Goal: Information Seeking & Learning: Learn about a topic

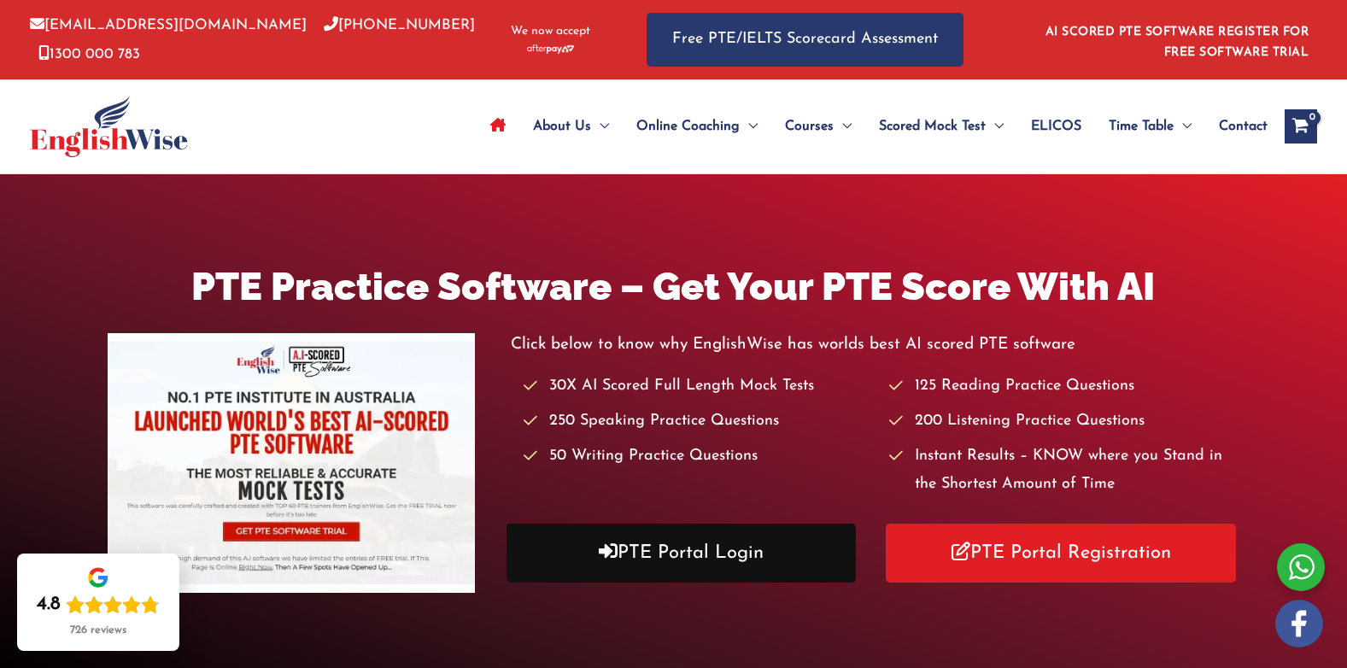
click at [623, 554] on link "PTE Portal Login" at bounding box center [680, 553] width 349 height 59
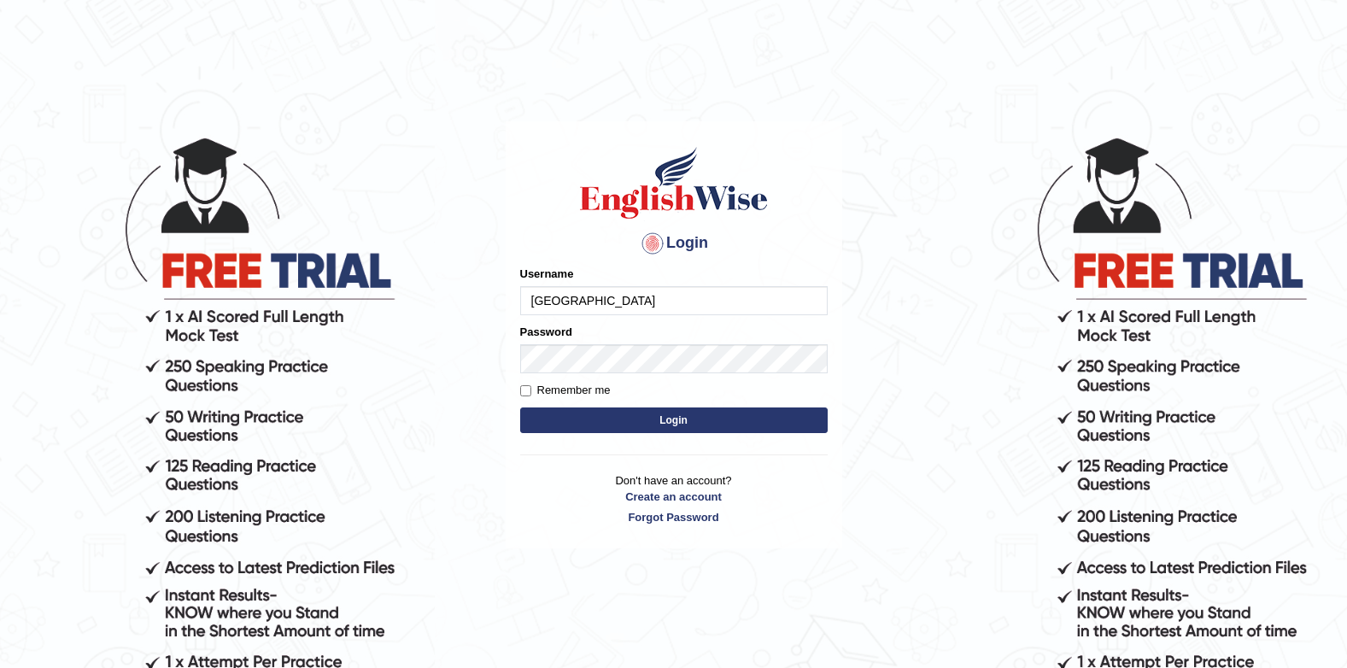
click at [688, 305] on input "Jenishdahal" at bounding box center [673, 300] width 307 height 29
type input "J"
type input "successgrg"
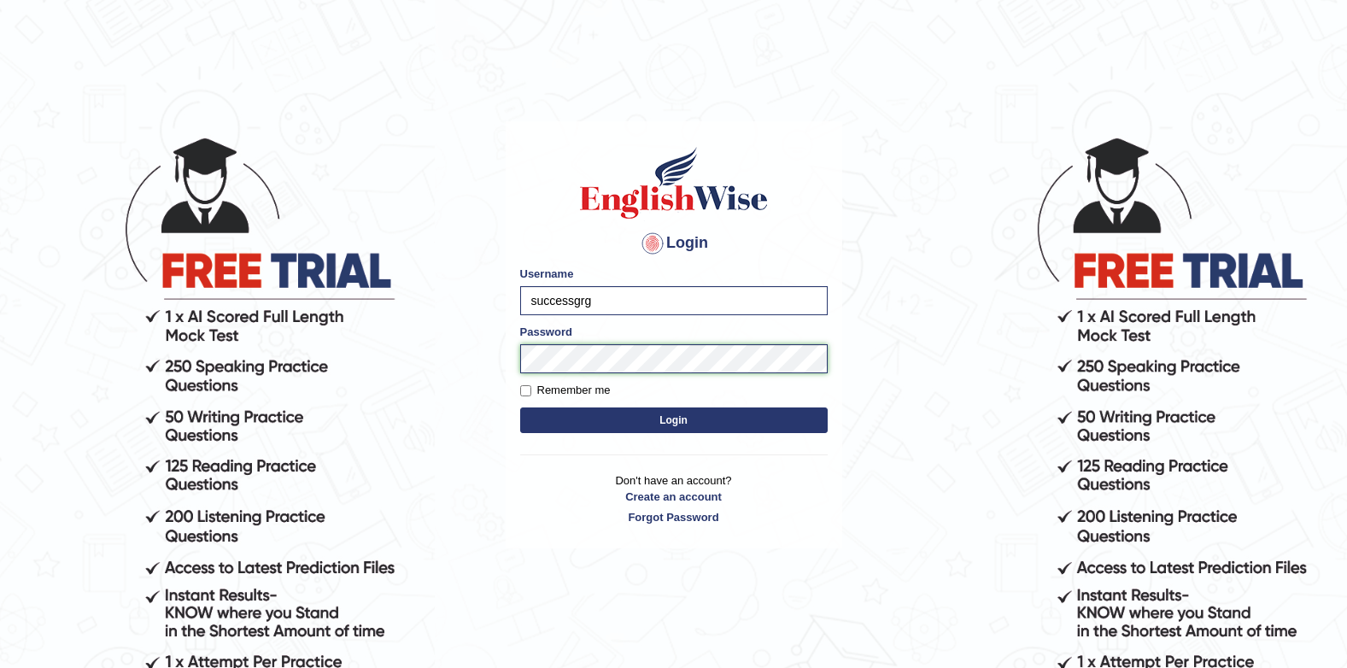
click at [520, 407] on button "Login" at bounding box center [673, 420] width 307 height 26
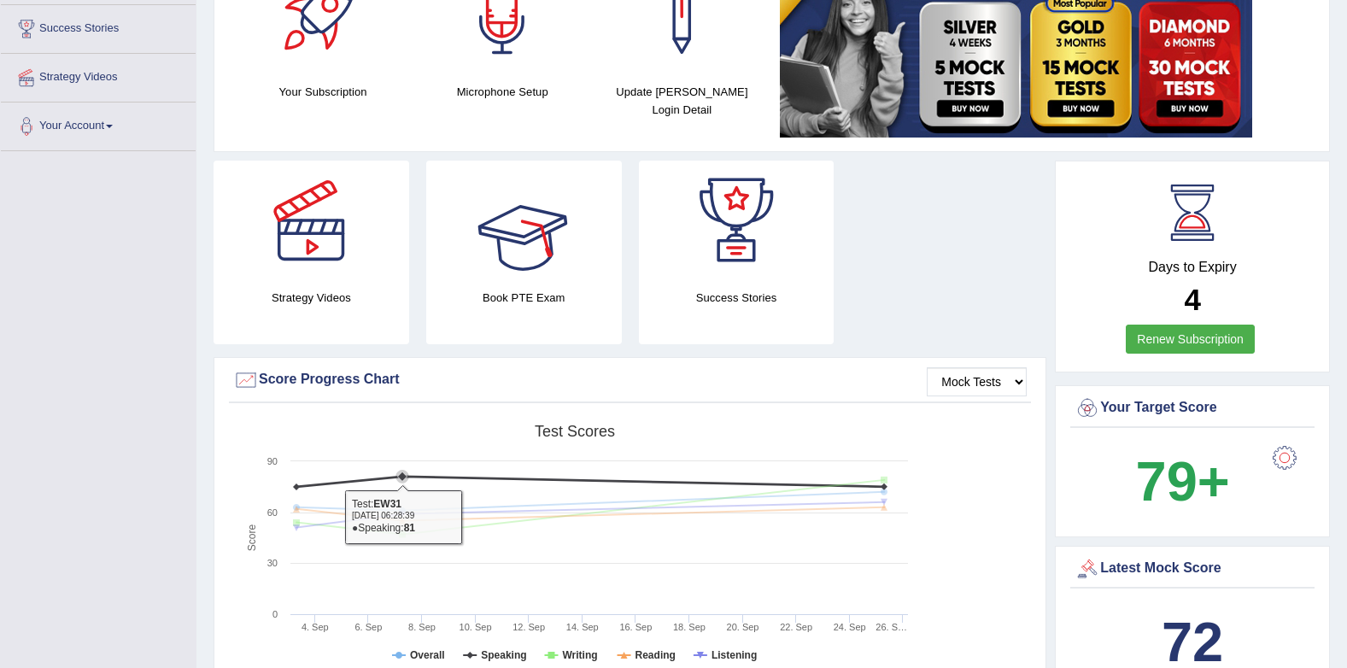
scroll to position [85, 0]
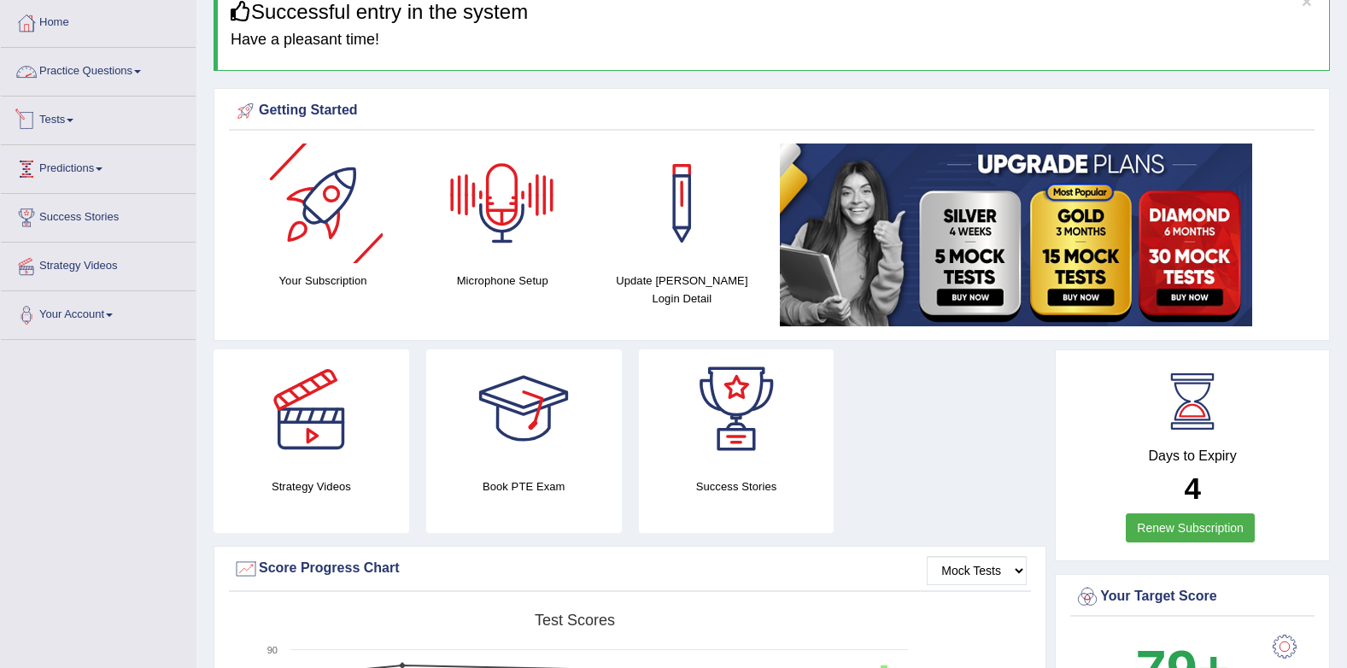
click at [85, 82] on link "Practice Questions" at bounding box center [98, 69] width 195 height 43
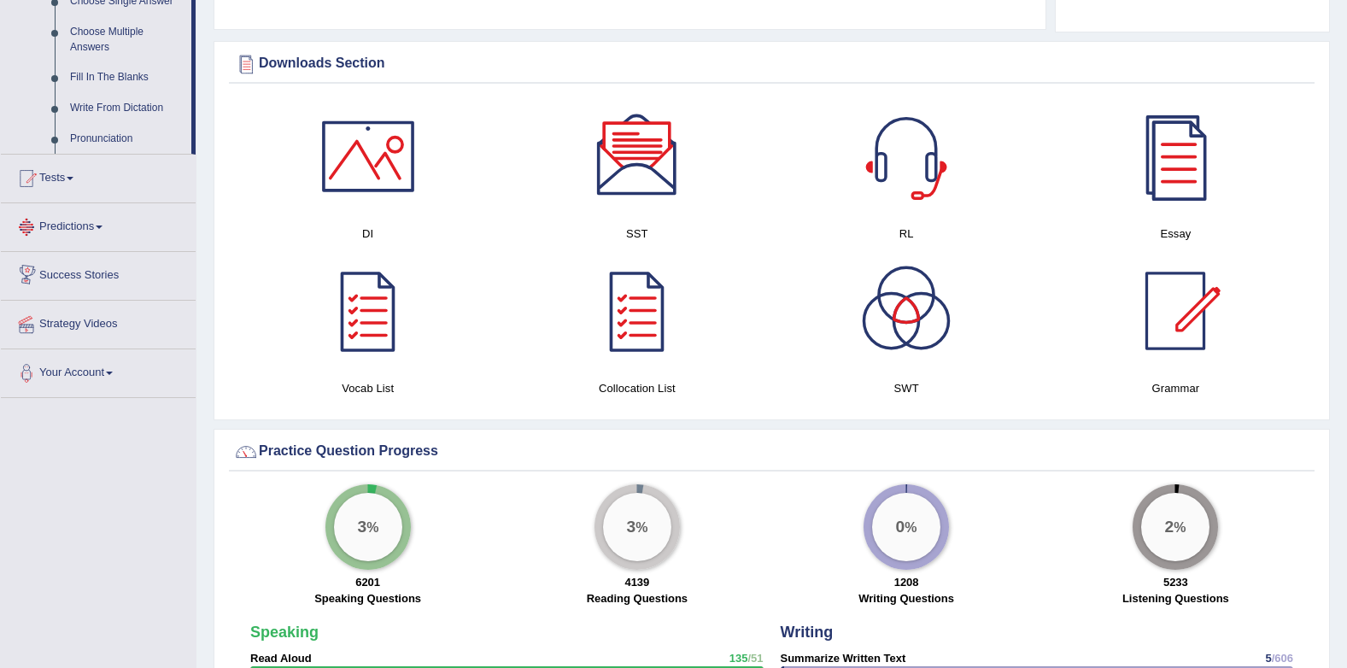
click at [66, 179] on link "Tests" at bounding box center [98, 176] width 195 height 43
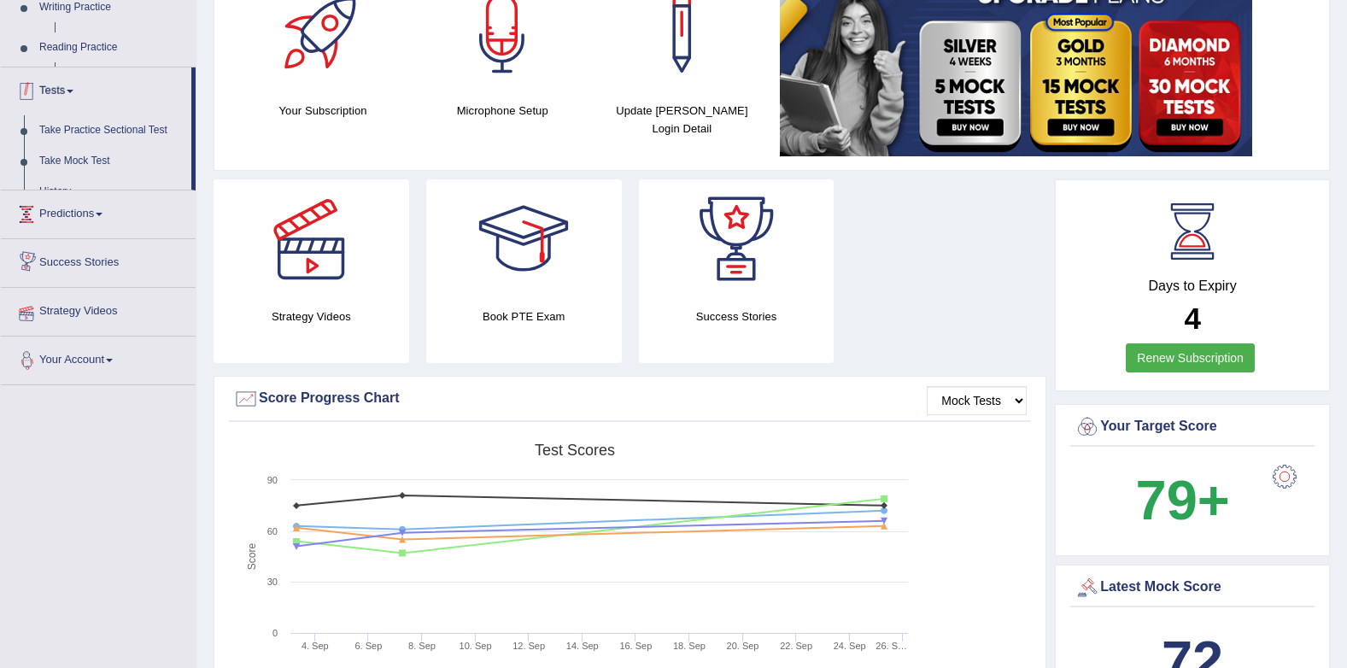
scroll to position [218, 0]
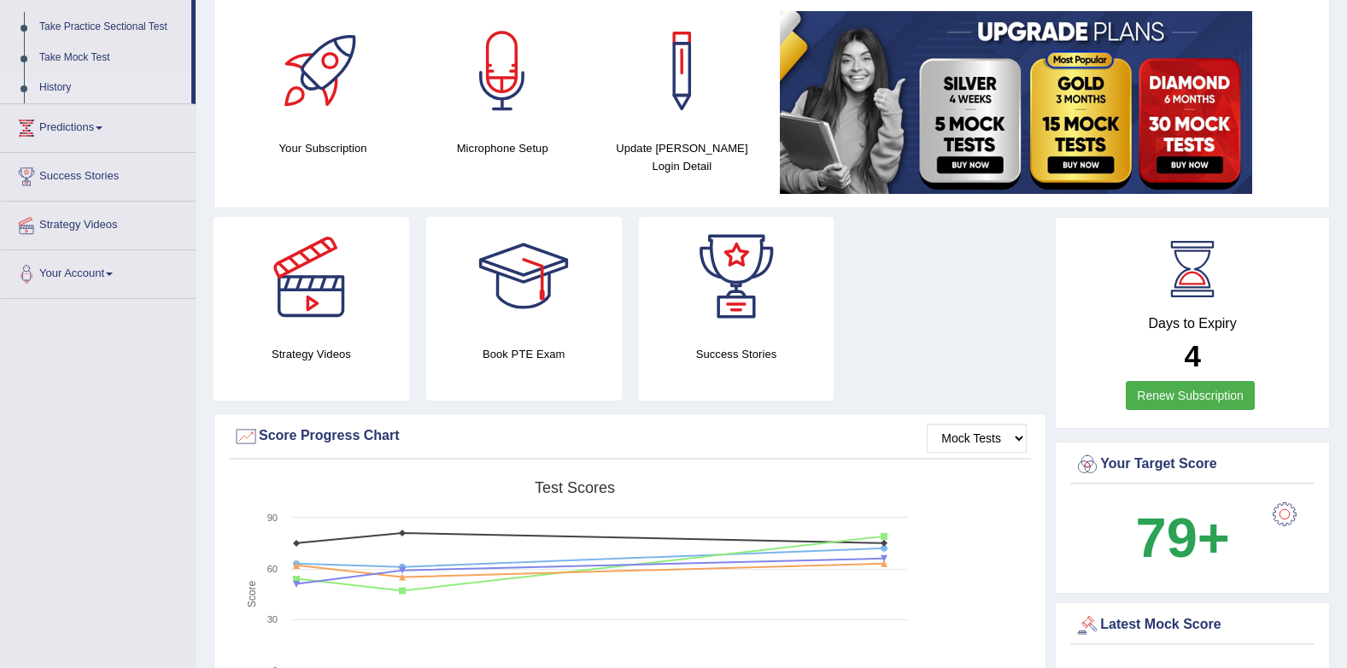
click at [56, 88] on link "History" at bounding box center [112, 88] width 160 height 31
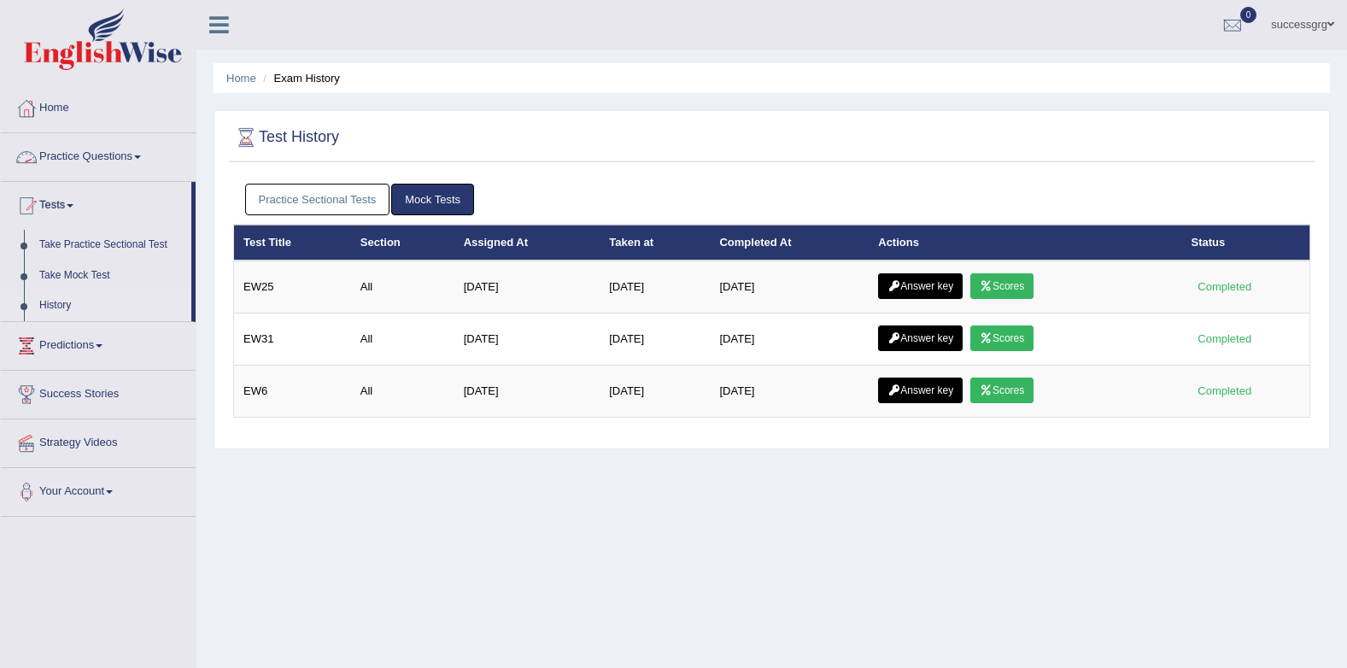
click at [284, 185] on link "Practice Sectional Tests" at bounding box center [317, 200] width 145 height 32
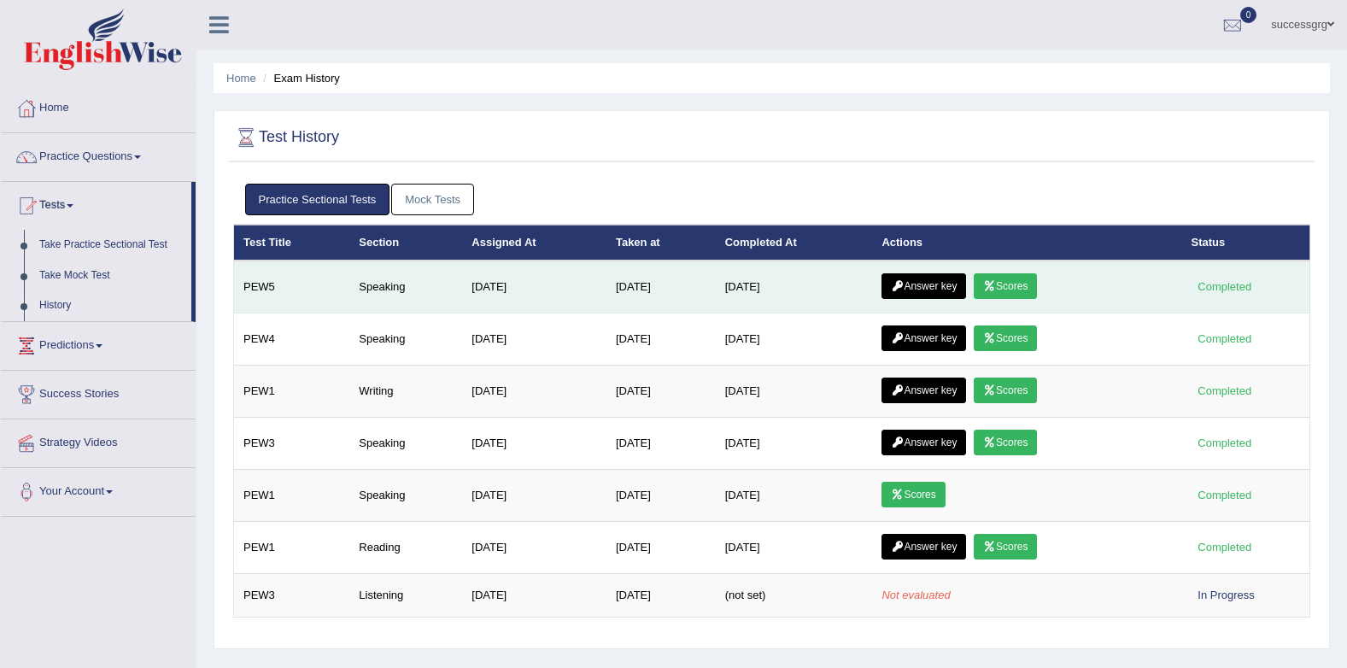
click at [948, 284] on link "Answer key" at bounding box center [923, 286] width 85 height 26
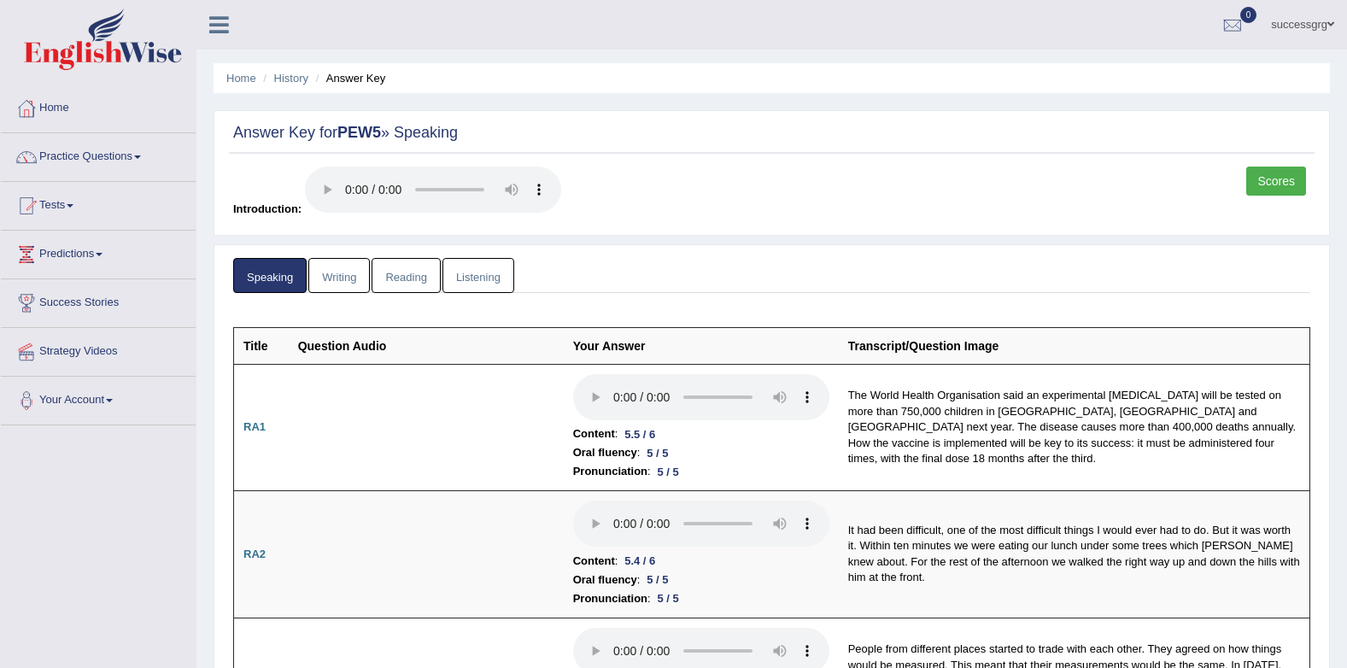
click at [399, 271] on link "Reading" at bounding box center [406, 275] width 68 height 35
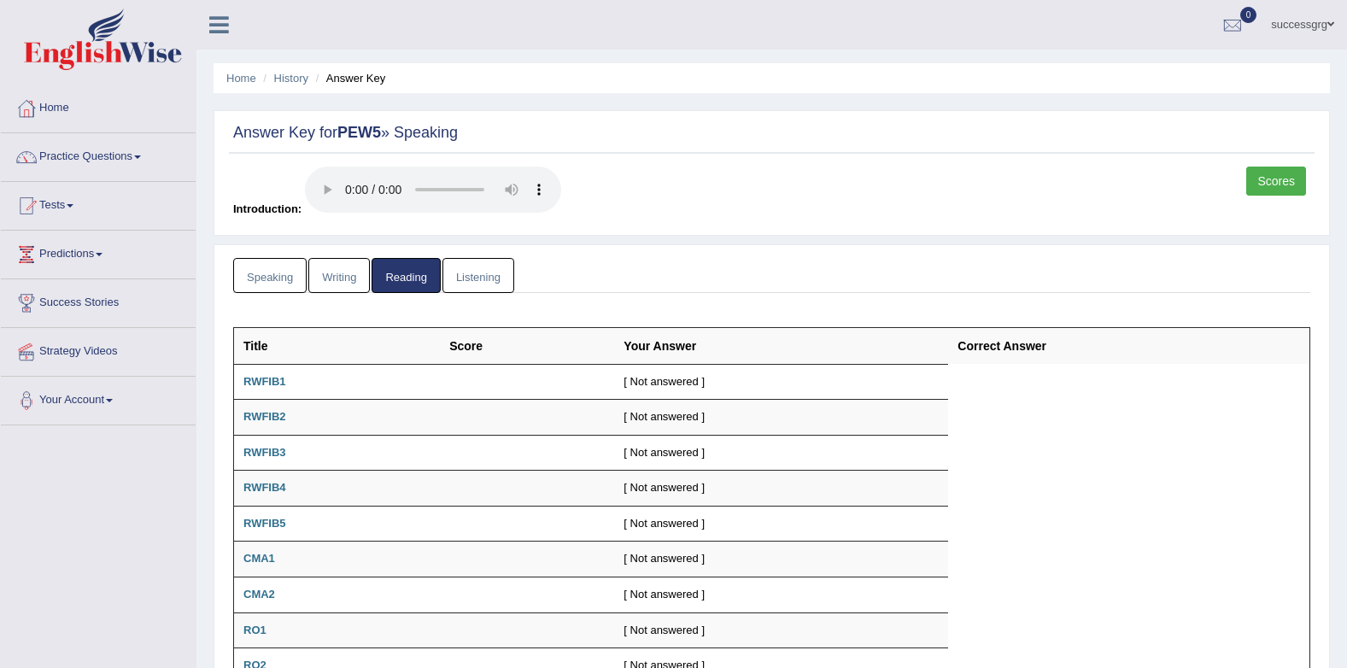
click at [483, 269] on link "Listening" at bounding box center [478, 275] width 72 height 35
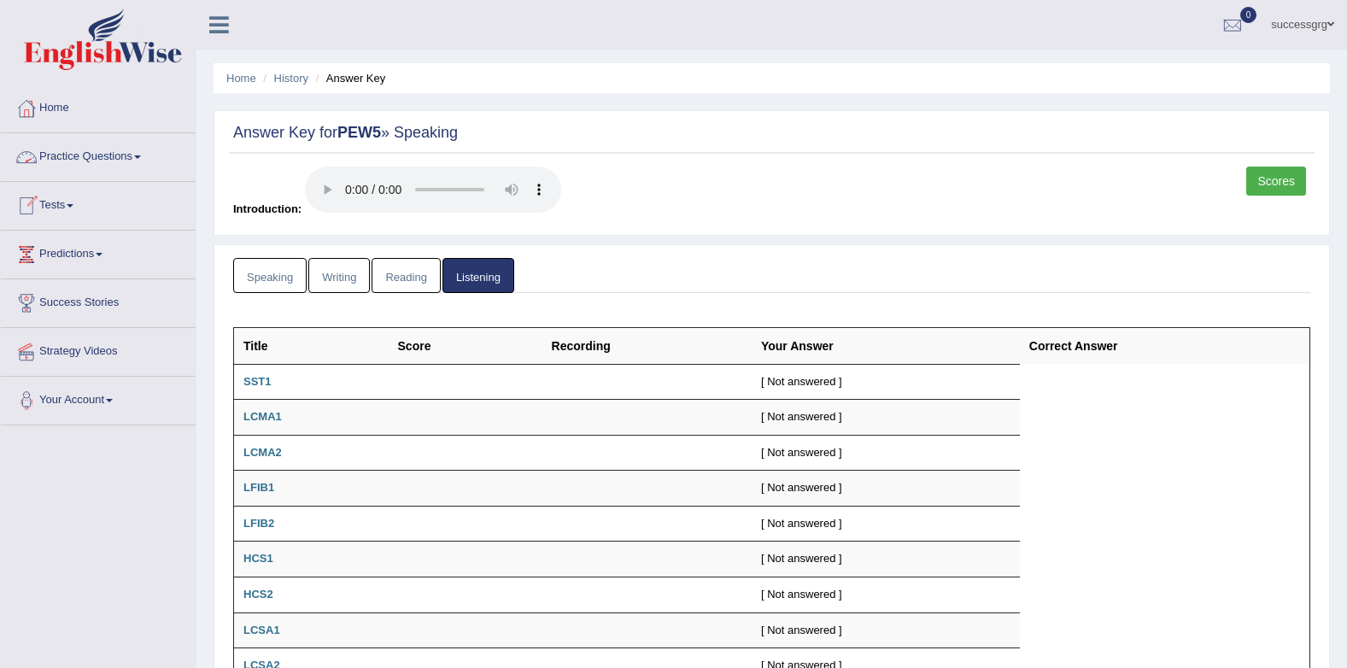
click at [116, 156] on link "Practice Questions" at bounding box center [98, 154] width 195 height 43
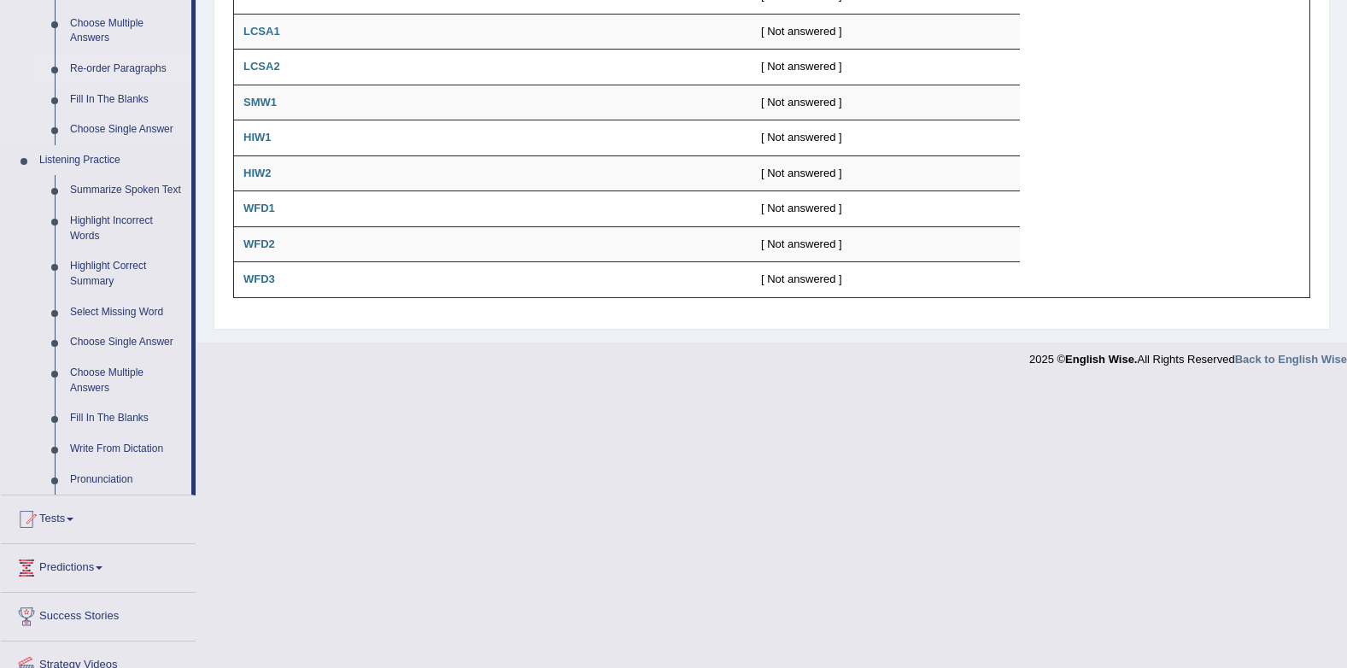
scroll to position [670, 0]
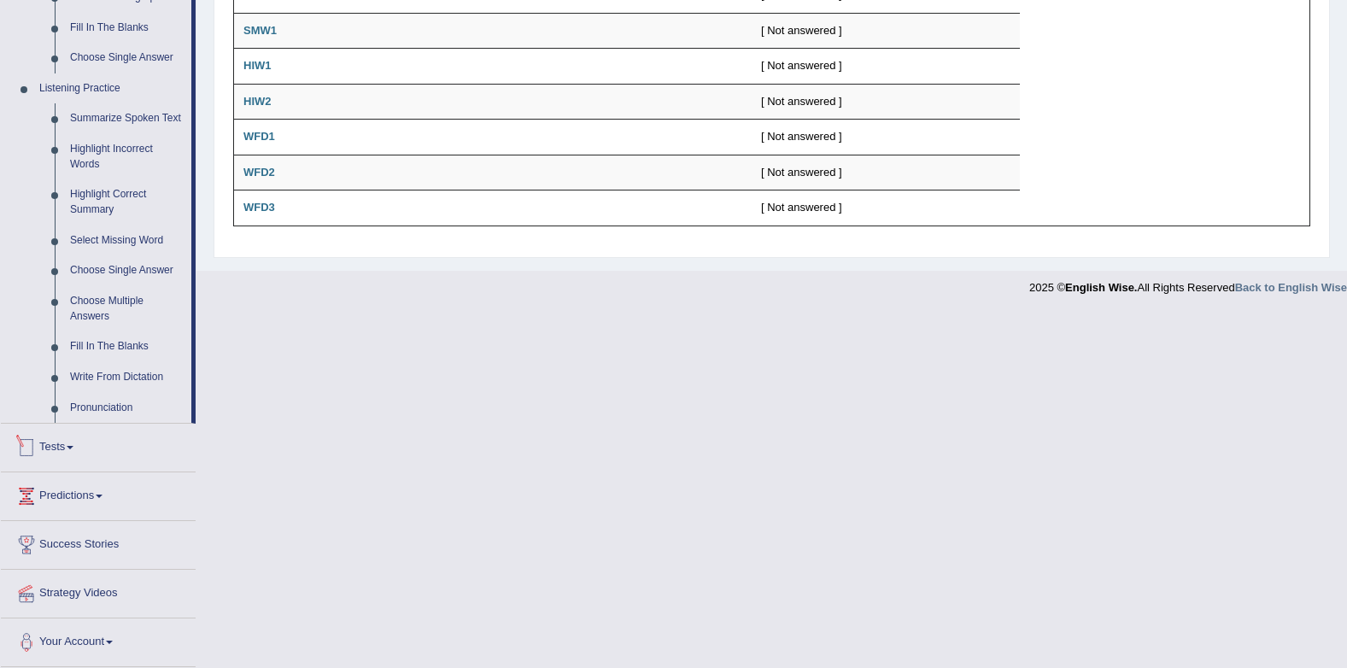
click at [71, 450] on link "Tests" at bounding box center [98, 445] width 195 height 43
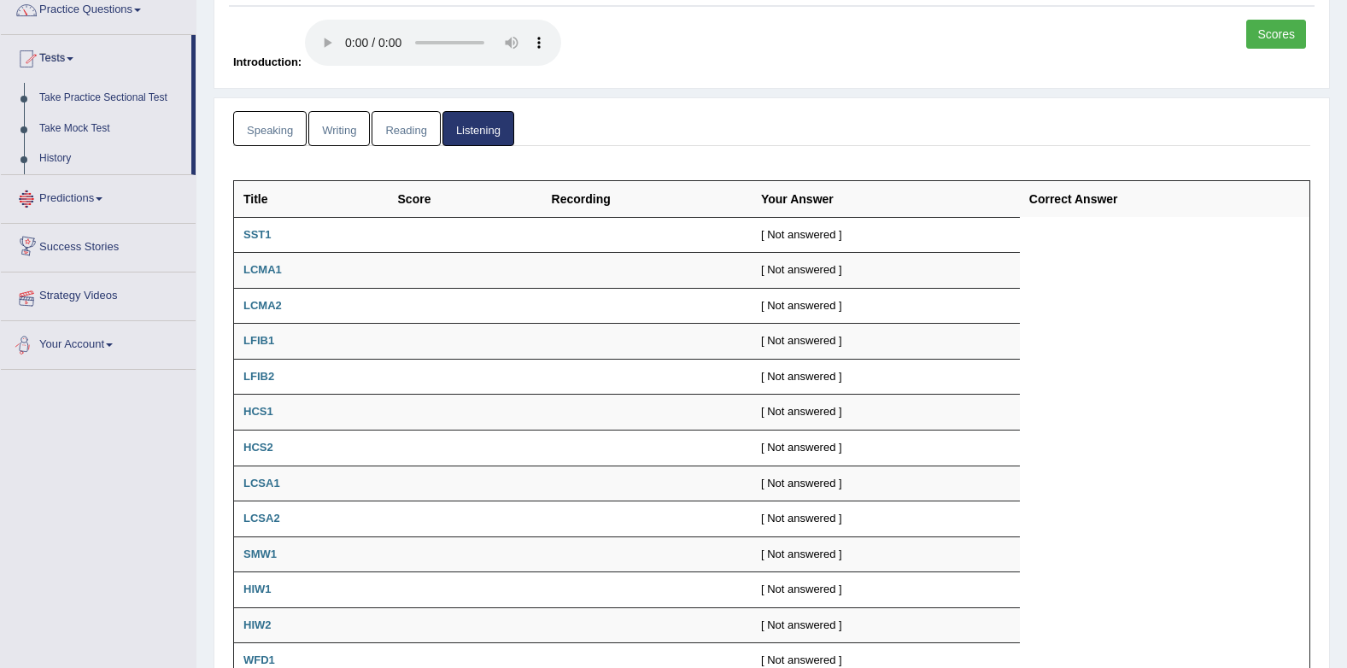
scroll to position [145, 0]
click at [56, 162] on link "History" at bounding box center [112, 160] width 160 height 31
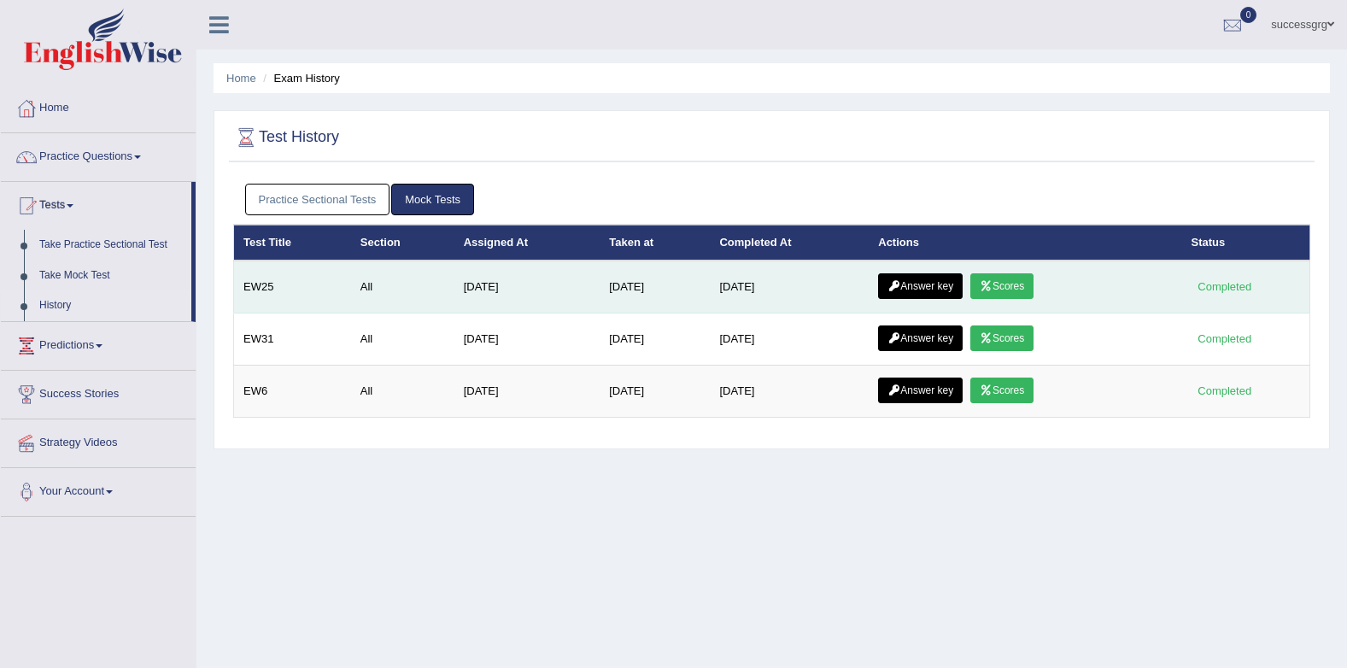
click at [921, 280] on link "Answer key" at bounding box center [920, 286] width 85 height 26
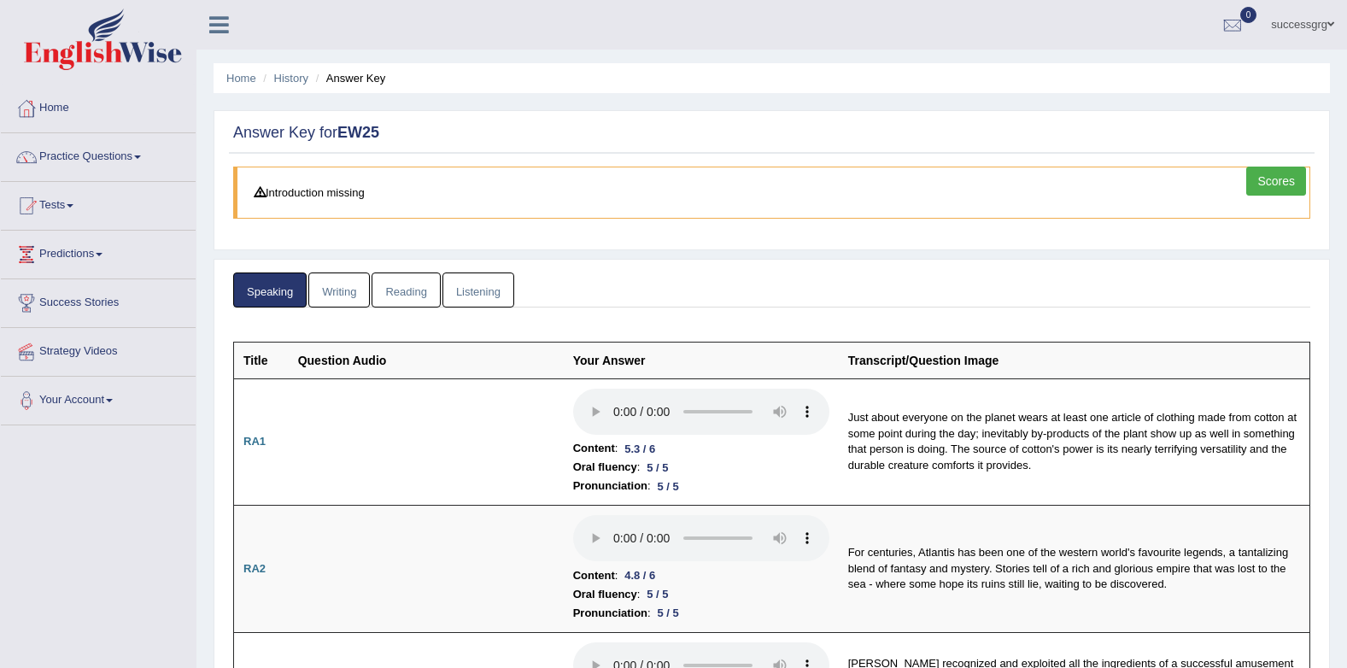
click at [461, 295] on link "Listening" at bounding box center [478, 289] width 72 height 35
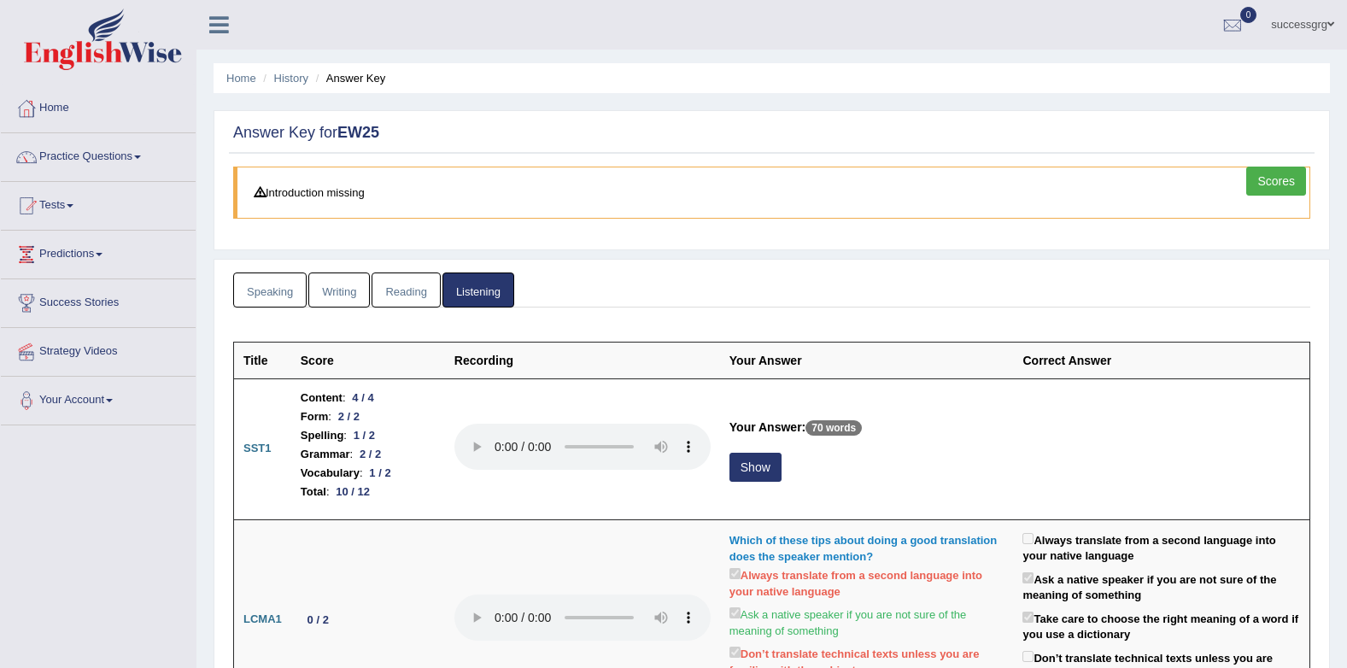
click at [359, 290] on link "Writing" at bounding box center [338, 289] width 61 height 35
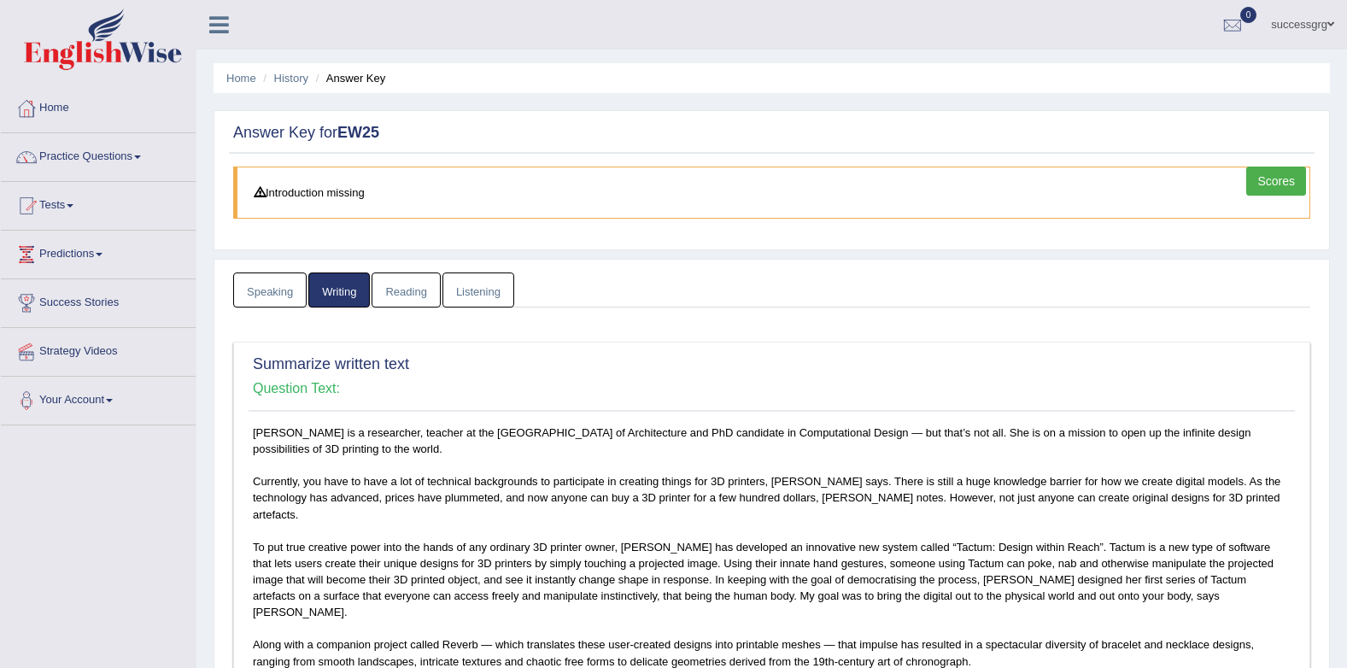
click at [384, 286] on link "Reading" at bounding box center [406, 289] width 68 height 35
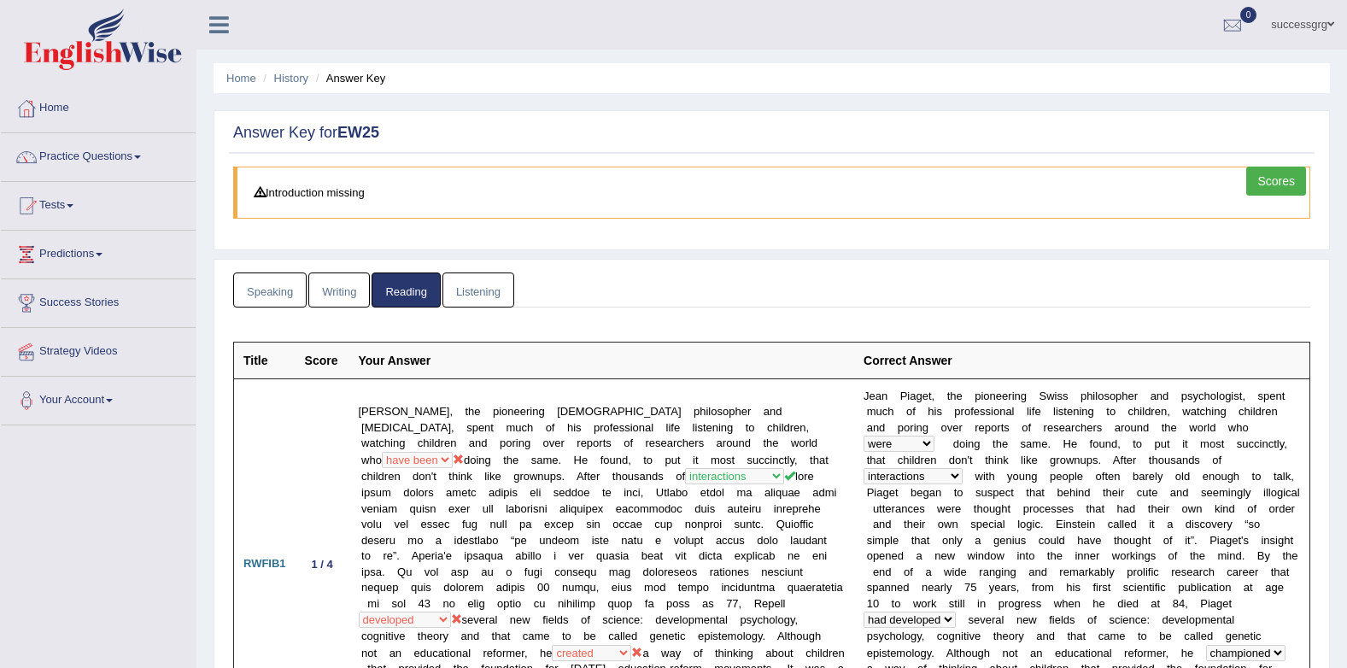
click at [459, 278] on link "Listening" at bounding box center [478, 289] width 72 height 35
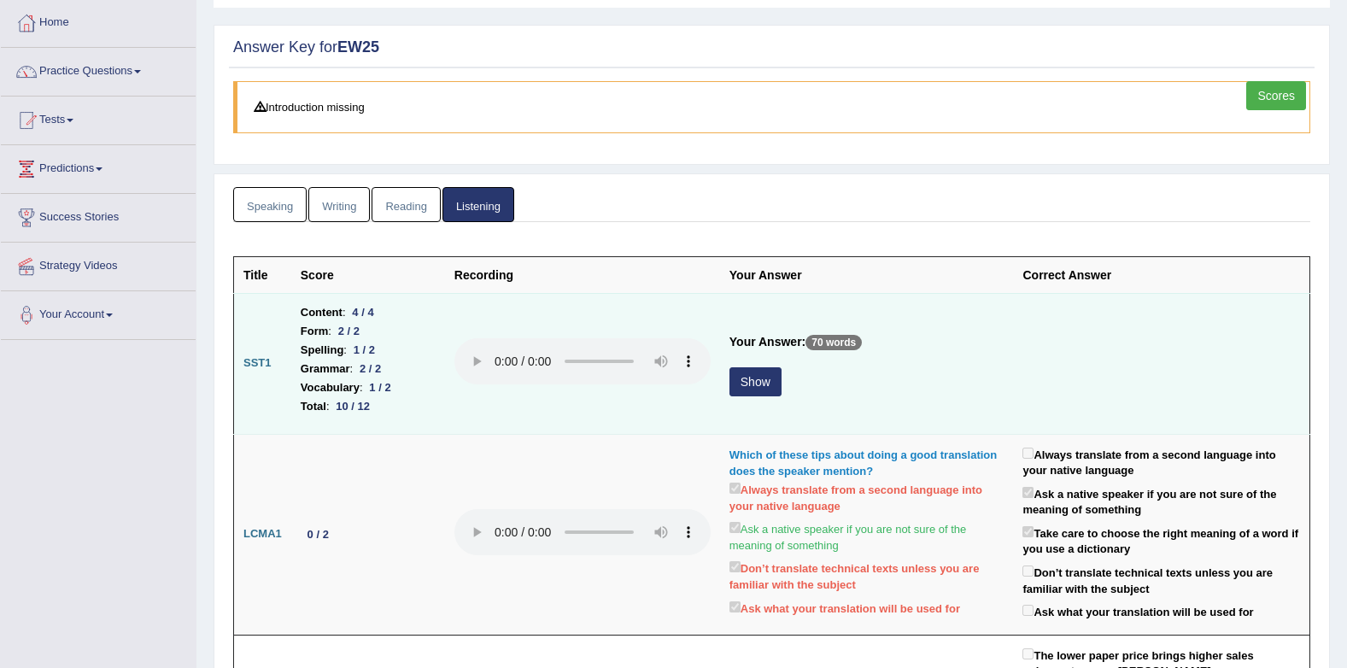
scroll to position [171, 0]
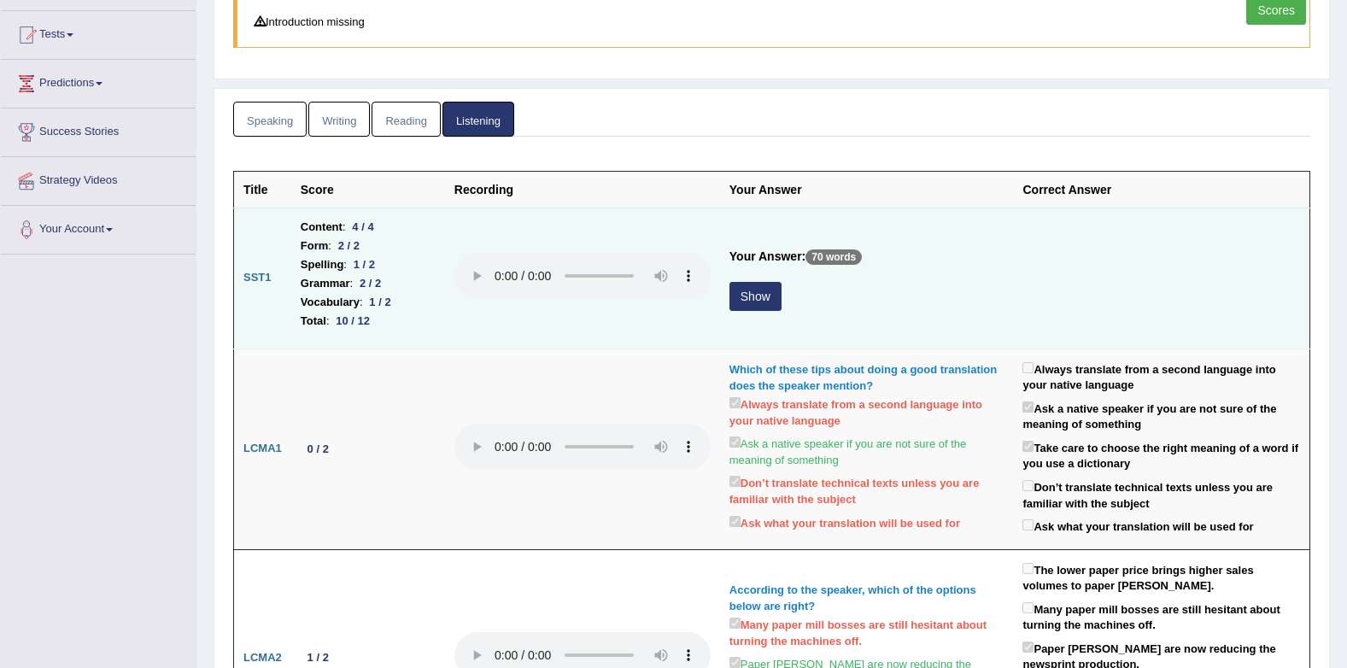
click at [752, 300] on button "Show" at bounding box center [755, 296] width 52 height 29
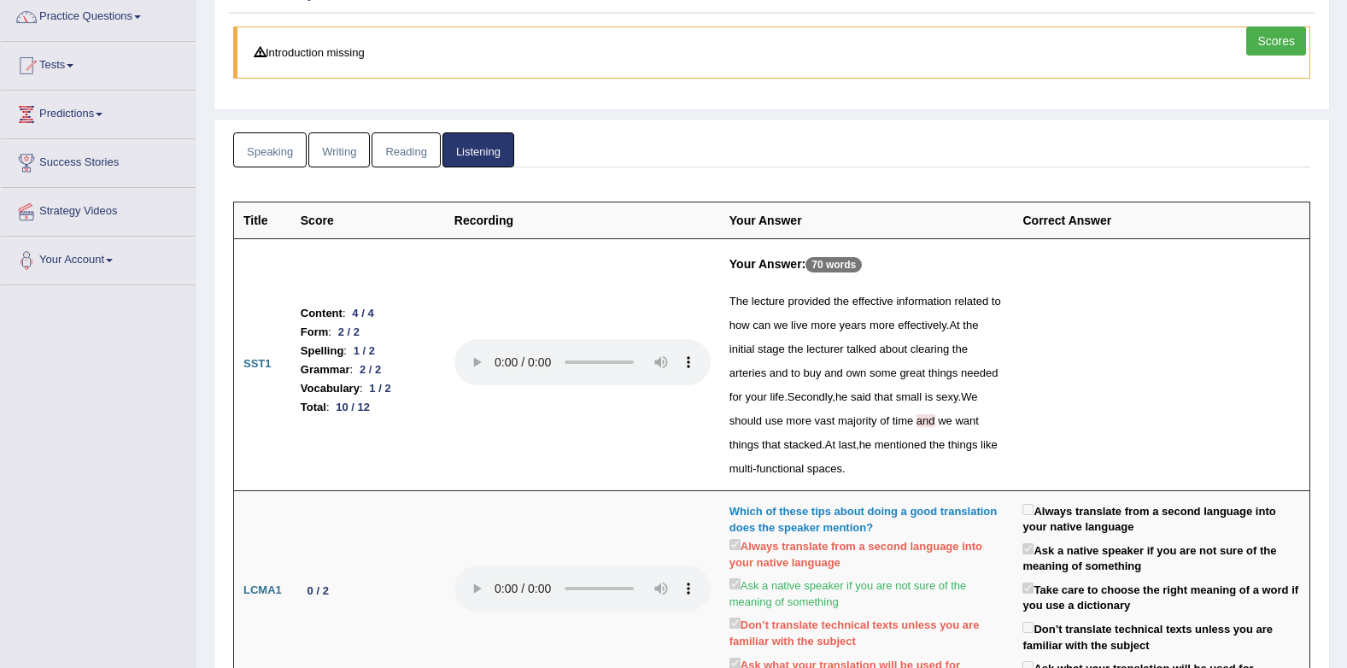
scroll to position [0, 0]
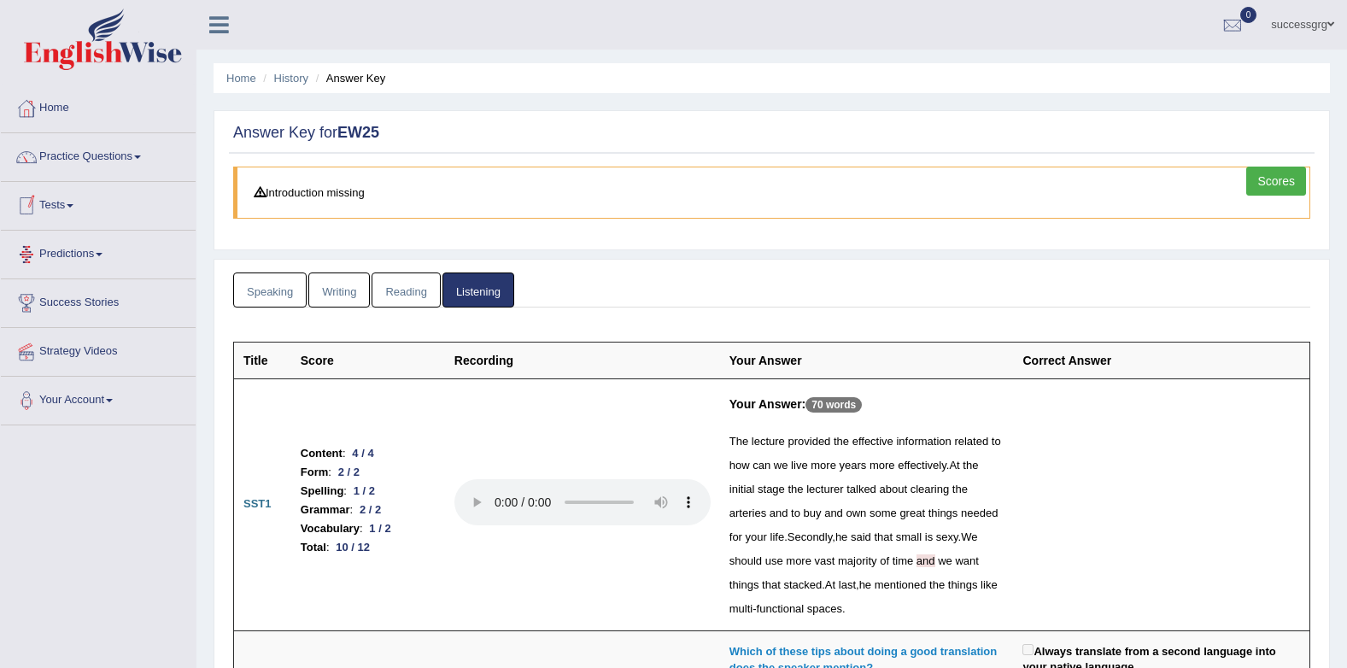
click at [35, 196] on div at bounding box center [27, 206] width 26 height 26
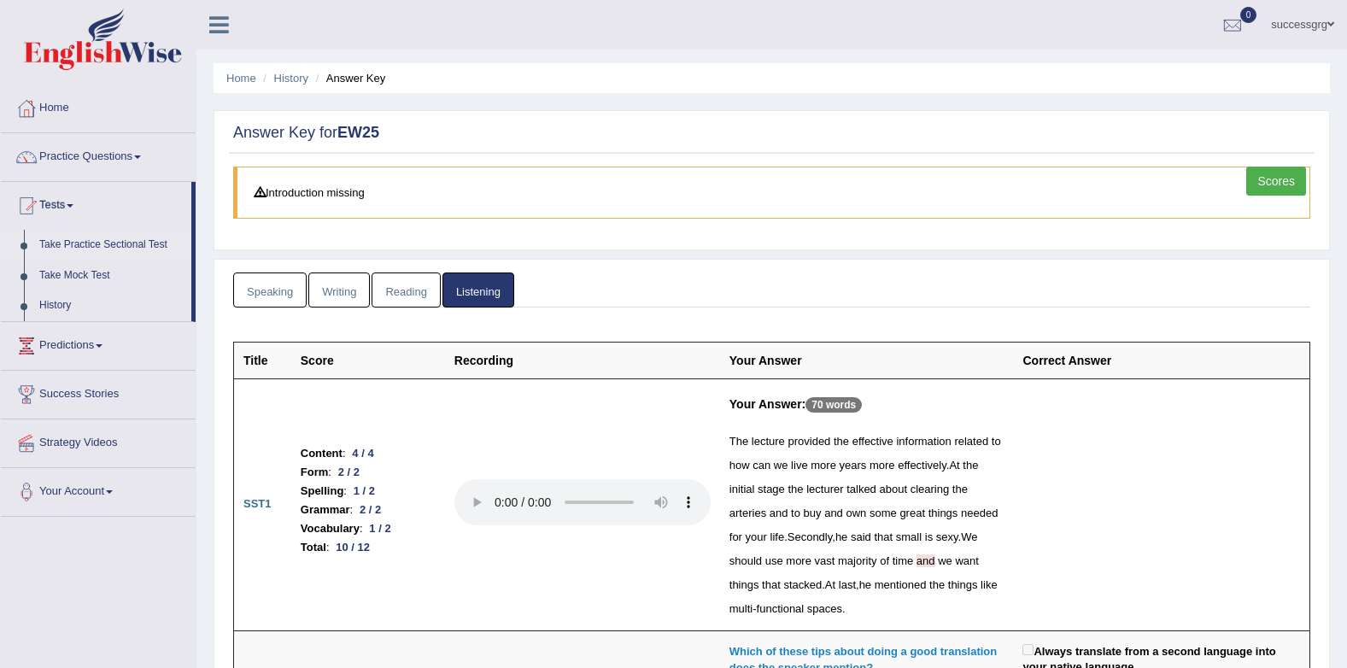
click at [88, 244] on link "Take Practice Sectional Test" at bounding box center [112, 245] width 160 height 31
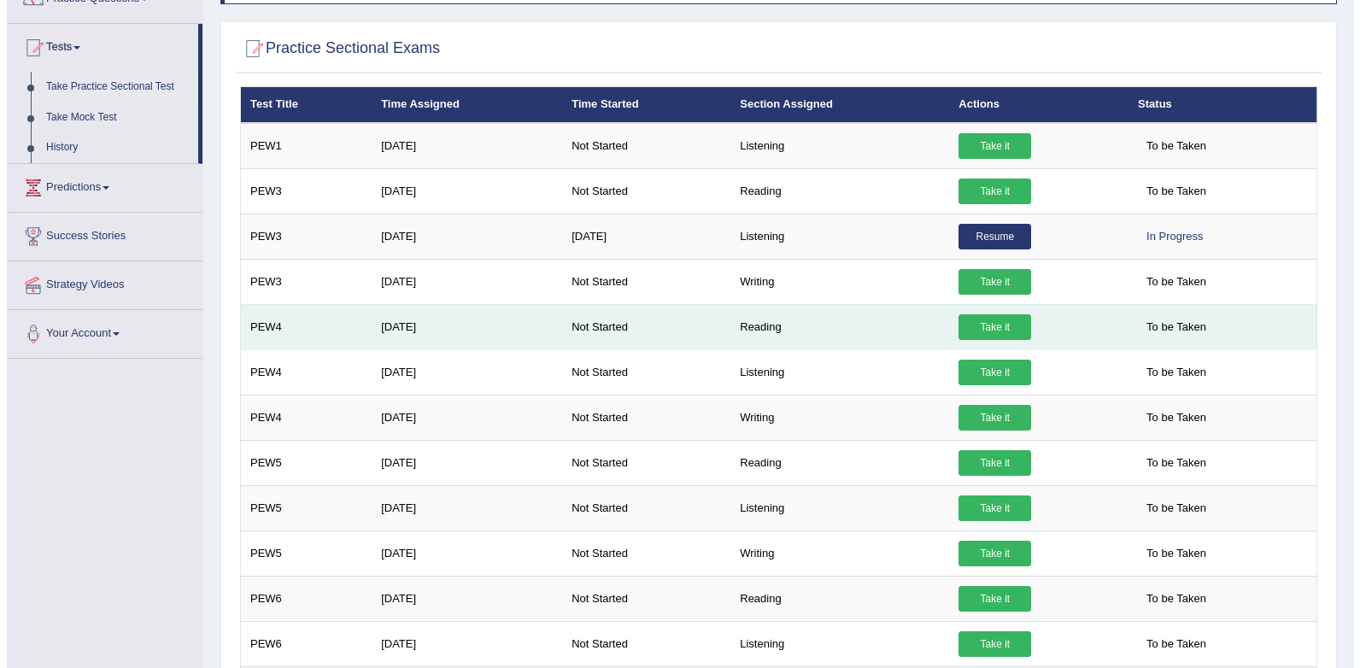
scroll to position [171, 0]
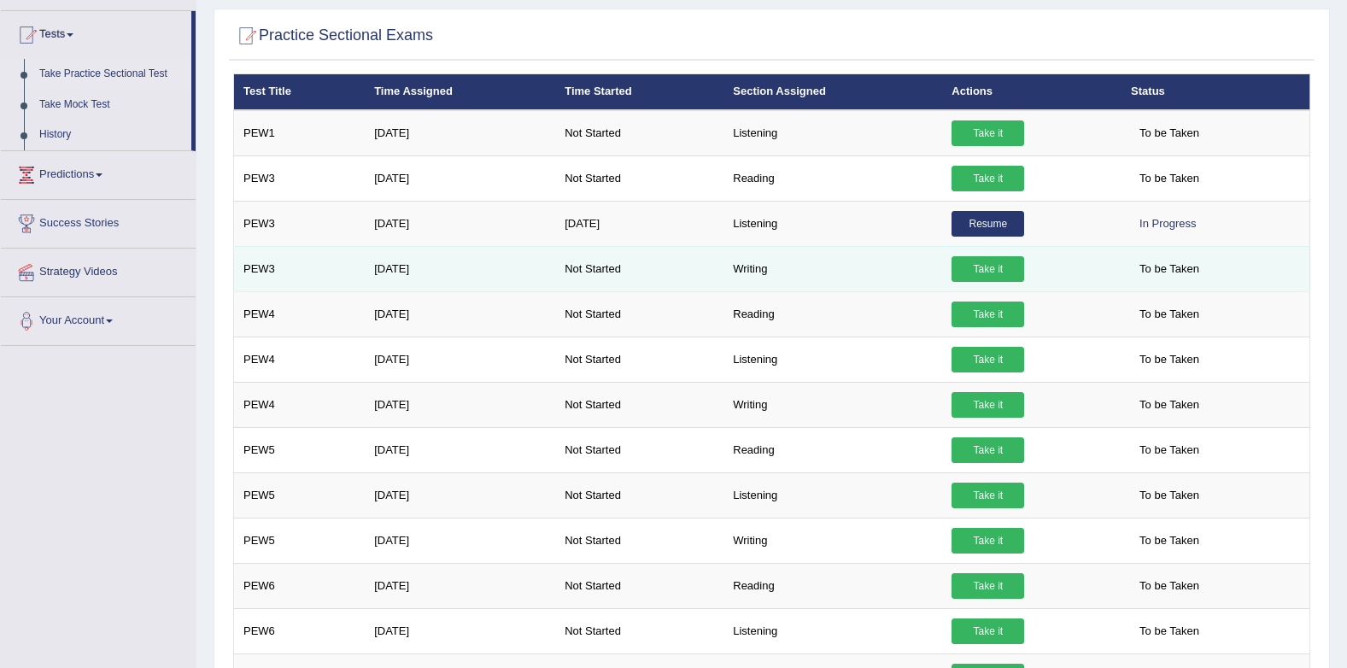
click at [986, 273] on link "Take it" at bounding box center [987, 269] width 73 height 26
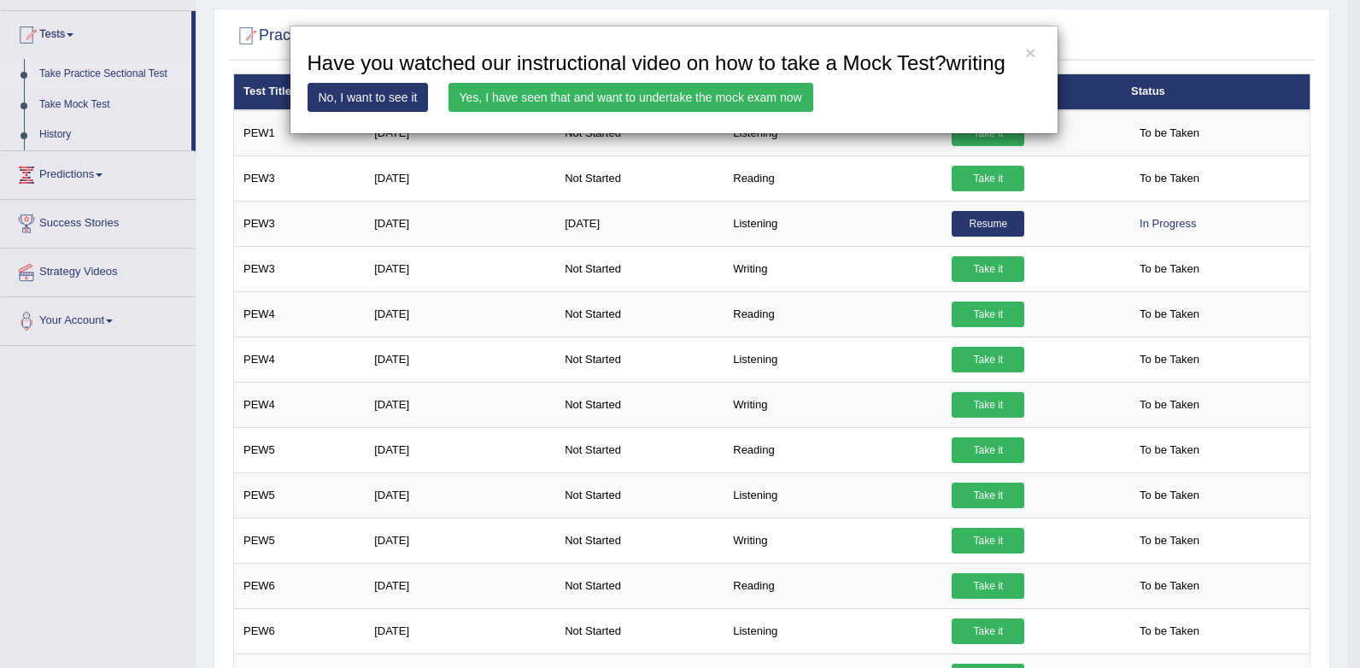
click at [731, 86] on link "Yes, I have seen that and want to undertake the mock exam now" at bounding box center [630, 97] width 365 height 29
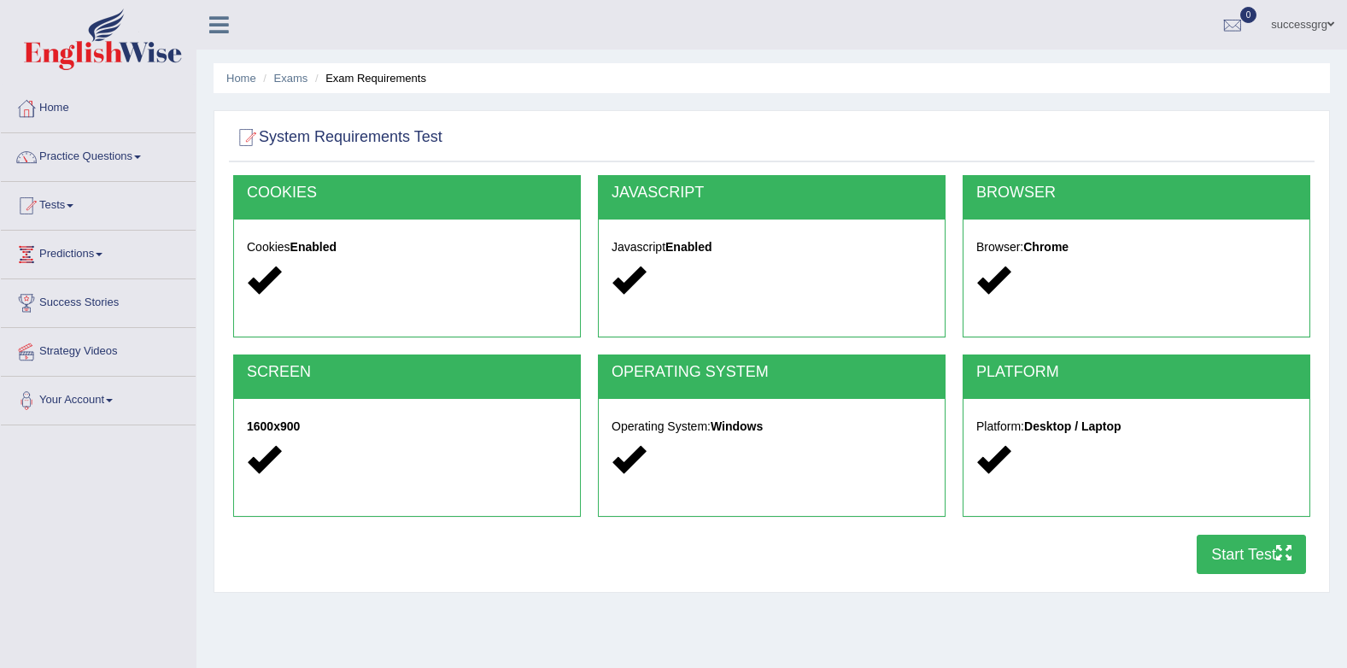
click at [1249, 550] on button "Start Test" at bounding box center [1250, 554] width 109 height 39
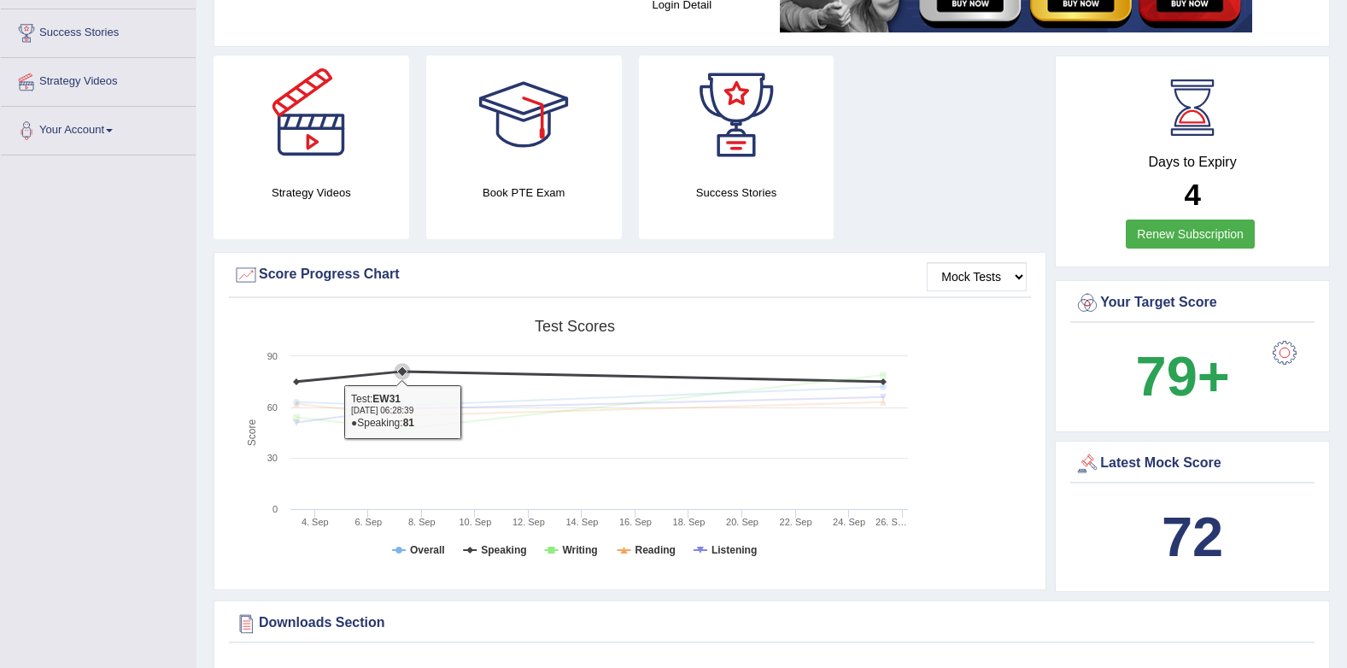
scroll to position [85, 0]
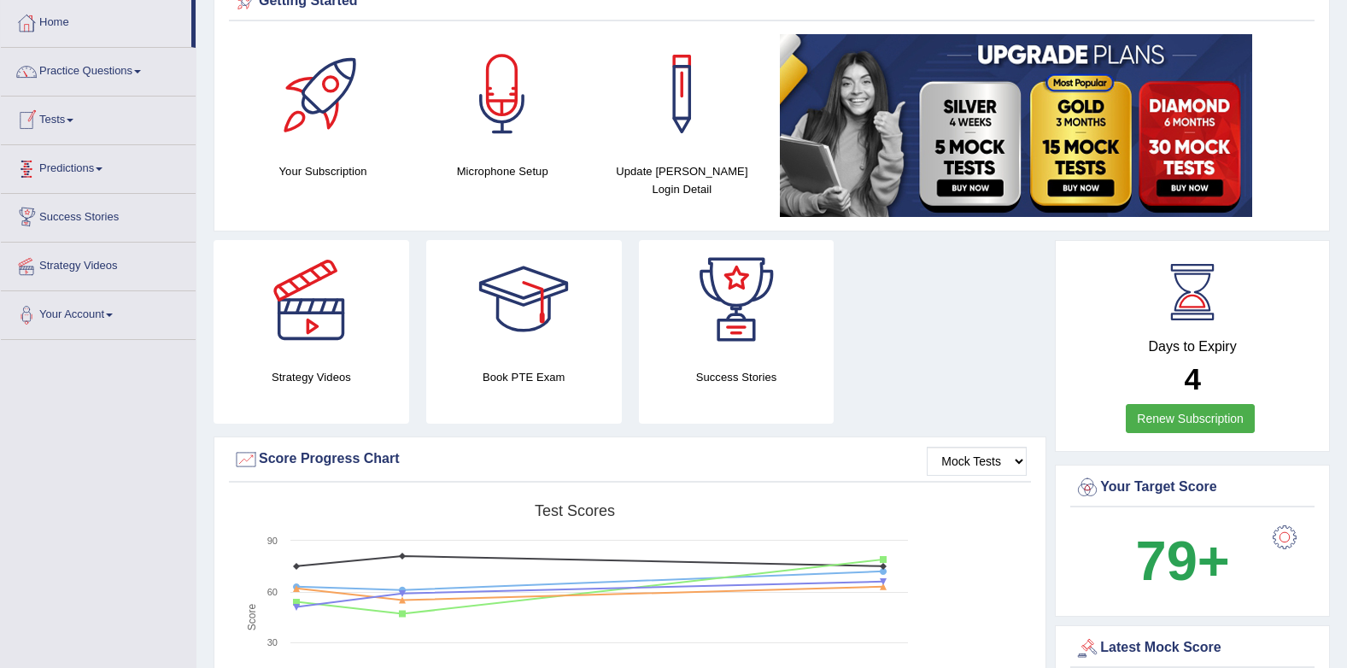
click at [54, 122] on link "Tests" at bounding box center [98, 118] width 195 height 43
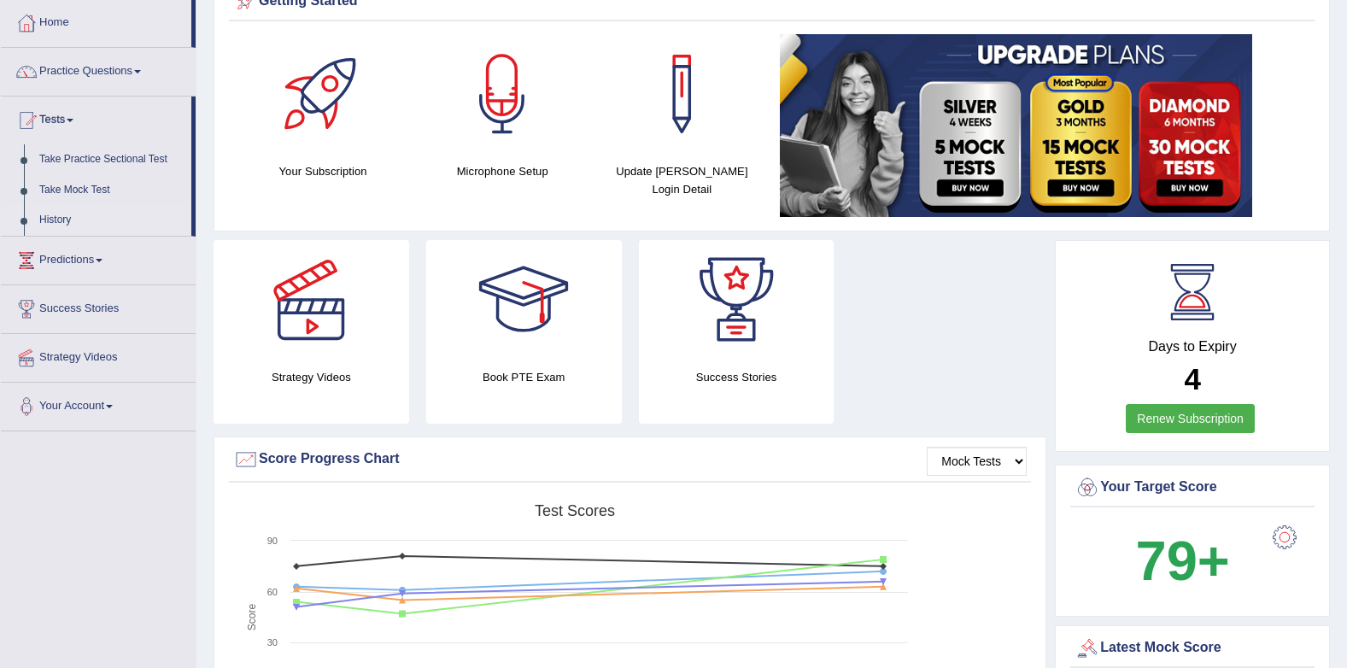
click at [50, 220] on link "History" at bounding box center [112, 220] width 160 height 31
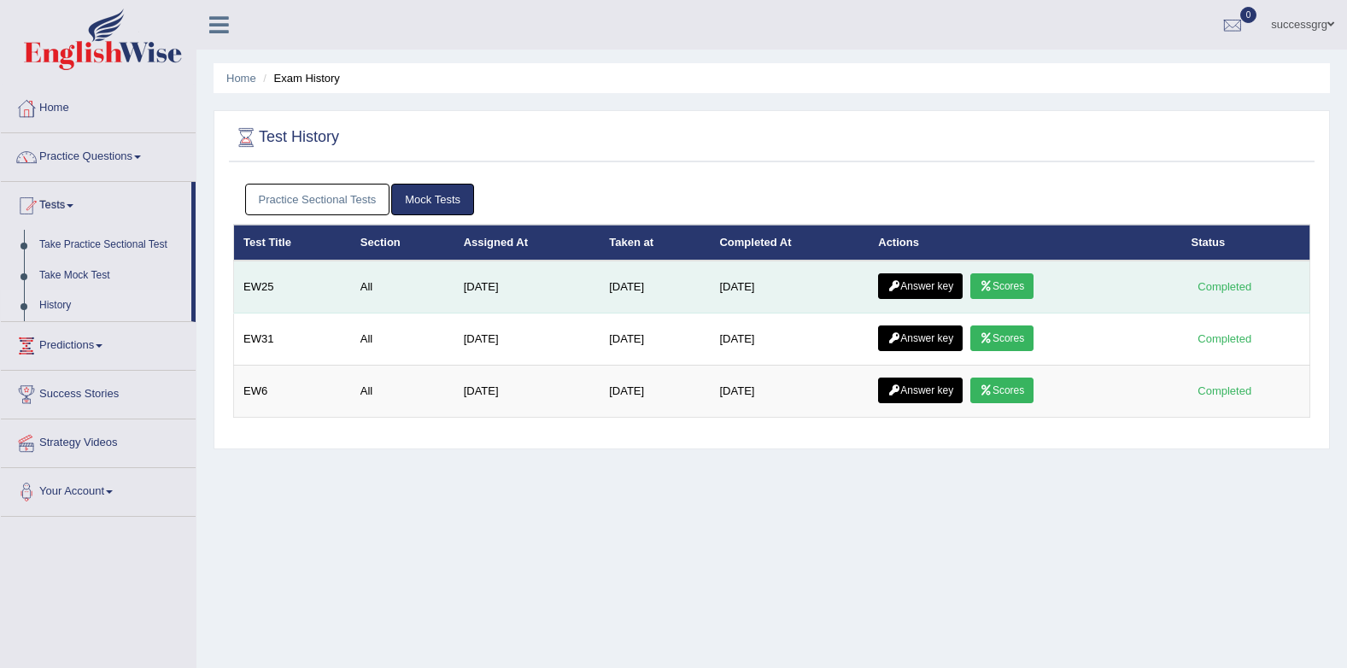
click at [918, 286] on link "Answer key" at bounding box center [920, 286] width 85 height 26
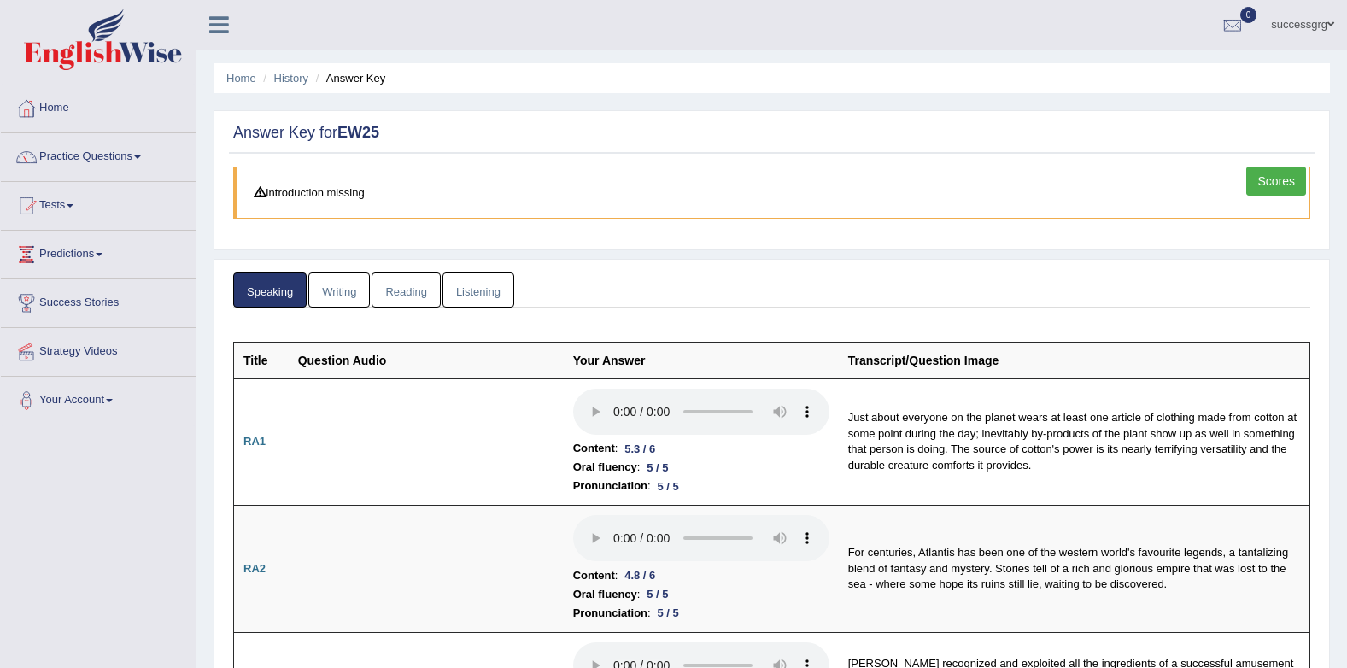
click at [327, 301] on link "Writing" at bounding box center [338, 289] width 61 height 35
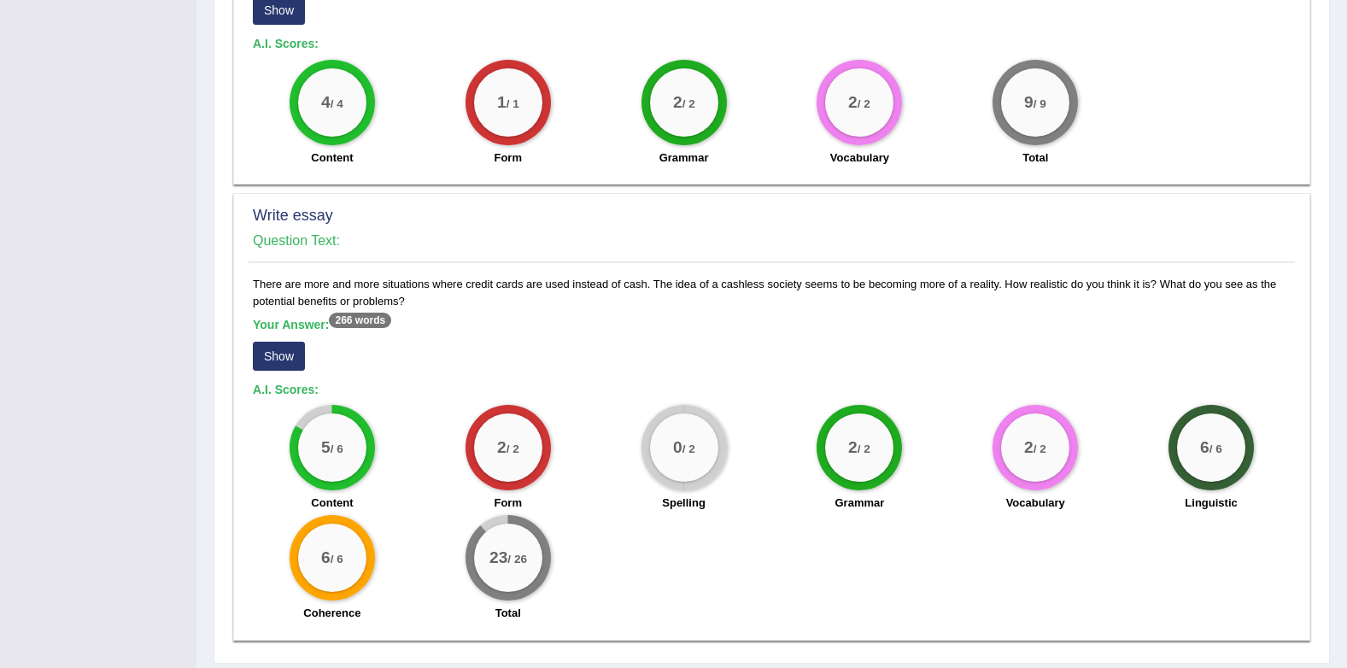
scroll to position [1167, 0]
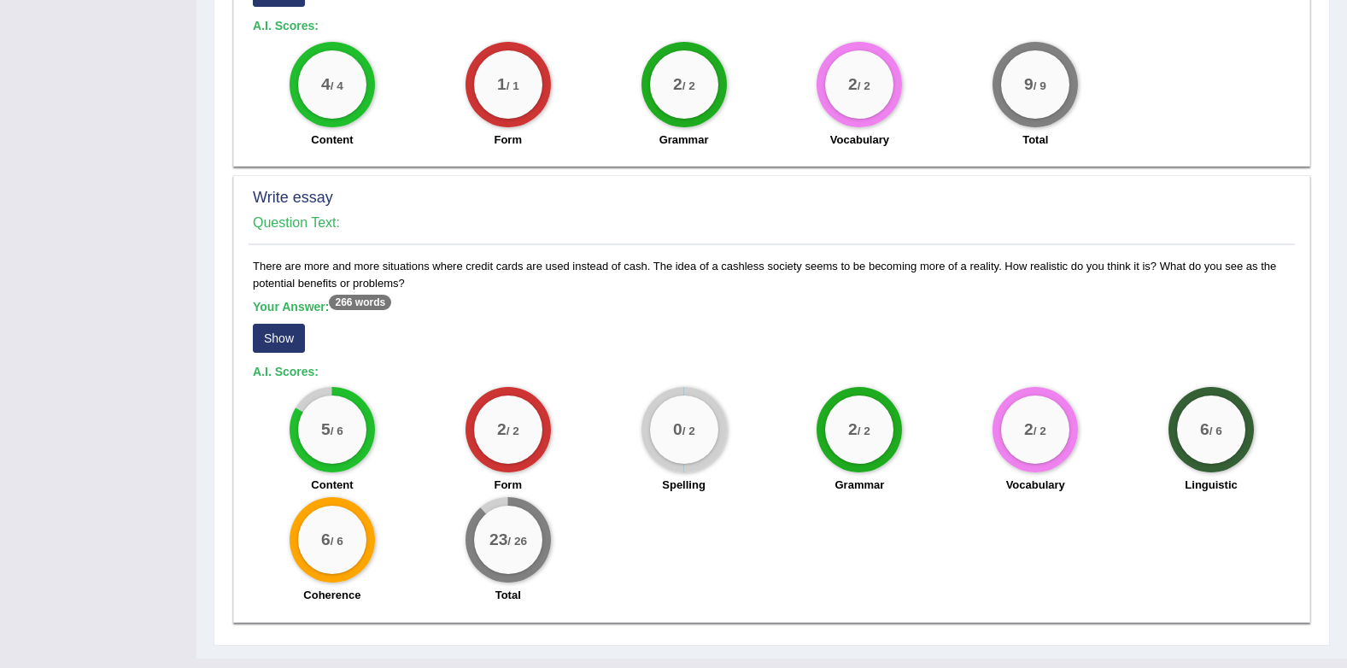
click at [272, 324] on button "Show" at bounding box center [279, 338] width 52 height 29
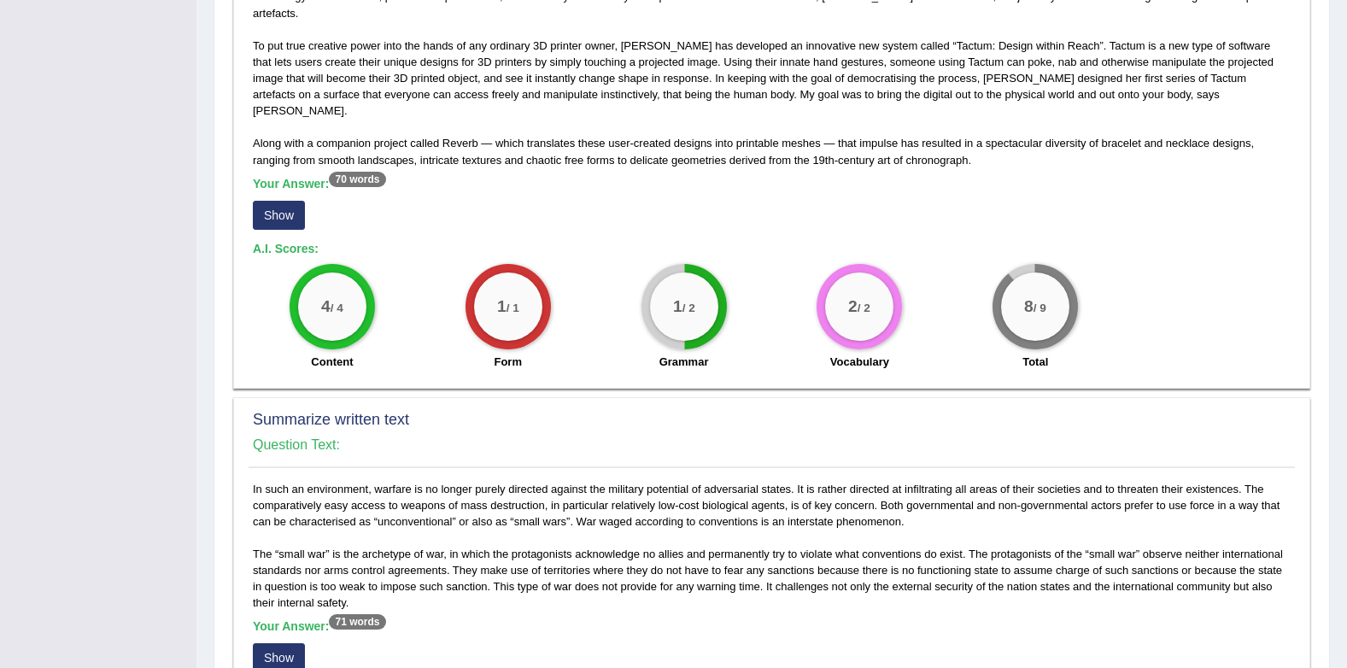
scroll to position [356, 0]
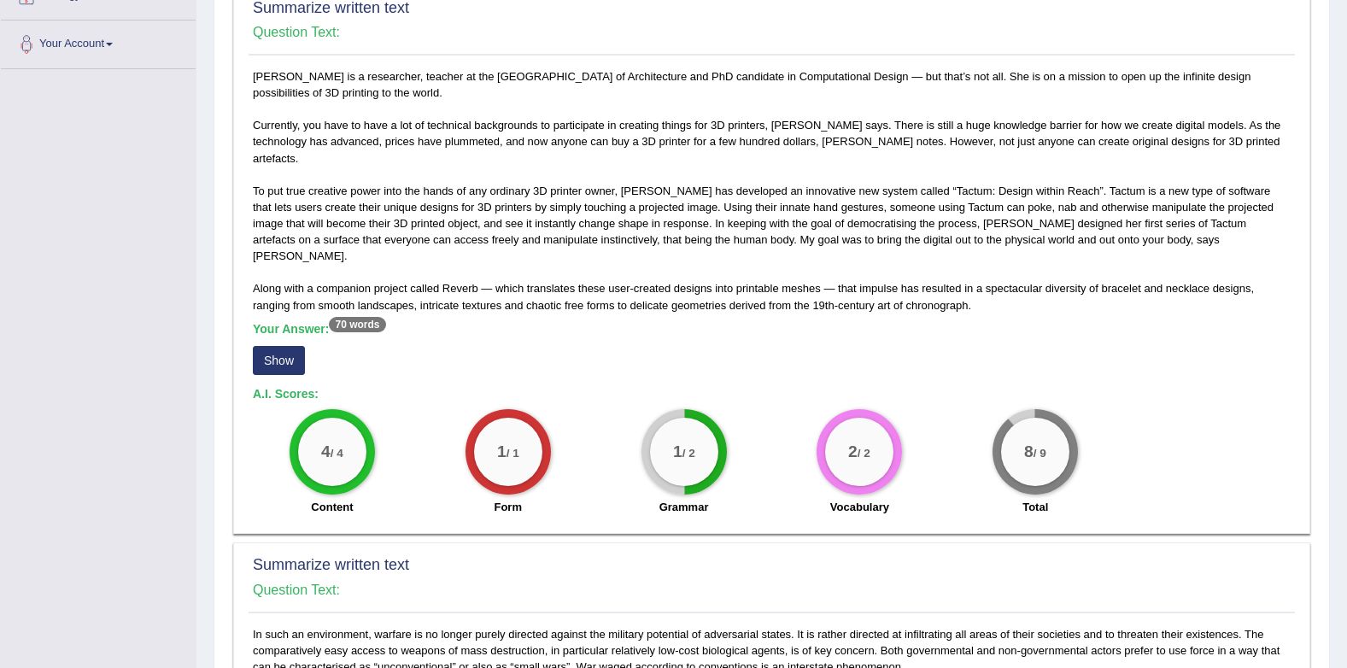
click at [267, 346] on button "Show" at bounding box center [279, 360] width 52 height 29
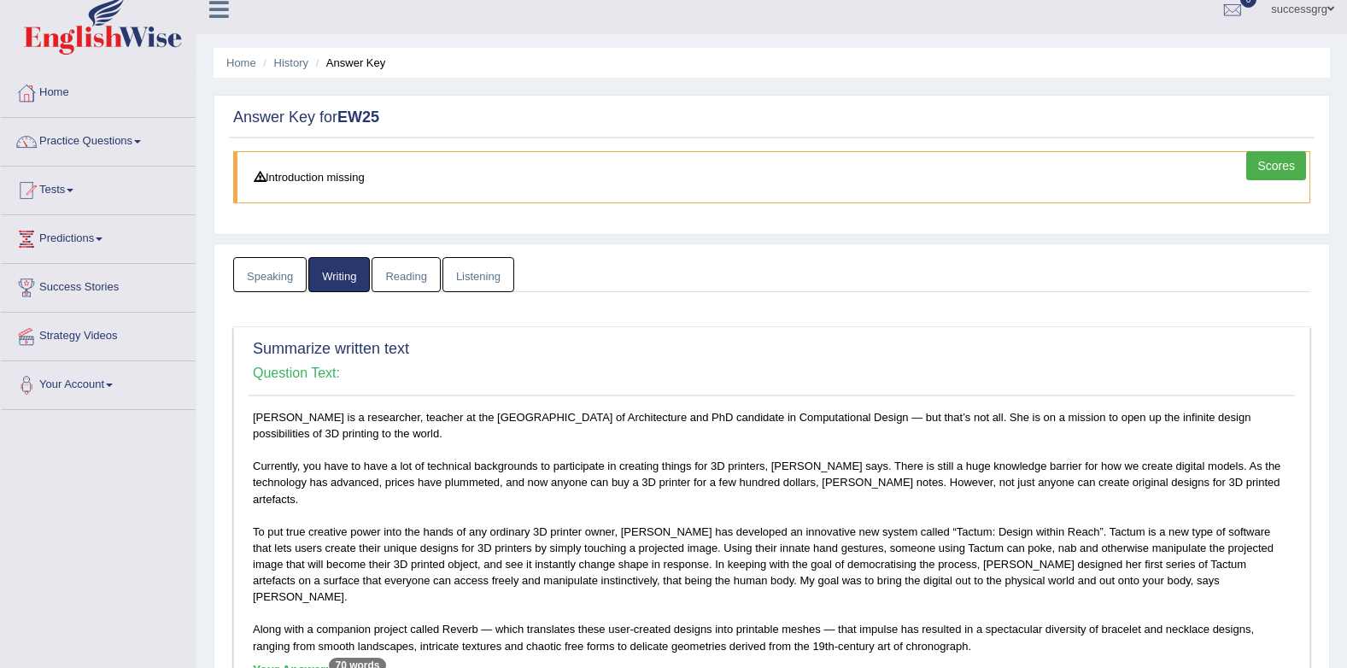
scroll to position [0, 0]
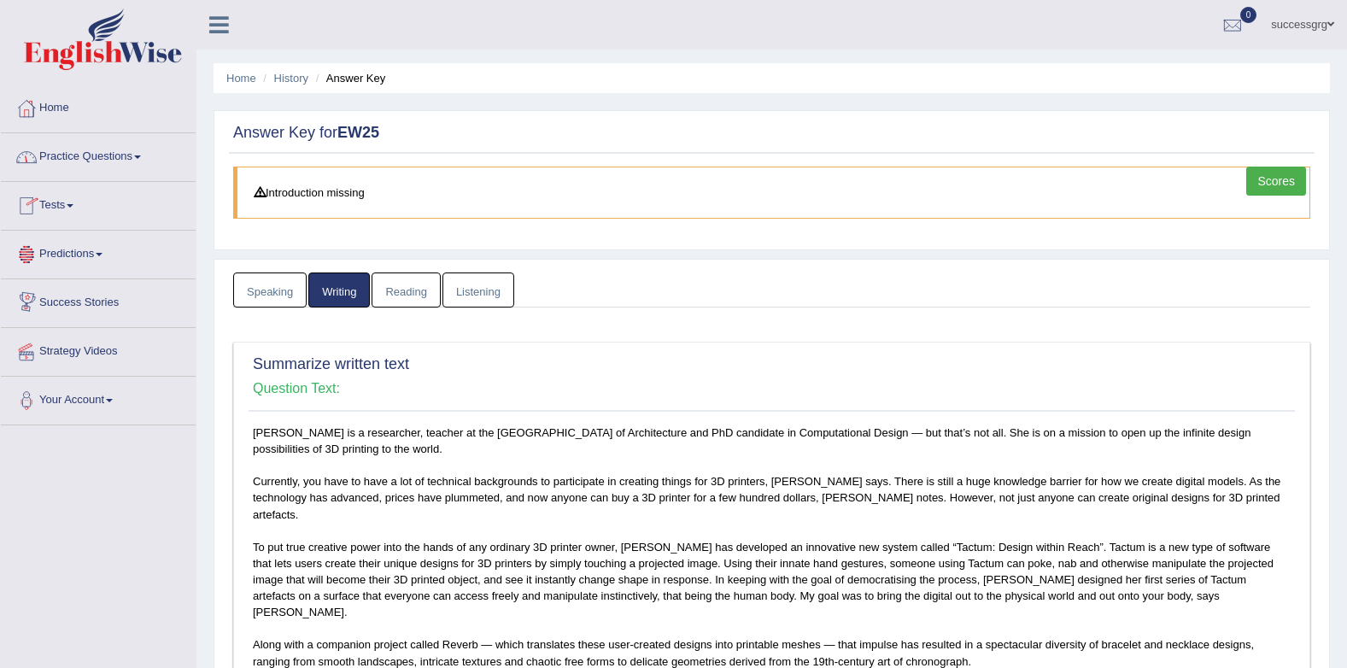
click at [35, 198] on div at bounding box center [27, 206] width 26 height 26
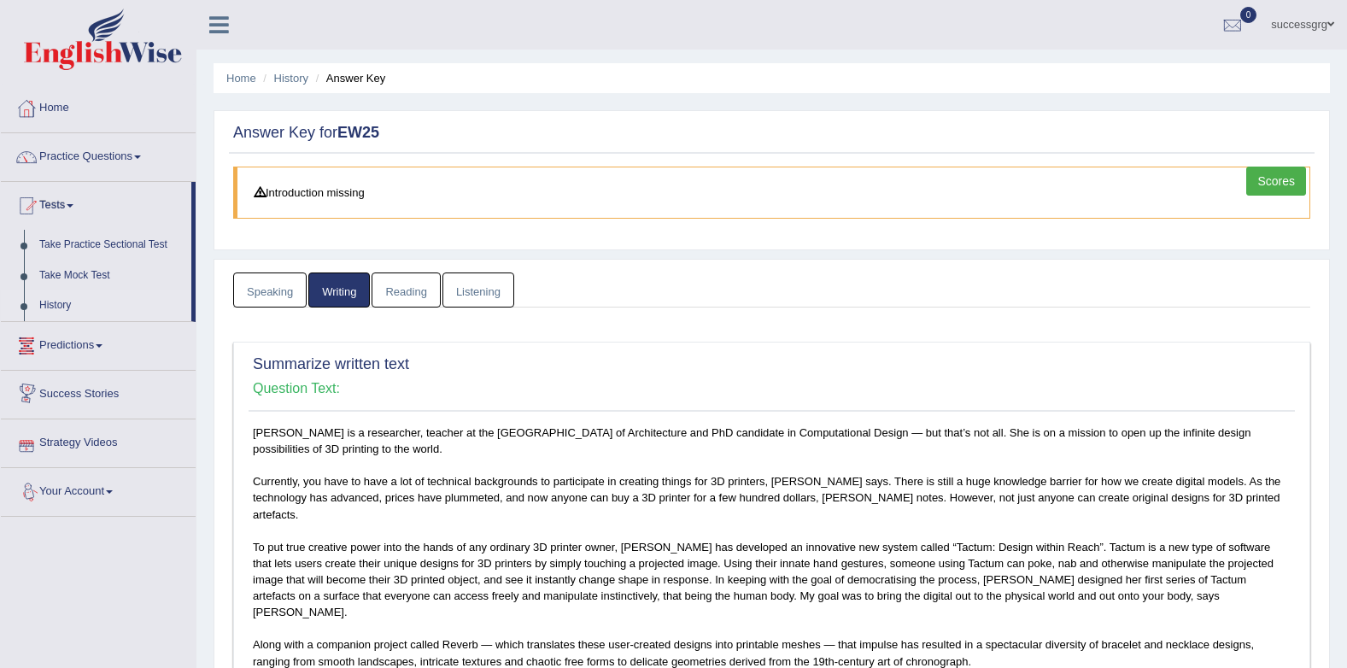
click at [42, 304] on link "History" at bounding box center [112, 305] width 160 height 31
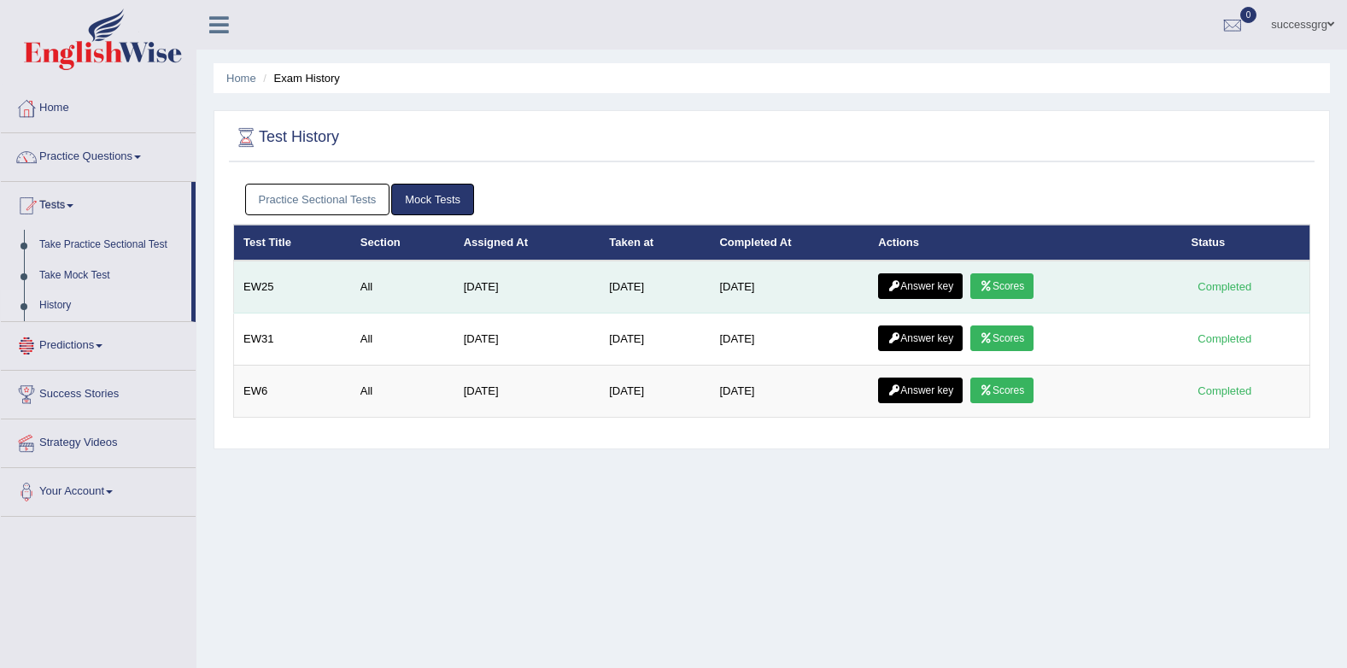
click at [909, 280] on link "Answer key" at bounding box center [920, 286] width 85 height 26
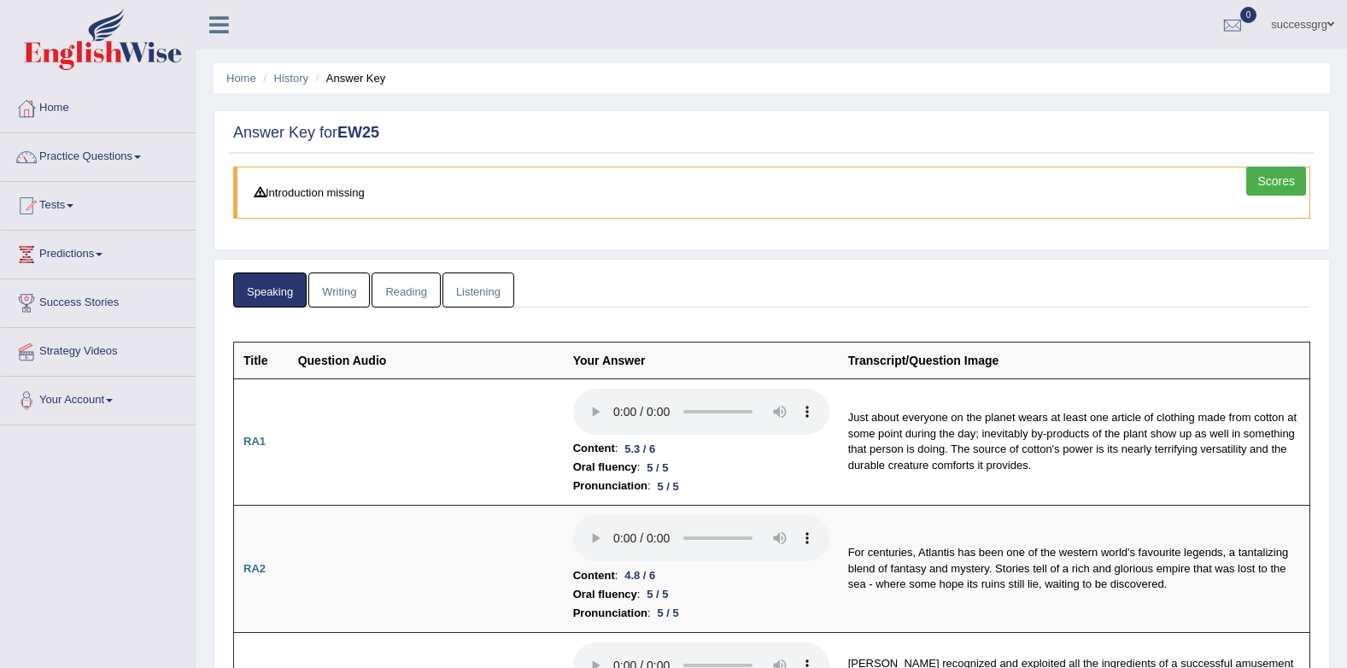
click at [327, 289] on link "Writing" at bounding box center [338, 289] width 61 height 35
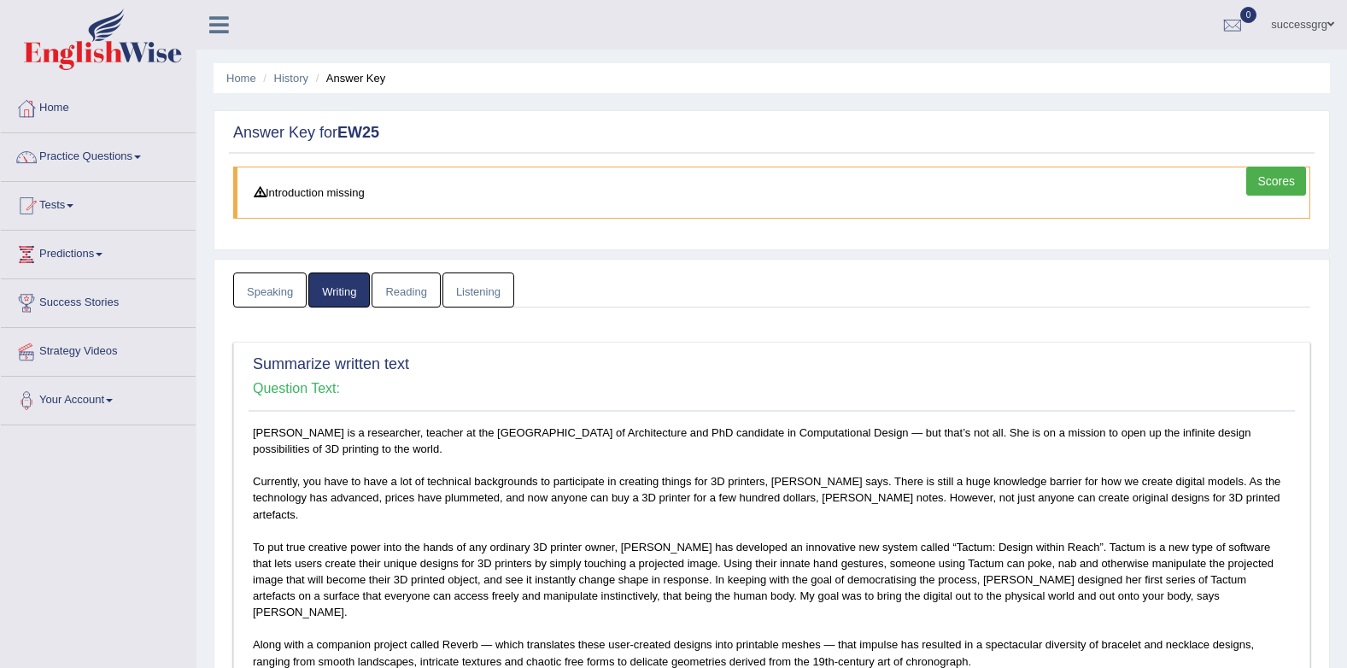
click at [401, 290] on link "Reading" at bounding box center [406, 289] width 68 height 35
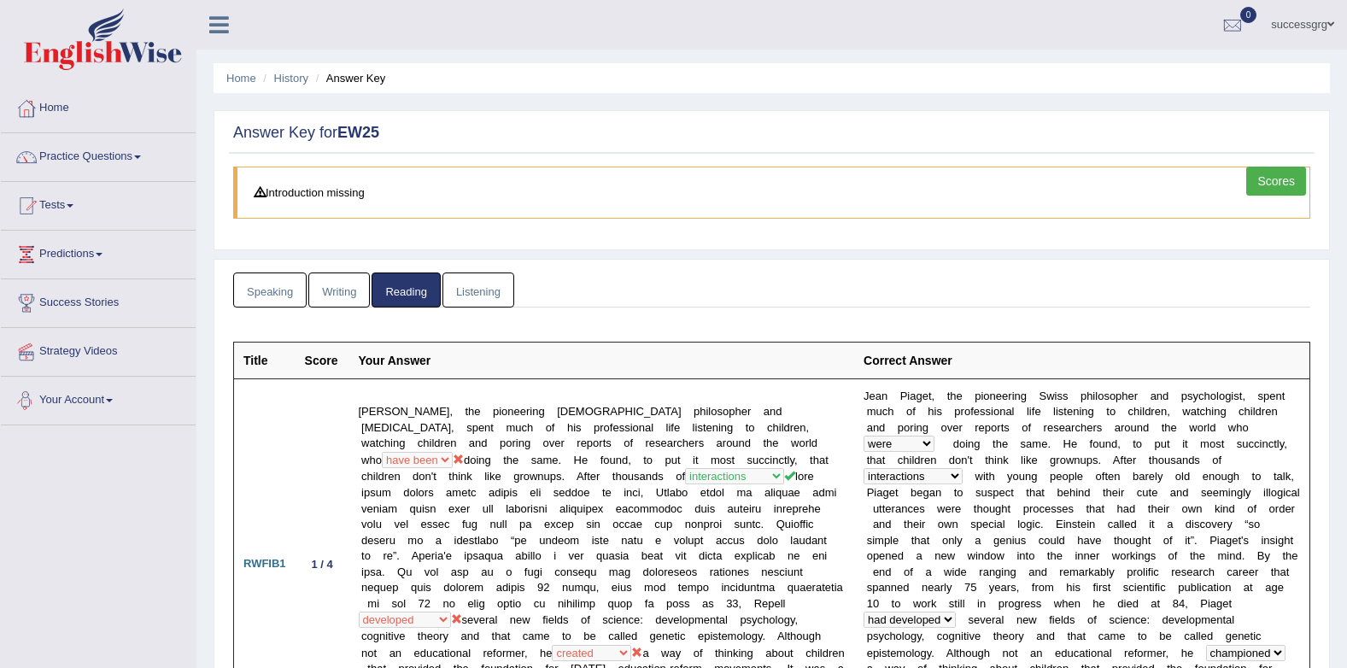
click at [471, 285] on link "Listening" at bounding box center [478, 289] width 72 height 35
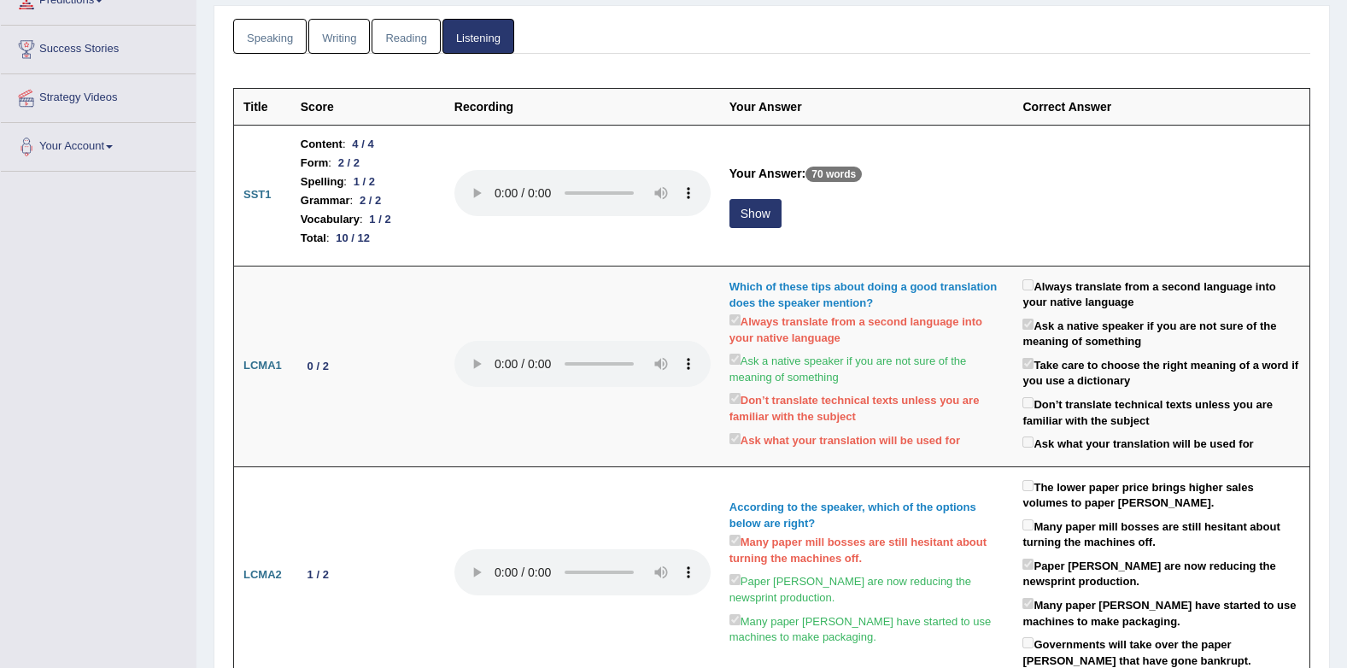
scroll to position [256, 0]
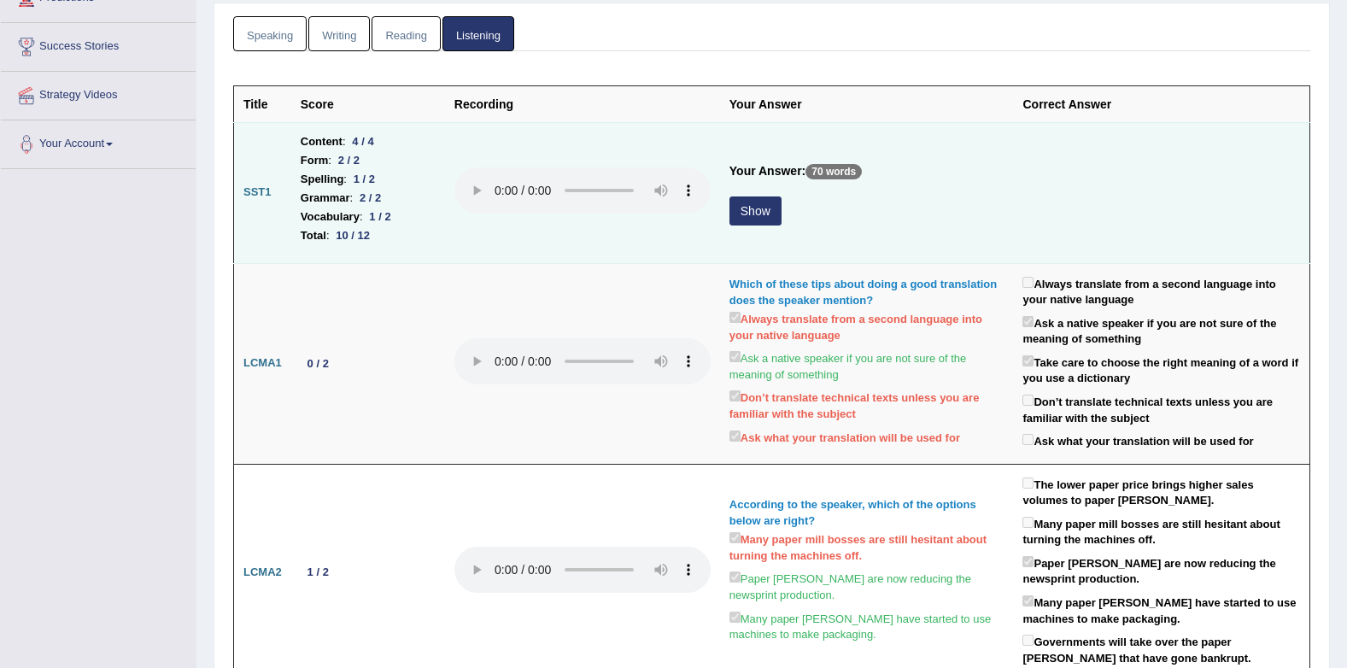
click at [740, 215] on button "Show" at bounding box center [755, 210] width 52 height 29
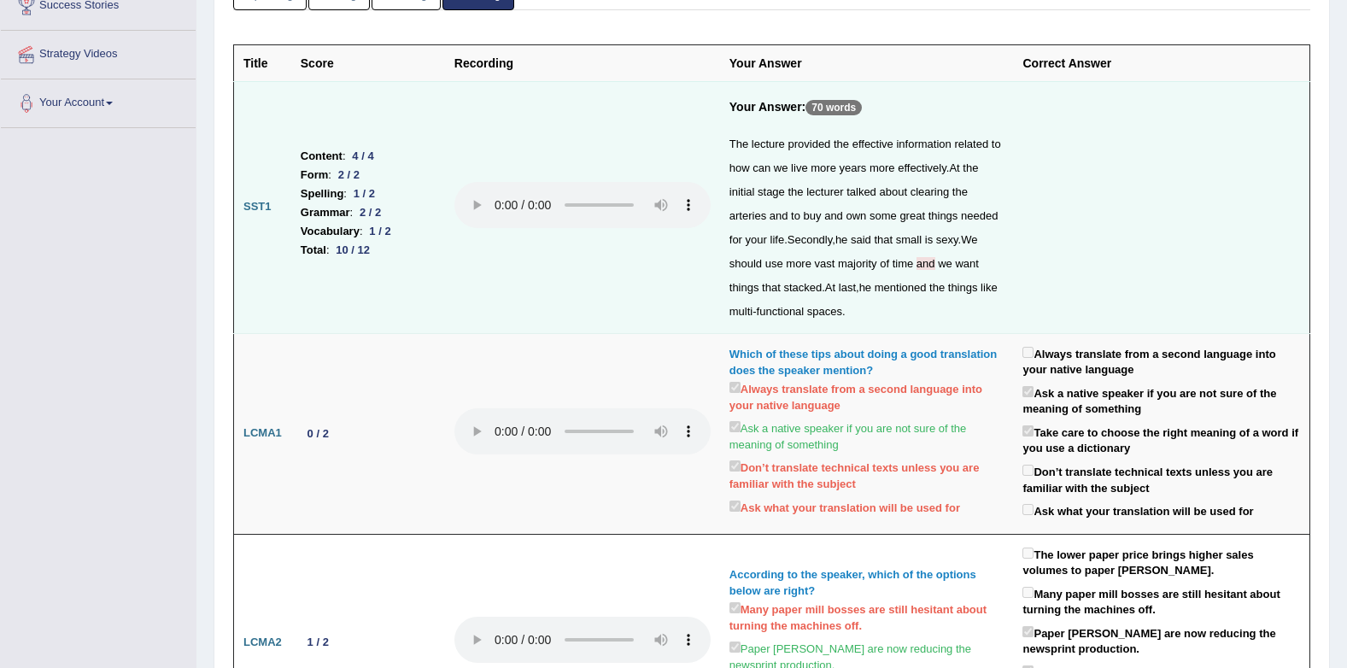
scroll to position [0, 0]
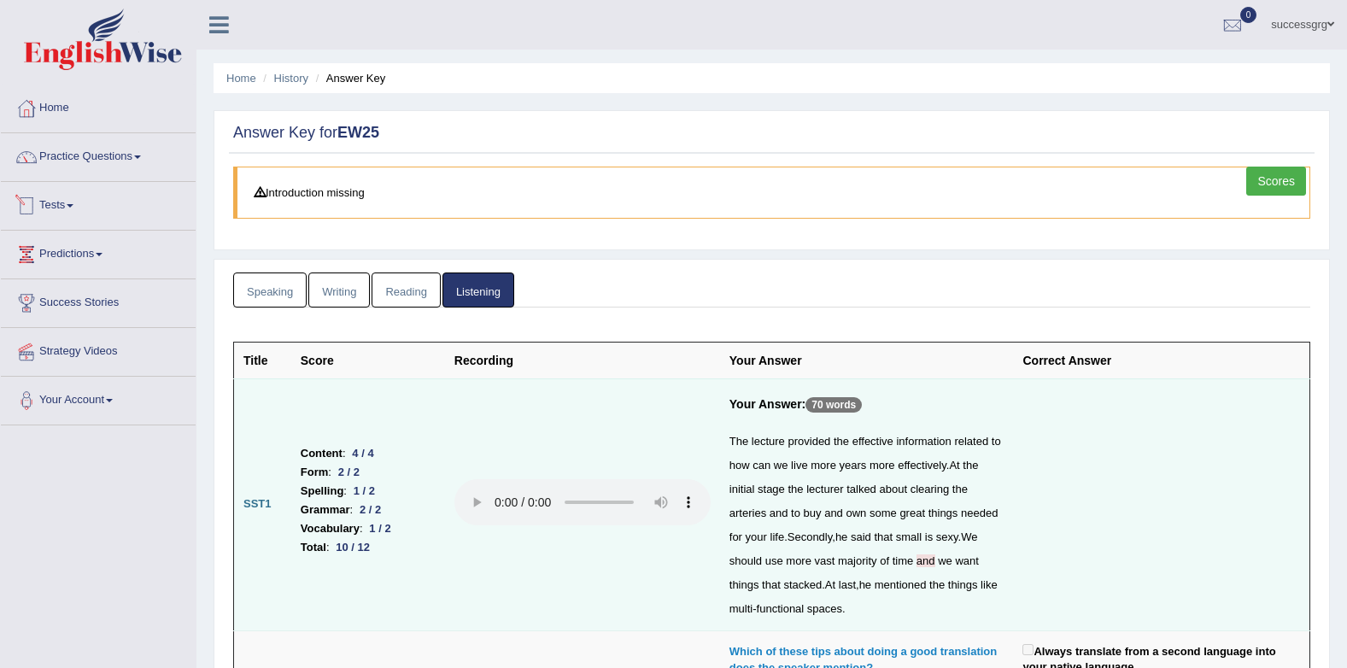
click at [56, 219] on link "Tests" at bounding box center [98, 203] width 195 height 43
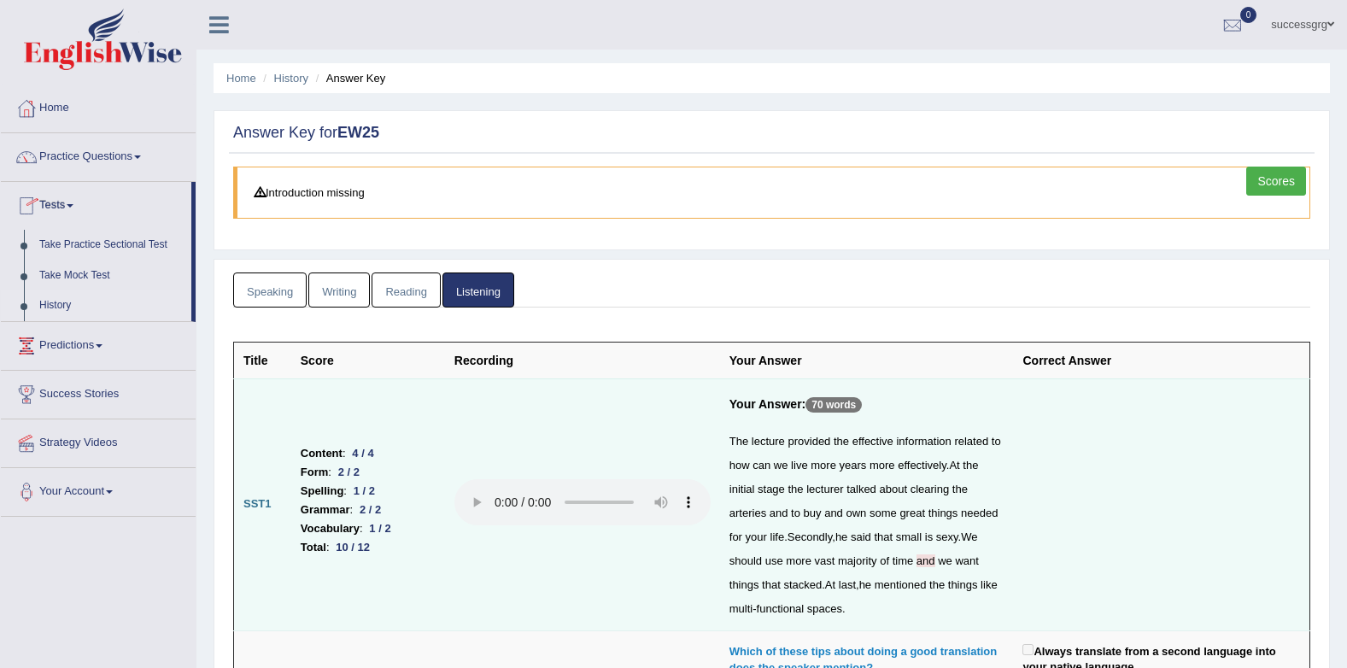
click at [70, 305] on link "History" at bounding box center [112, 305] width 160 height 31
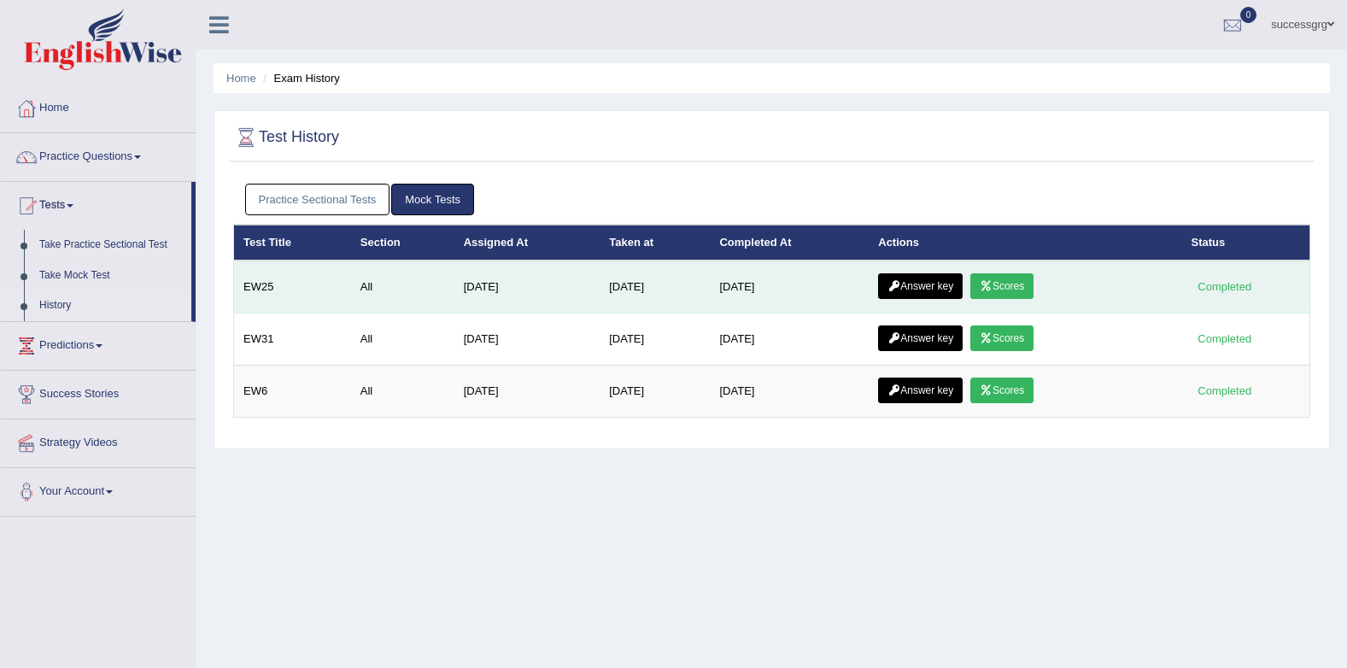
click at [977, 278] on link "Scores" at bounding box center [1001, 286] width 63 height 26
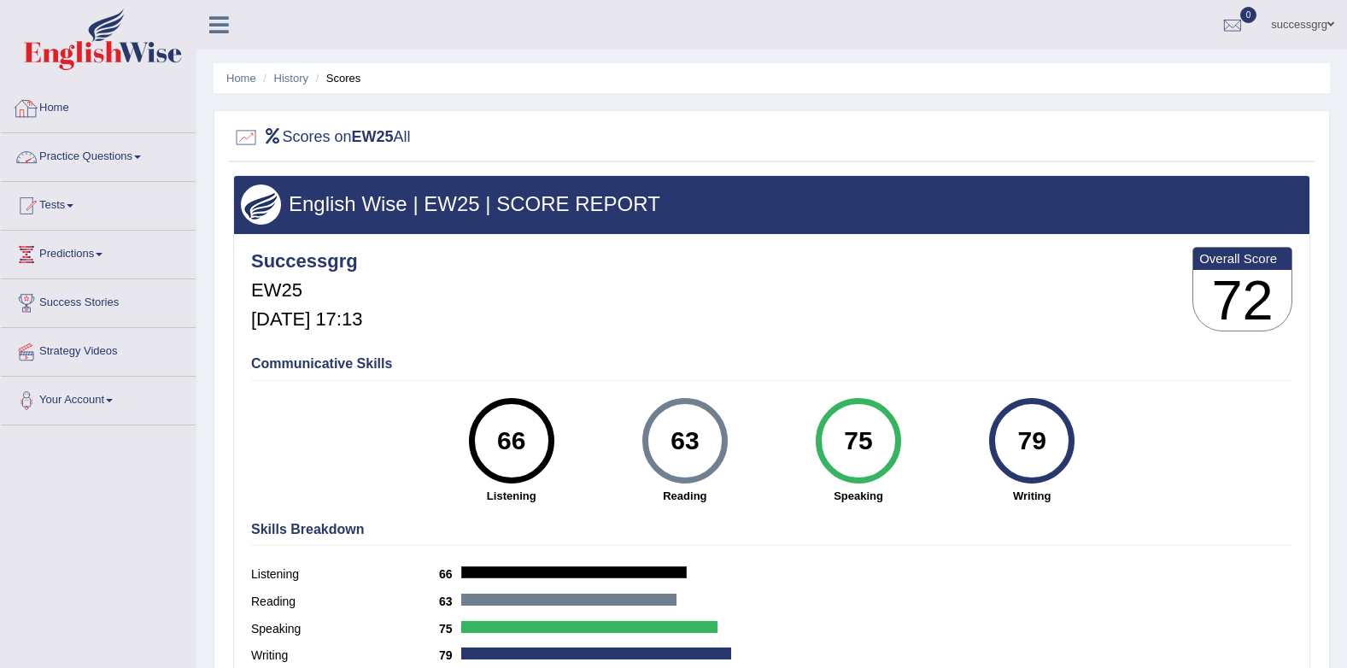
click at [135, 154] on link "Practice Questions" at bounding box center [98, 154] width 195 height 43
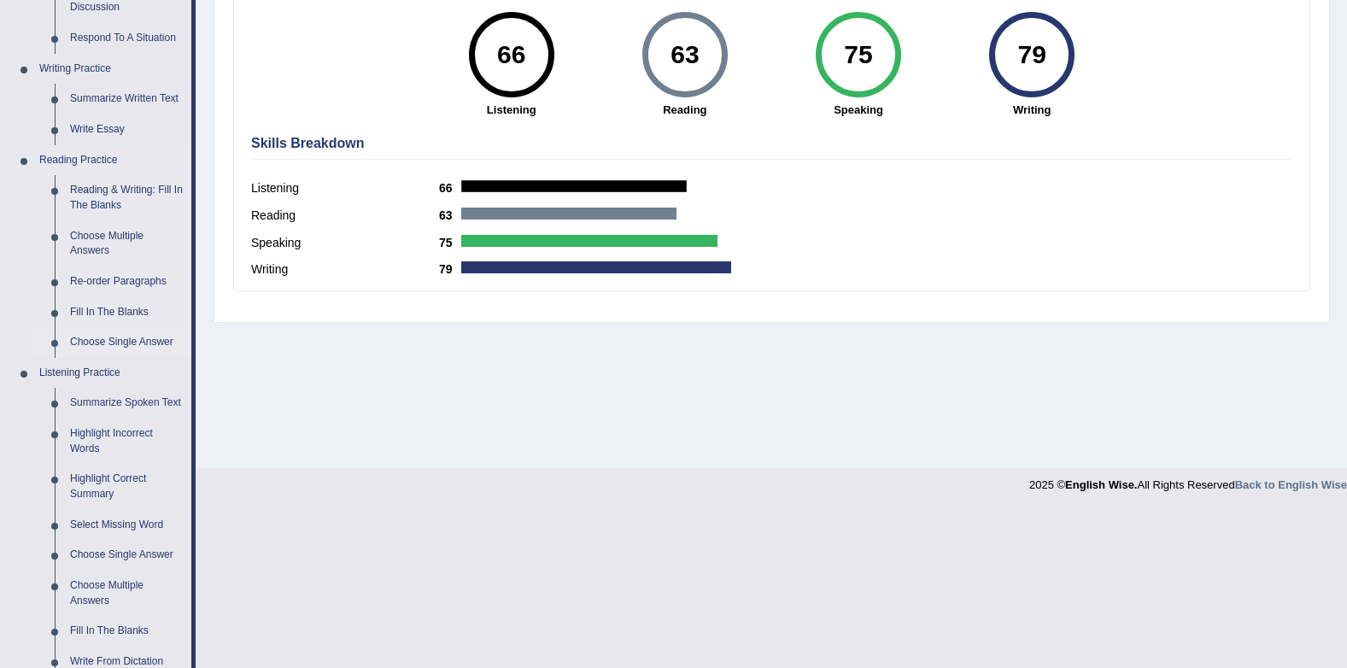
scroll to position [670, 0]
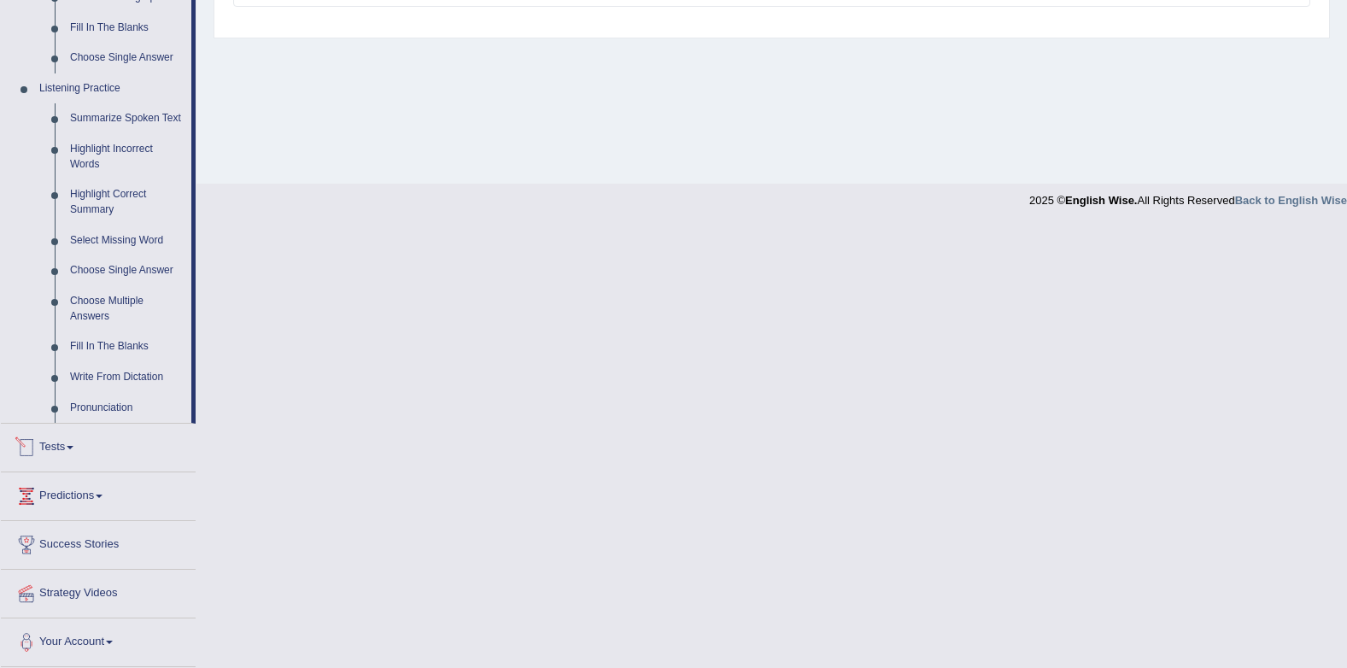
click at [69, 448] on link "Tests" at bounding box center [98, 445] width 195 height 43
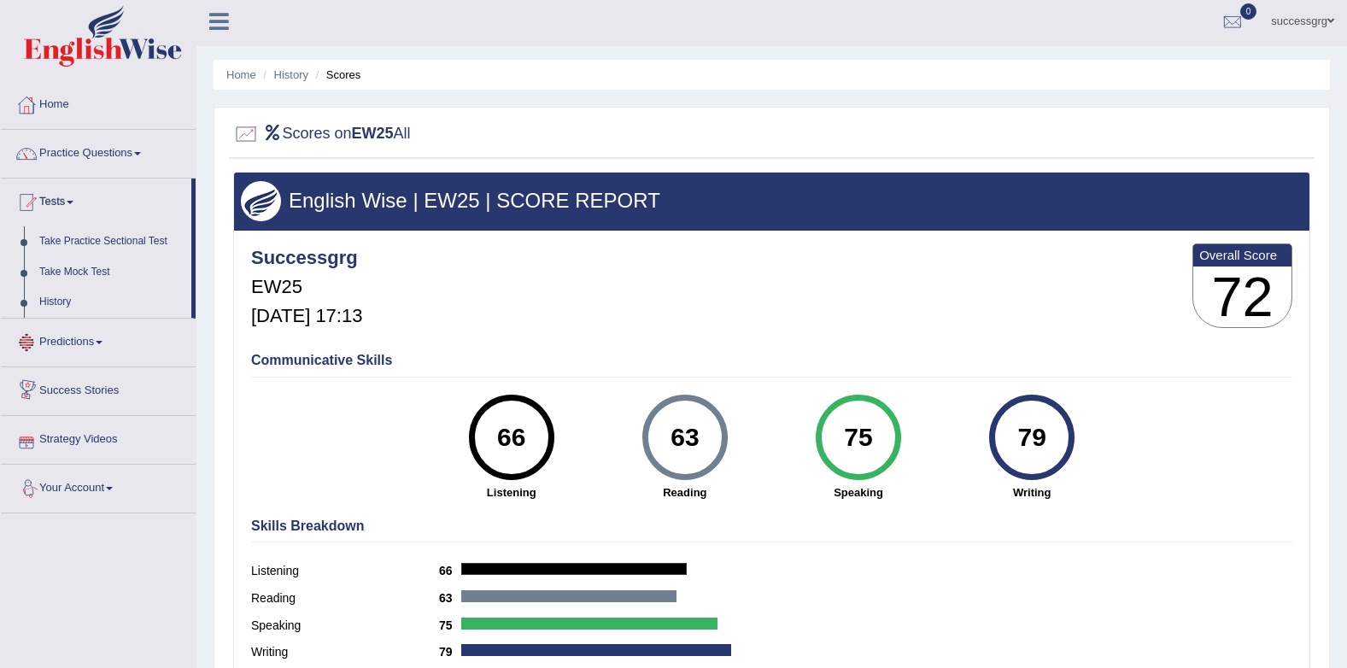
scroll to position [0, 0]
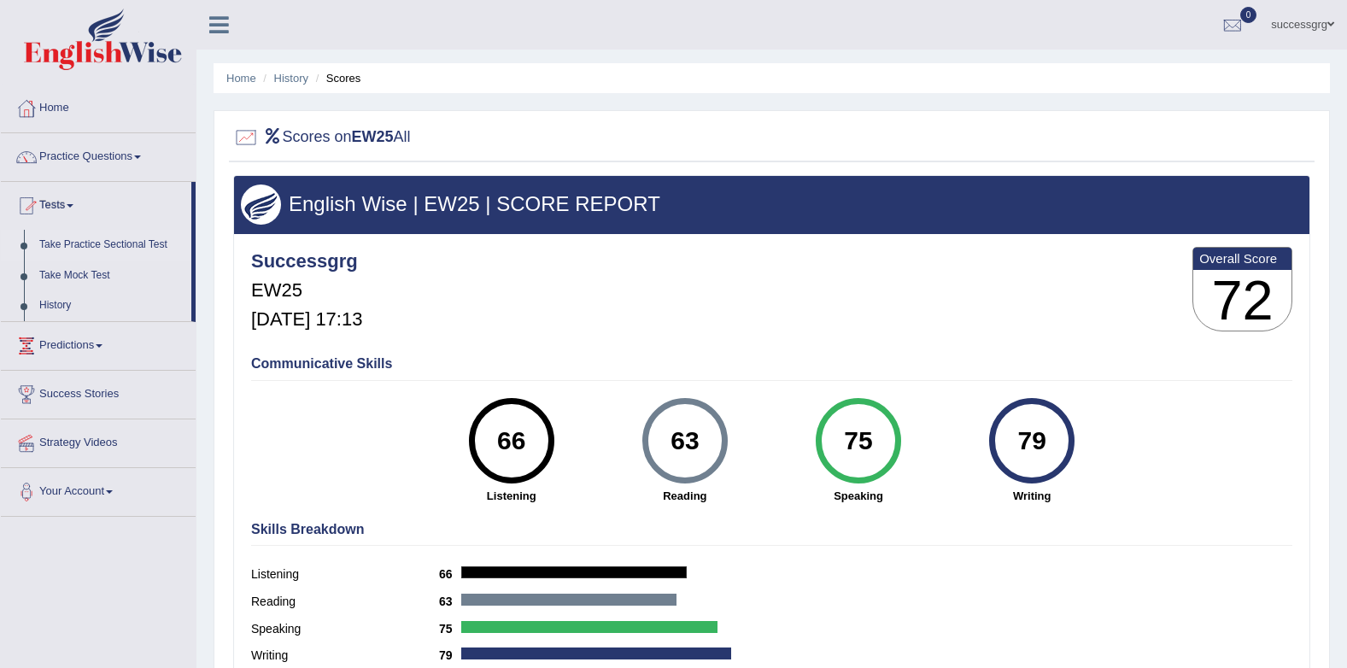
click at [68, 249] on link "Take Practice Sectional Test" at bounding box center [112, 245] width 160 height 31
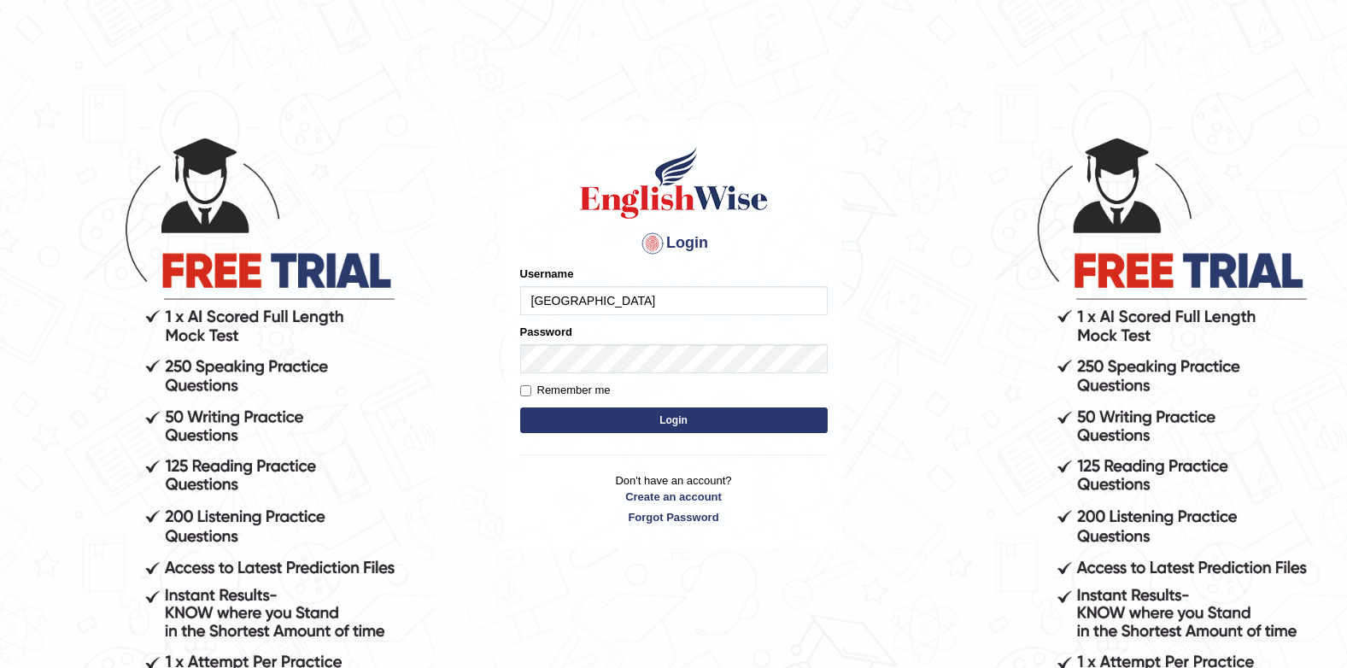
click at [611, 302] on input "[GEOGRAPHIC_DATA]" at bounding box center [673, 300] width 307 height 29
type input "J"
type input "successgrg"
click at [559, 231] on h4 "Login" at bounding box center [673, 243] width 307 height 27
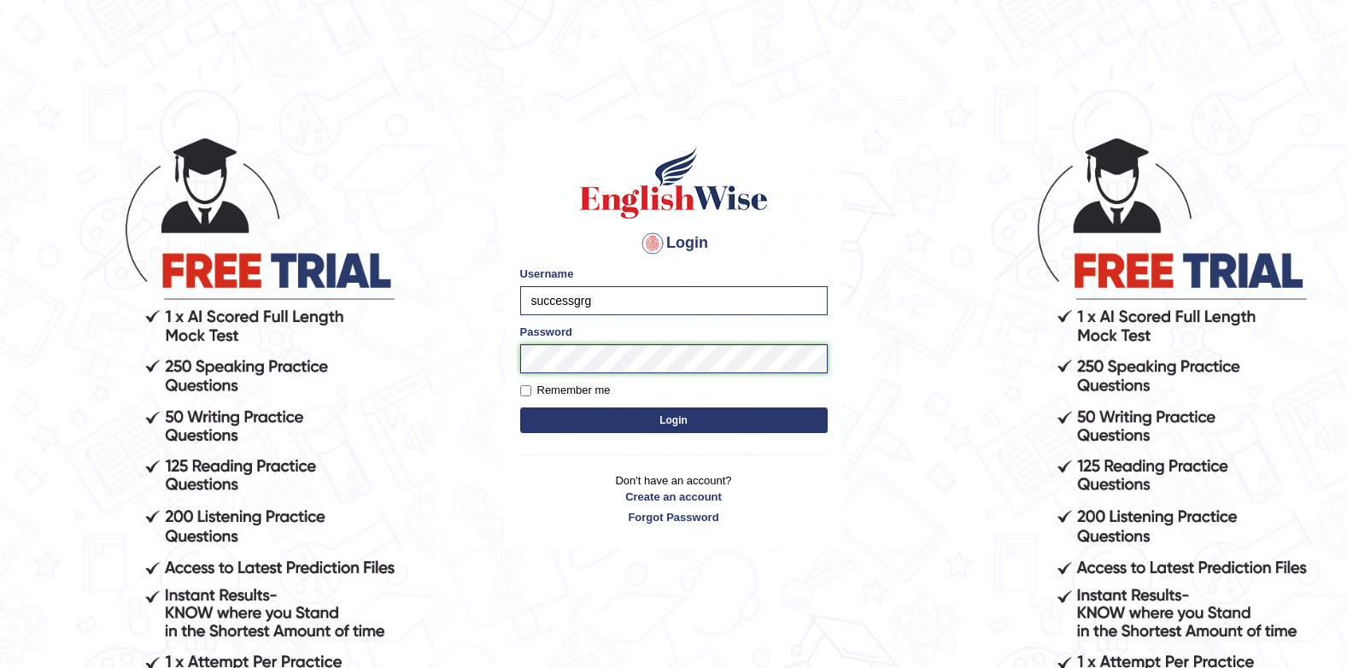
click at [520, 407] on button "Login" at bounding box center [673, 420] width 307 height 26
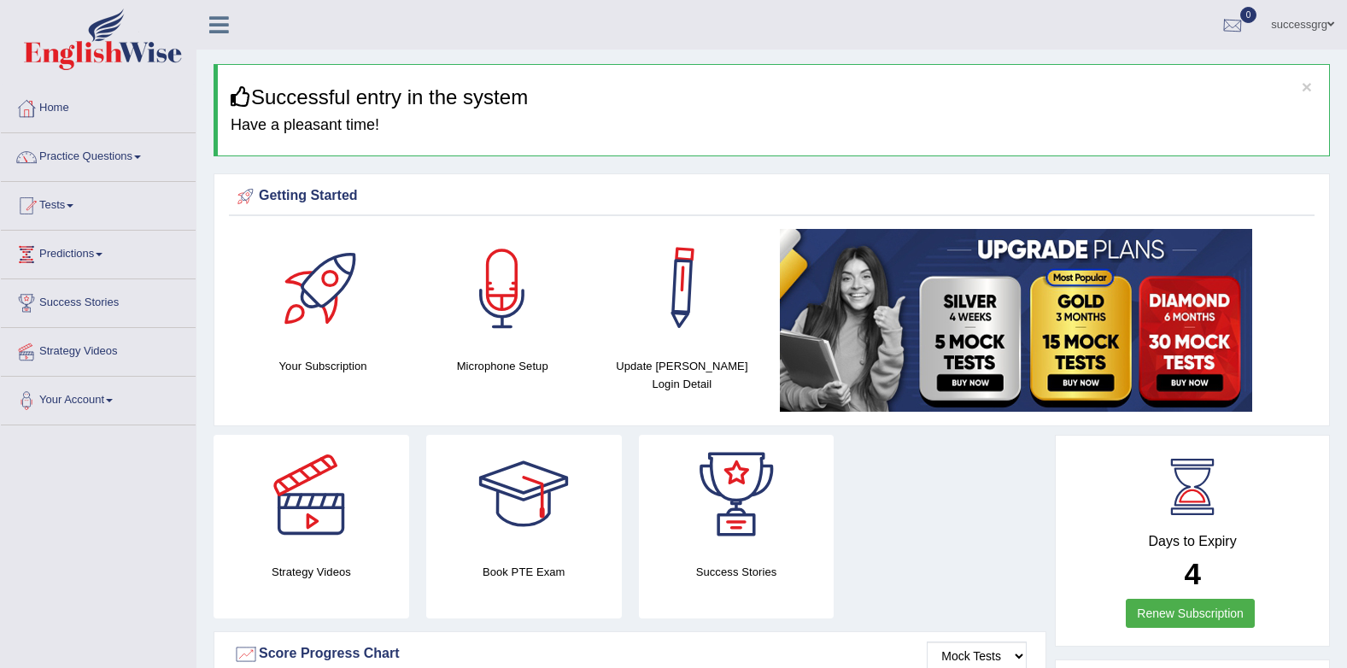
click at [1232, 21] on div at bounding box center [1233, 26] width 26 height 26
click at [285, 49] on div "successgrg Toggle navigation Username: Successgrg Access Type: Online Subscript…" at bounding box center [771, 25] width 1150 height 50
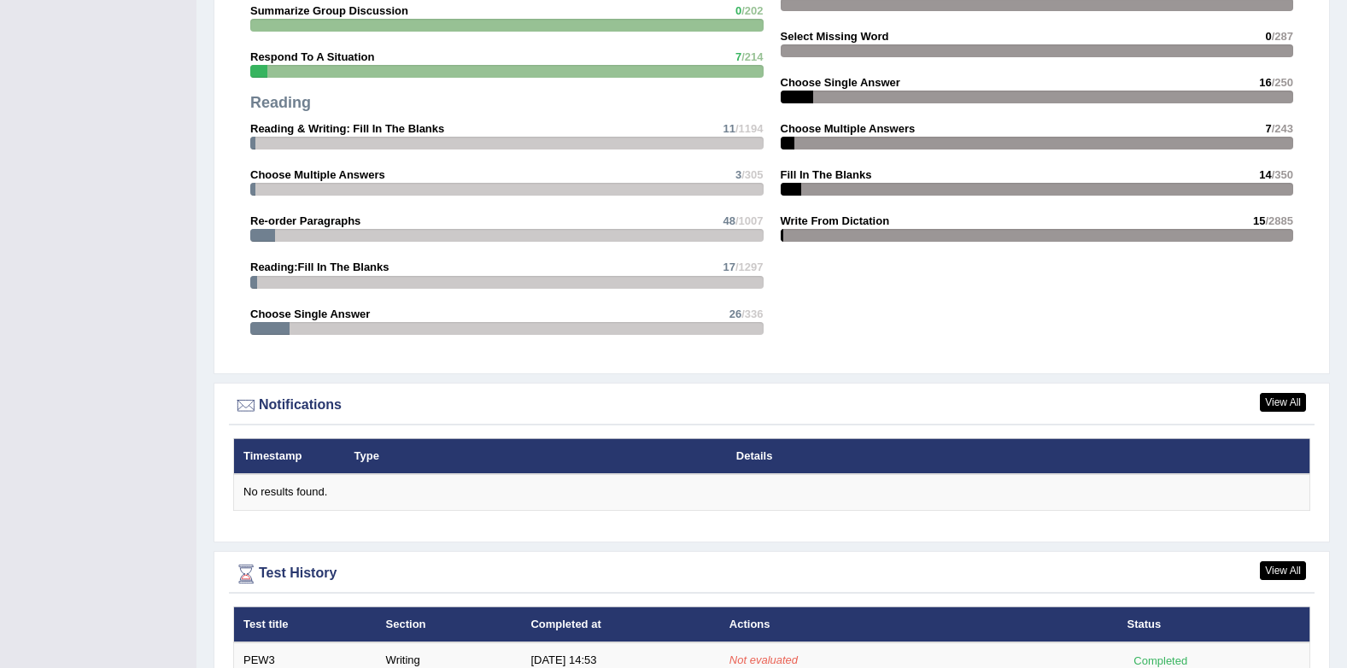
drag, startPoint x: 114, startPoint y: 209, endPoint x: 127, endPoint y: 213, distance: 14.1
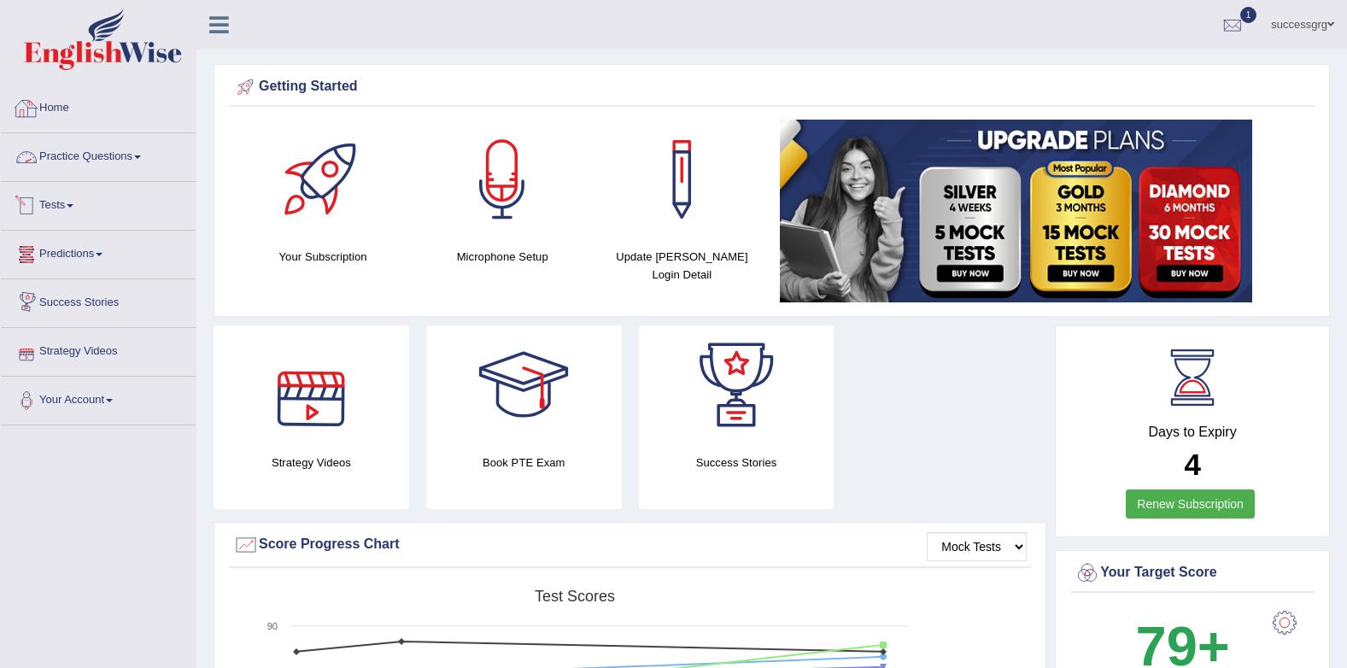
click at [91, 156] on link "Practice Questions" at bounding box center [98, 154] width 195 height 43
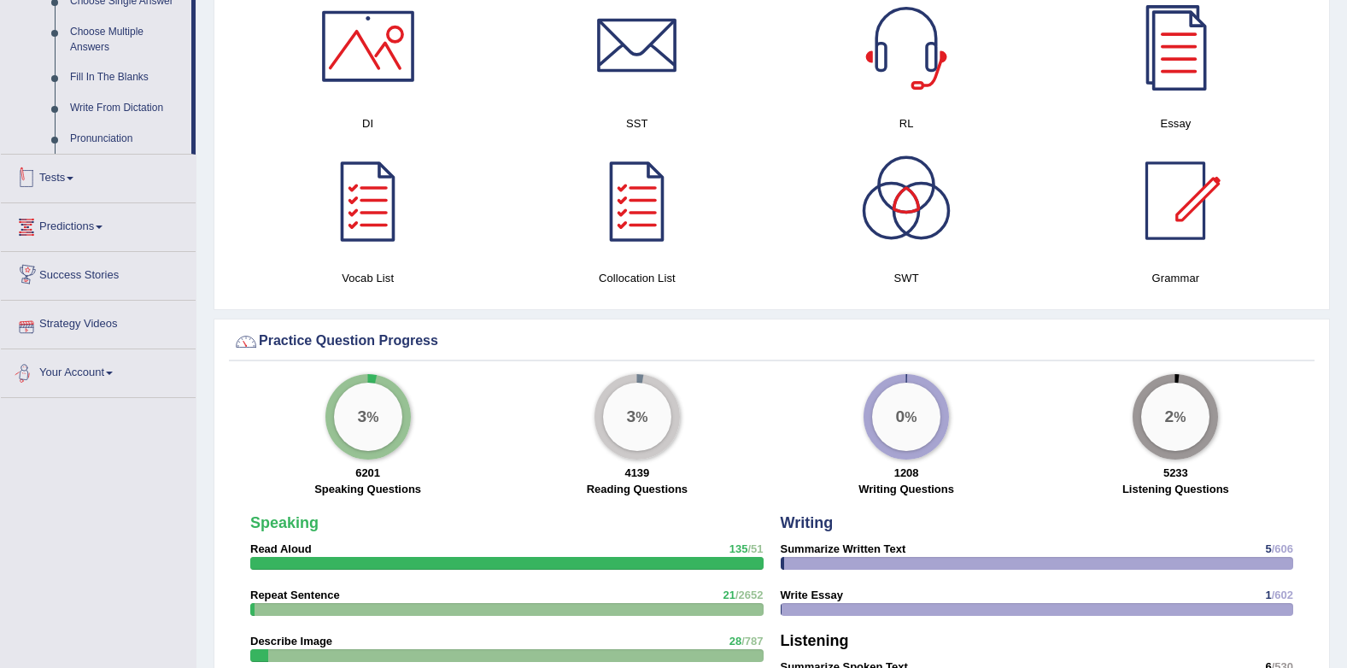
click at [66, 188] on link "Tests" at bounding box center [98, 176] width 195 height 43
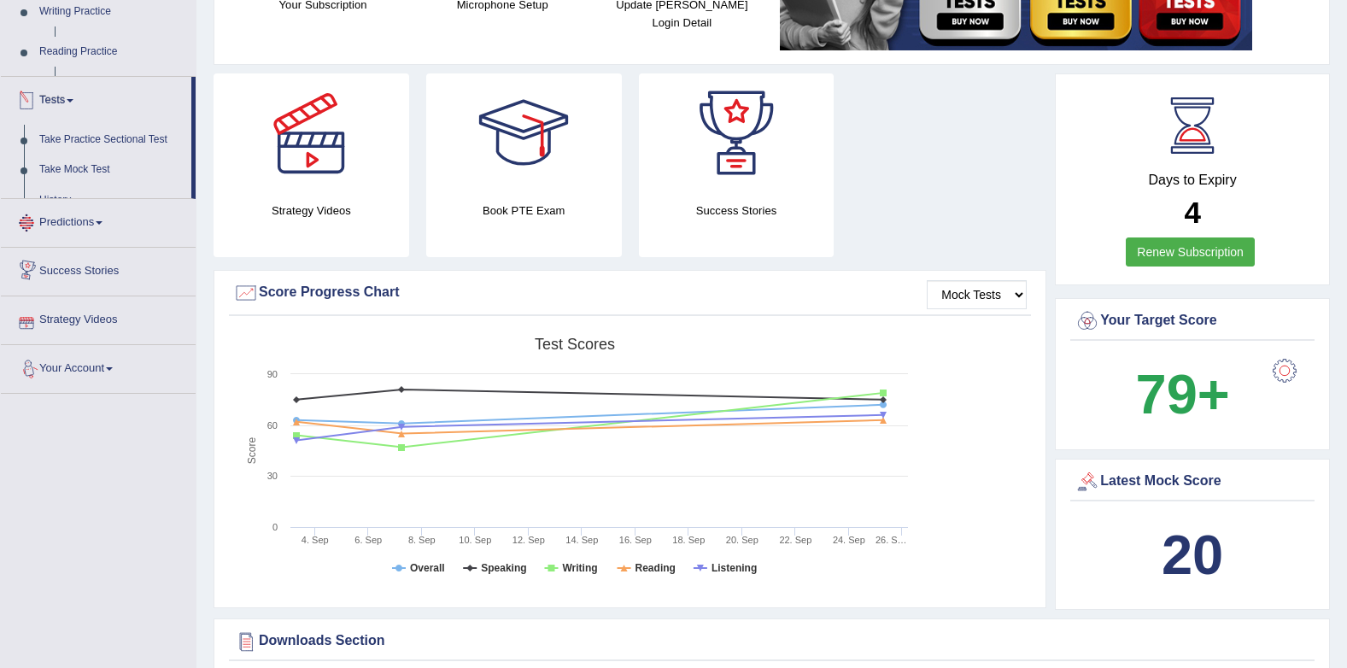
scroll to position [212, 0]
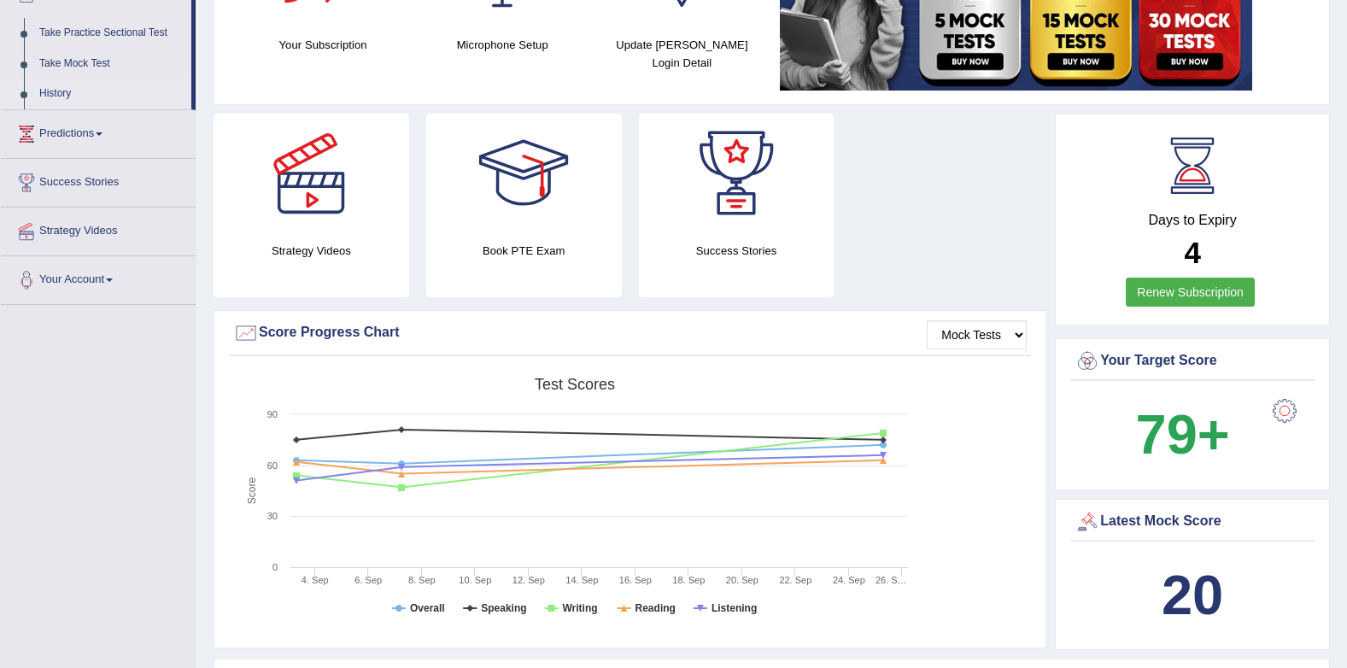
click at [52, 91] on link "History" at bounding box center [112, 94] width 160 height 31
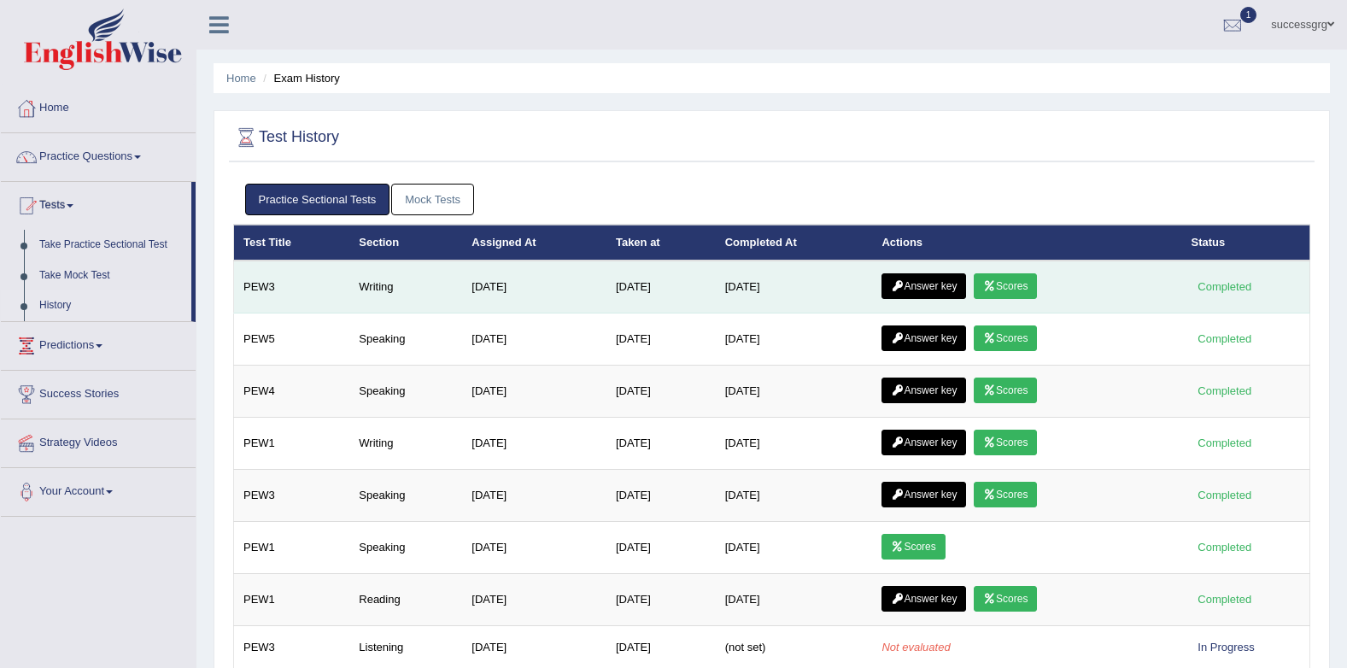
click at [1003, 287] on link "Scores" at bounding box center [1005, 286] width 63 height 26
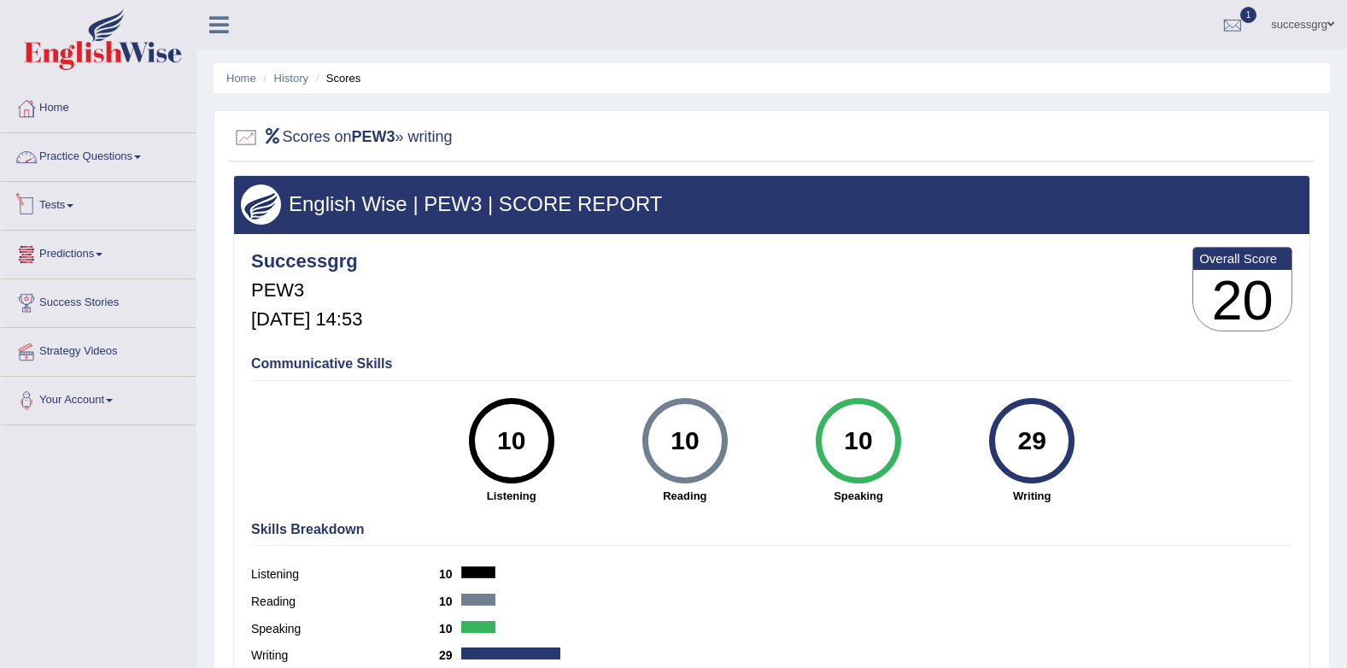
click at [129, 148] on link "Practice Questions" at bounding box center [98, 154] width 195 height 43
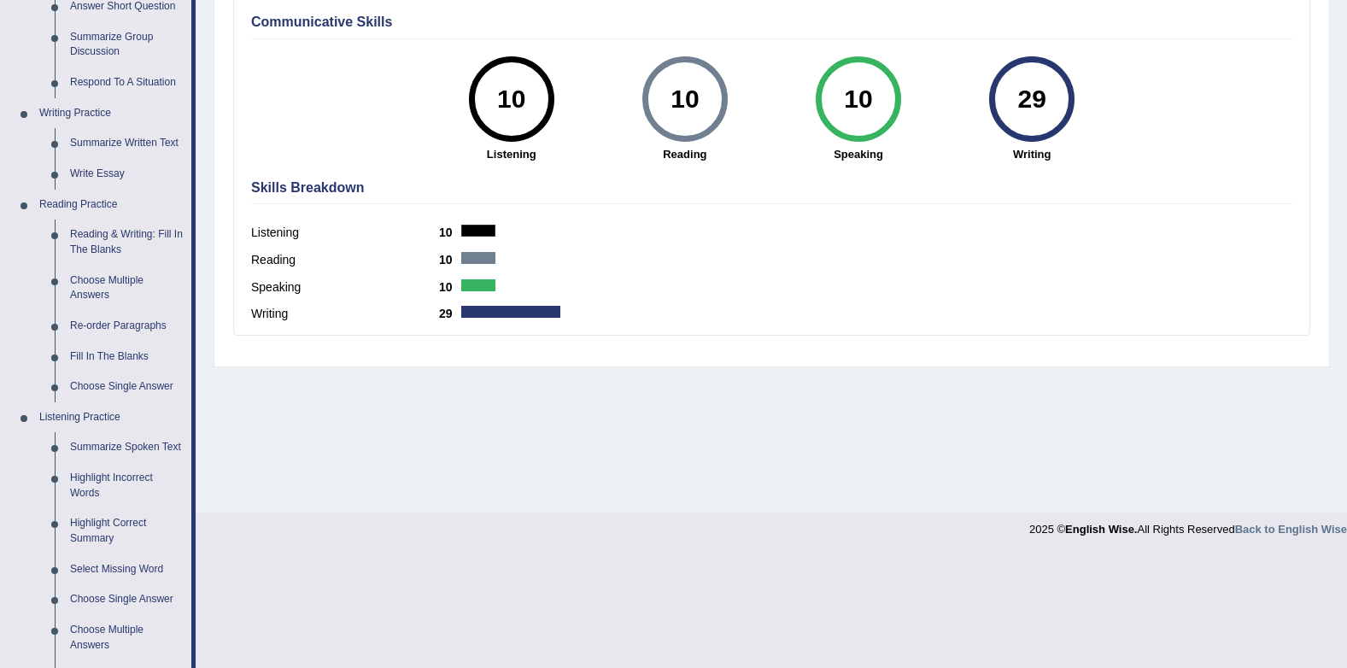
scroll to position [670, 0]
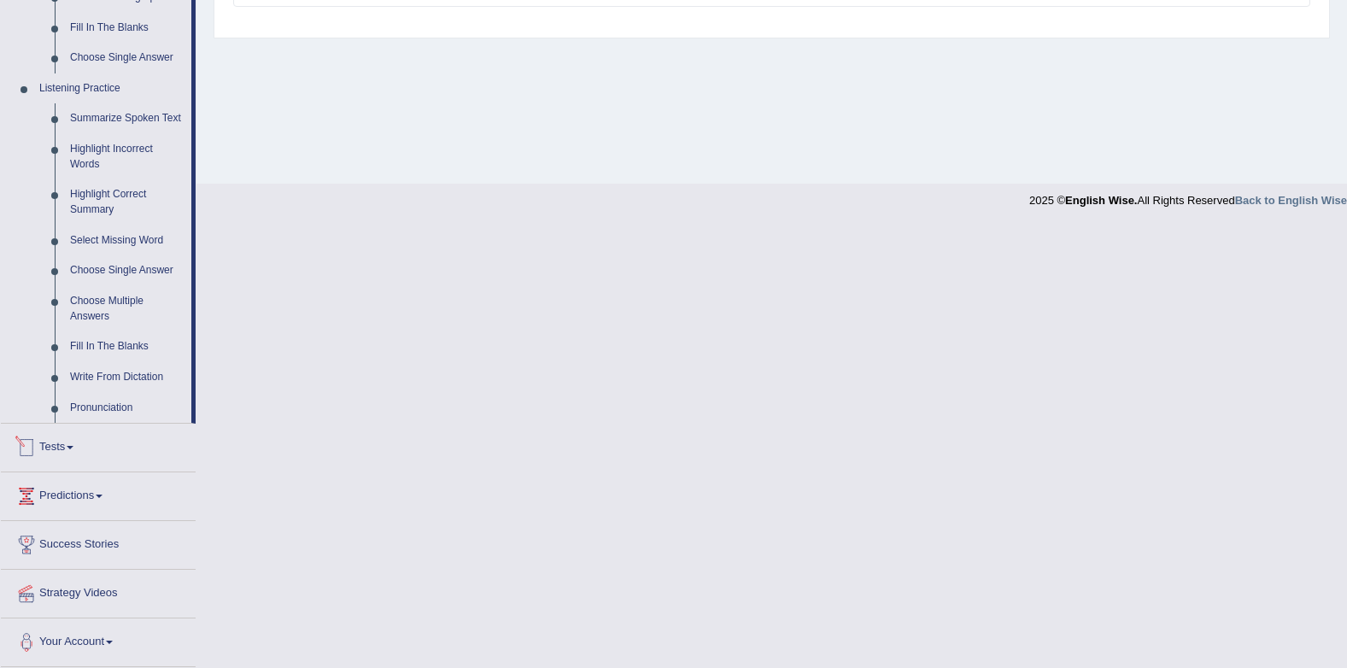
click at [80, 448] on link "Tests" at bounding box center [98, 445] width 195 height 43
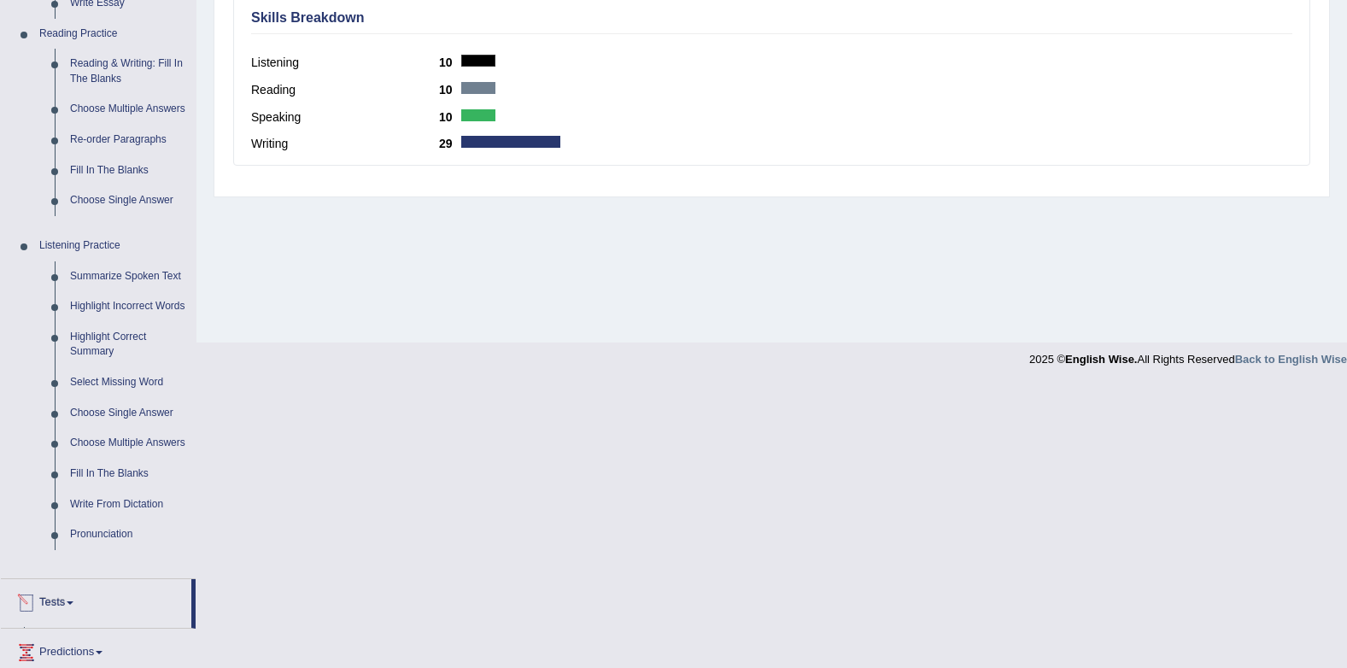
scroll to position [229, 0]
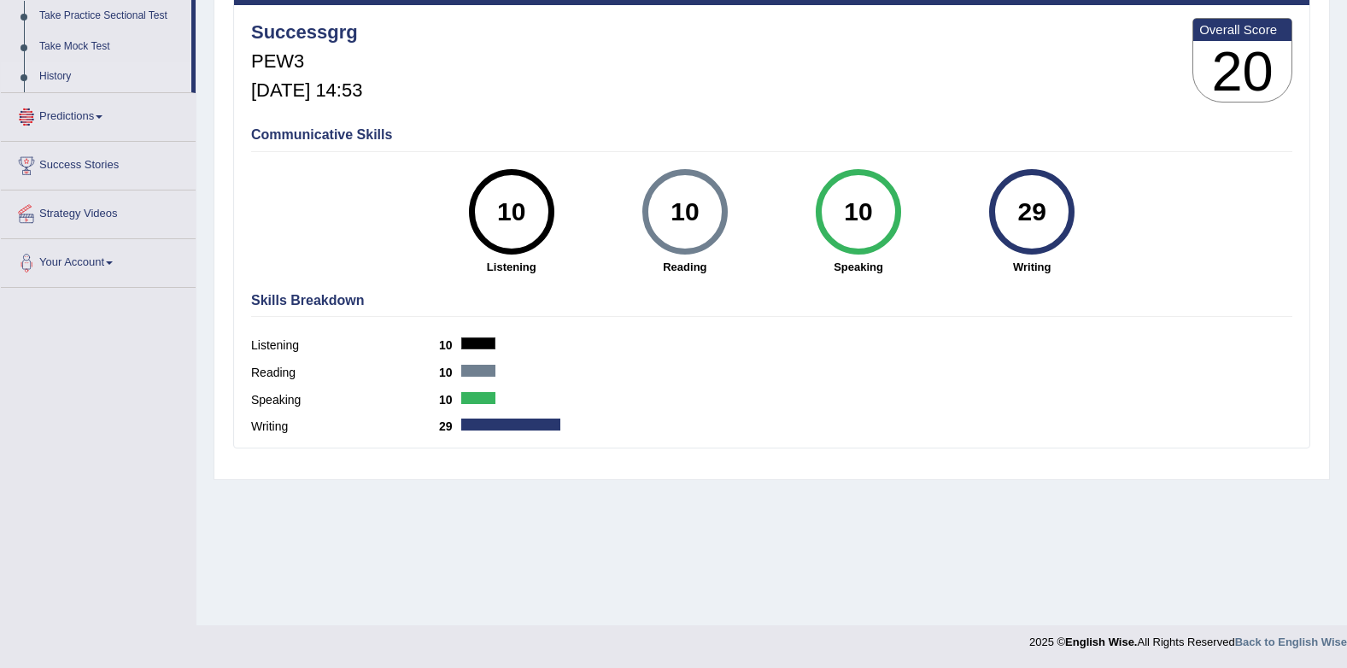
click at [50, 72] on link "History" at bounding box center [112, 76] width 160 height 31
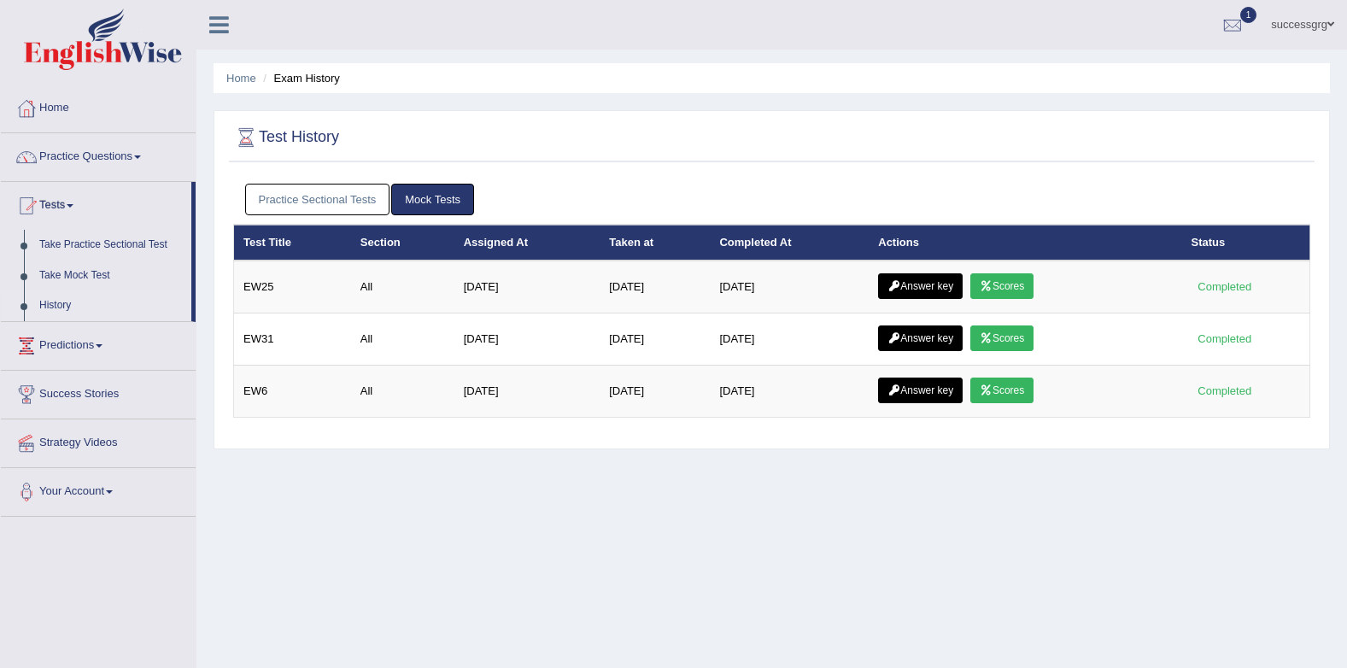
click at [290, 193] on link "Practice Sectional Tests" at bounding box center [317, 200] width 145 height 32
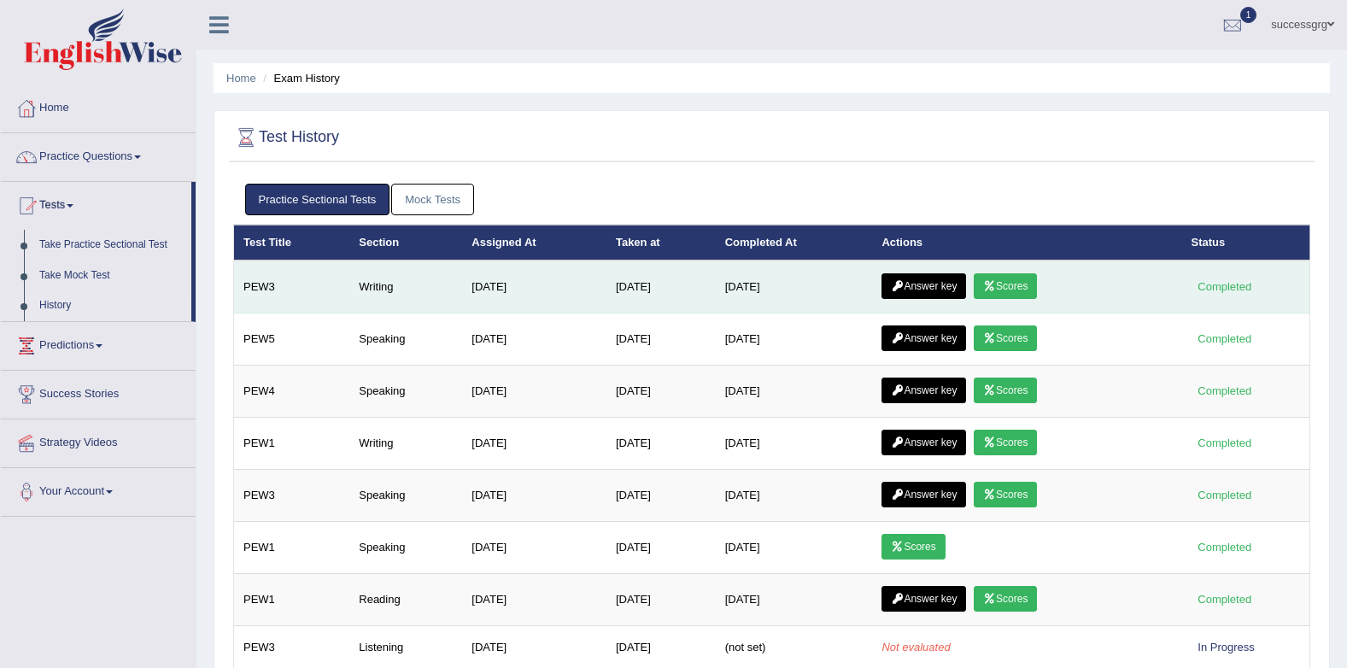
click at [909, 294] on link "Answer key" at bounding box center [923, 286] width 85 height 26
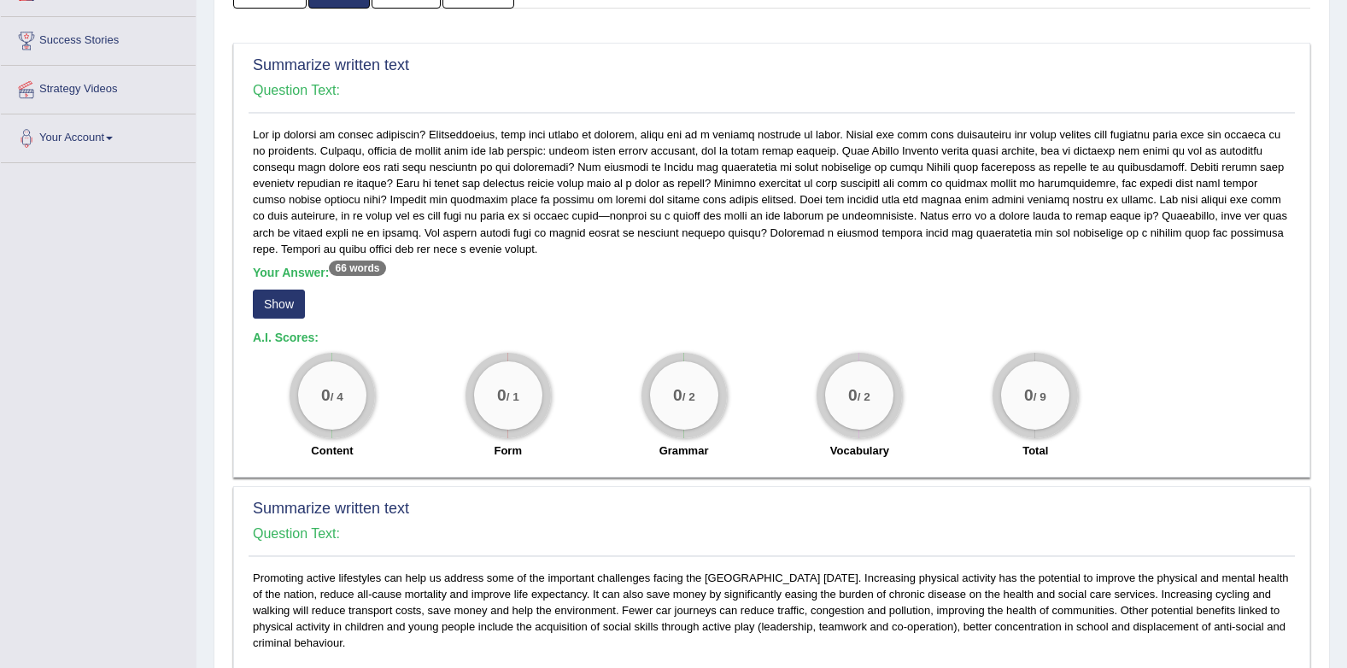
scroll to position [256, 0]
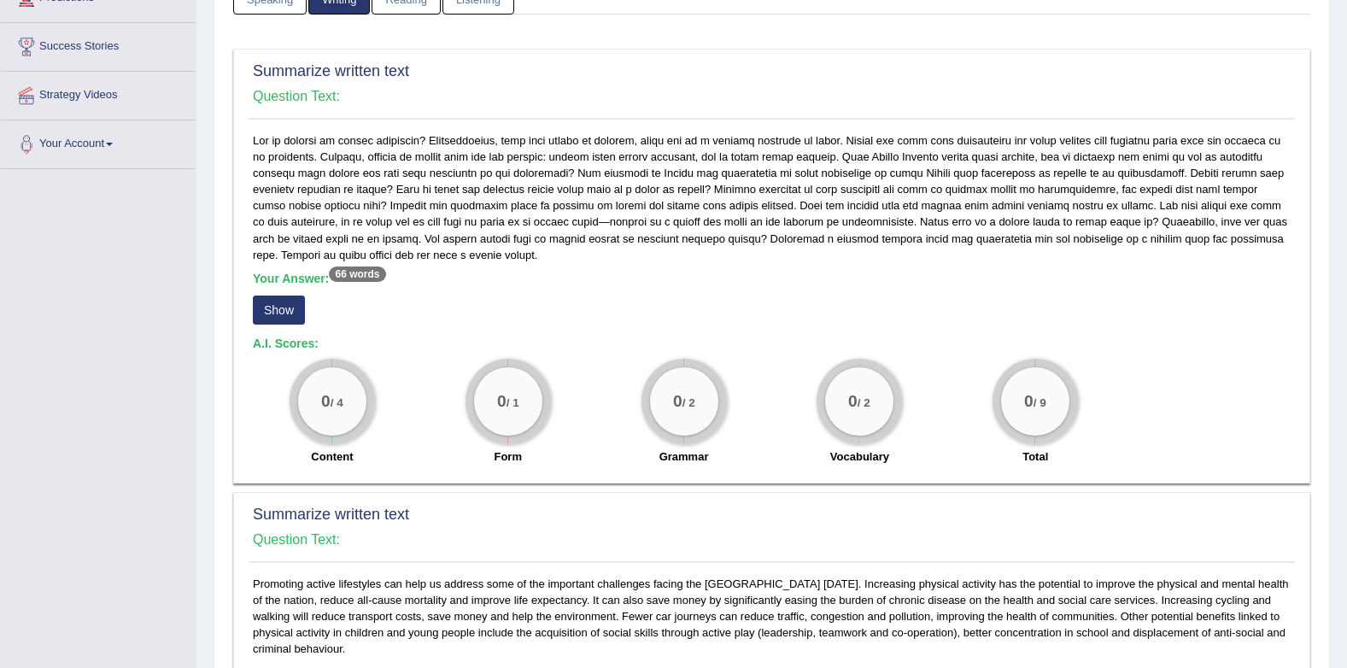
click at [284, 305] on button "Show" at bounding box center [279, 309] width 52 height 29
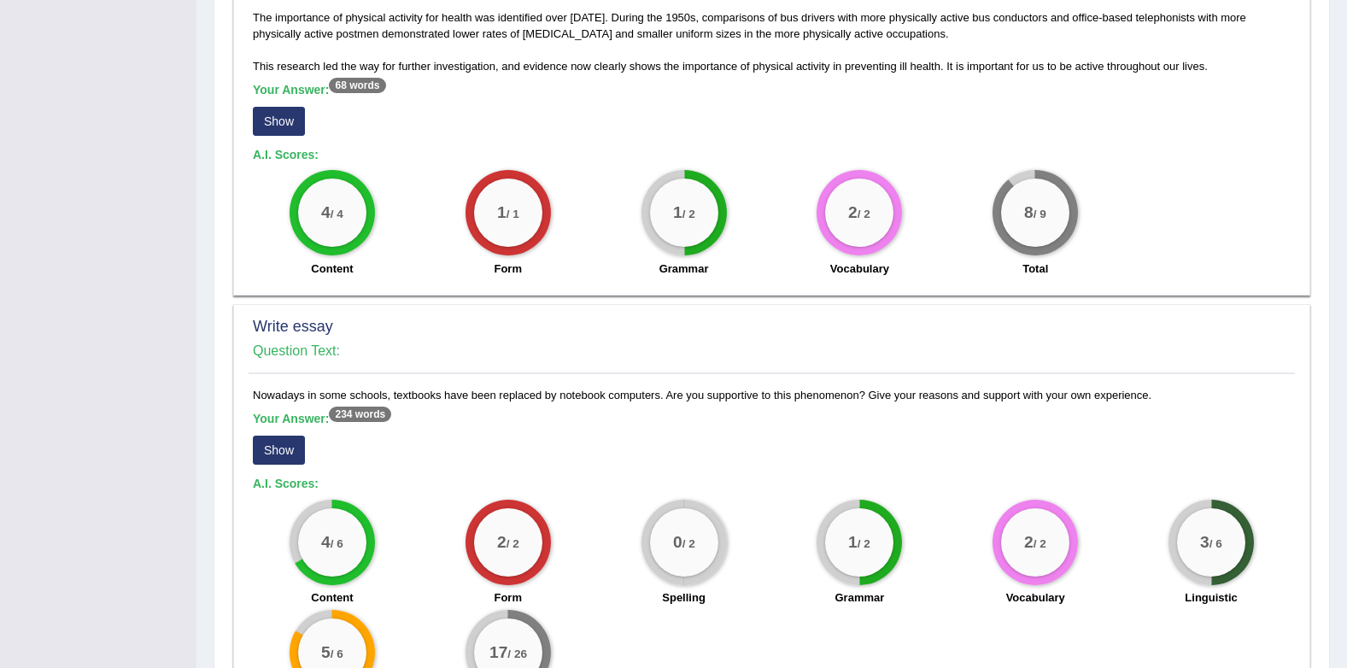
scroll to position [1025, 0]
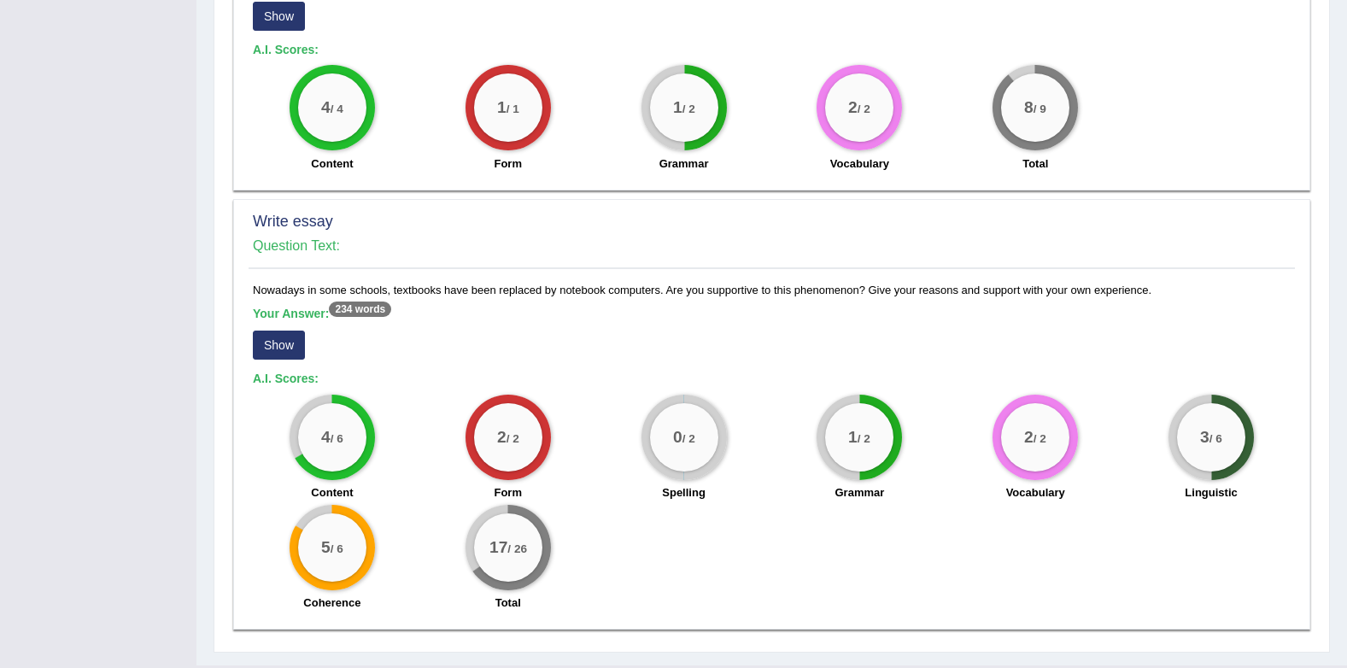
click at [290, 348] on button "Show" at bounding box center [279, 345] width 52 height 29
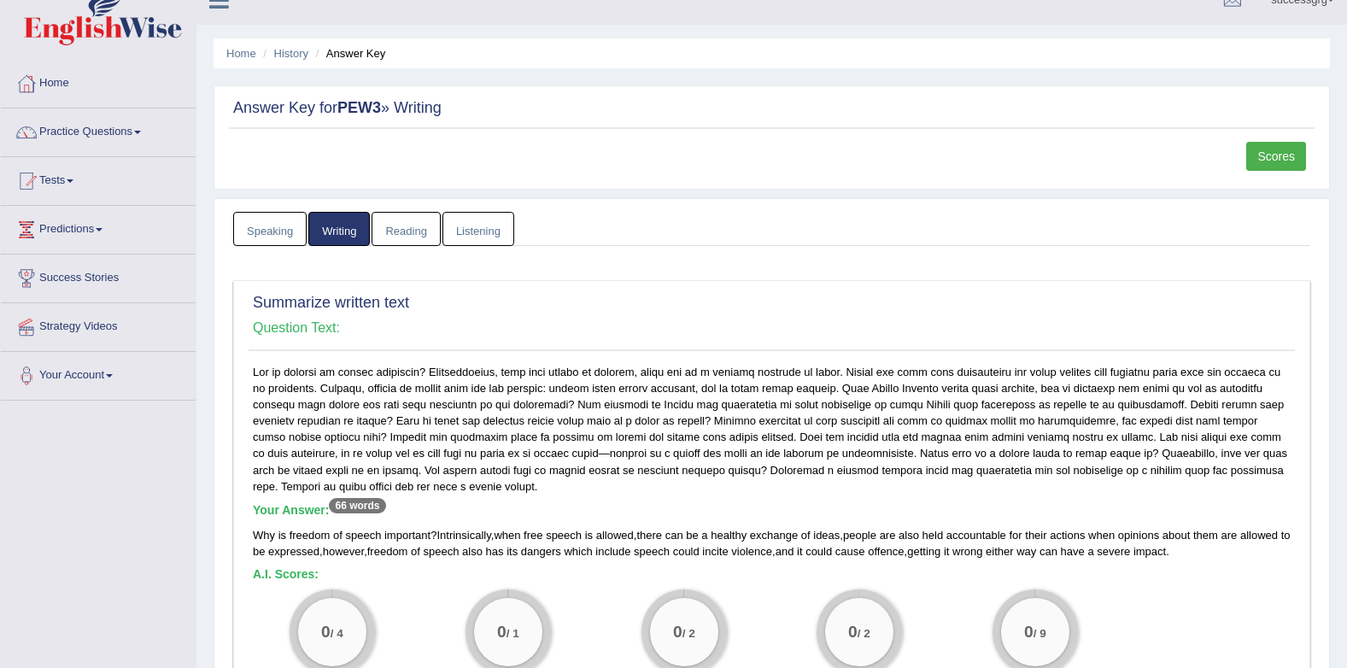
scroll to position [0, 0]
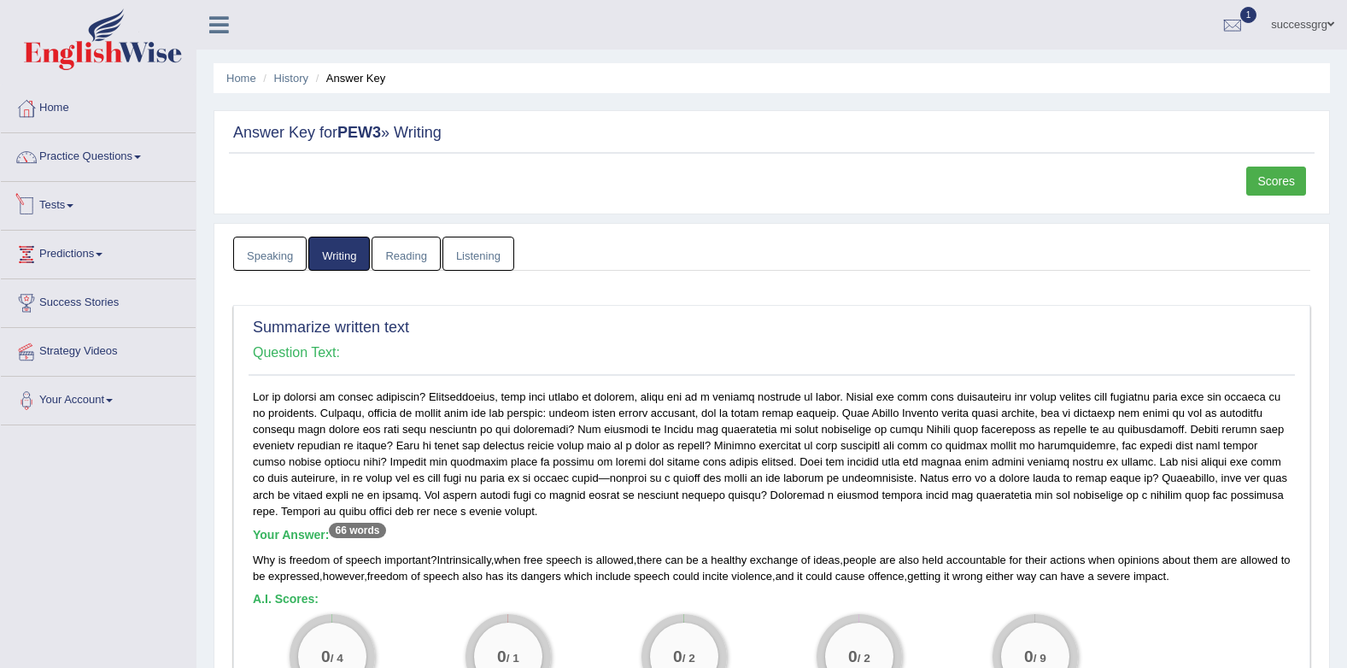
click at [391, 249] on link "Reading" at bounding box center [406, 254] width 68 height 35
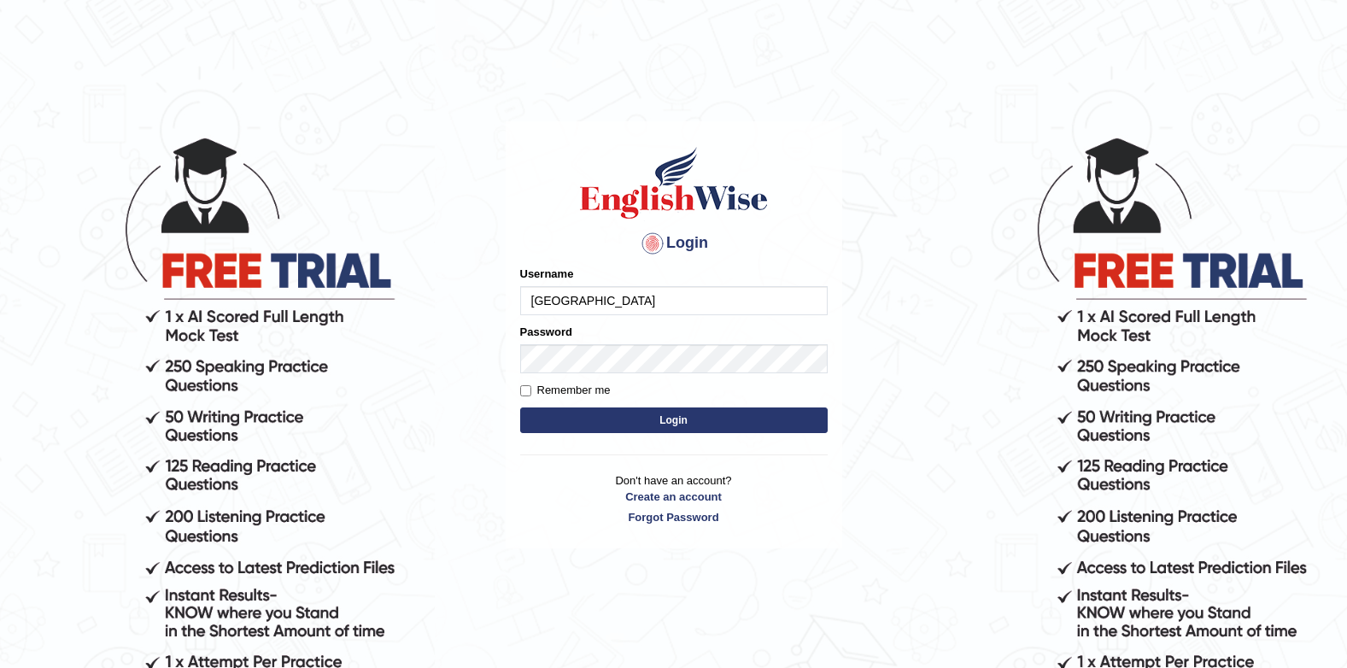
click at [668, 297] on input "[GEOGRAPHIC_DATA]" at bounding box center [673, 300] width 307 height 29
type input "J"
type input "successgrg"
click at [850, 224] on body "Login Please fix the following errors: Username successgrg Password Remember me…" at bounding box center [673, 401] width 1347 height 668
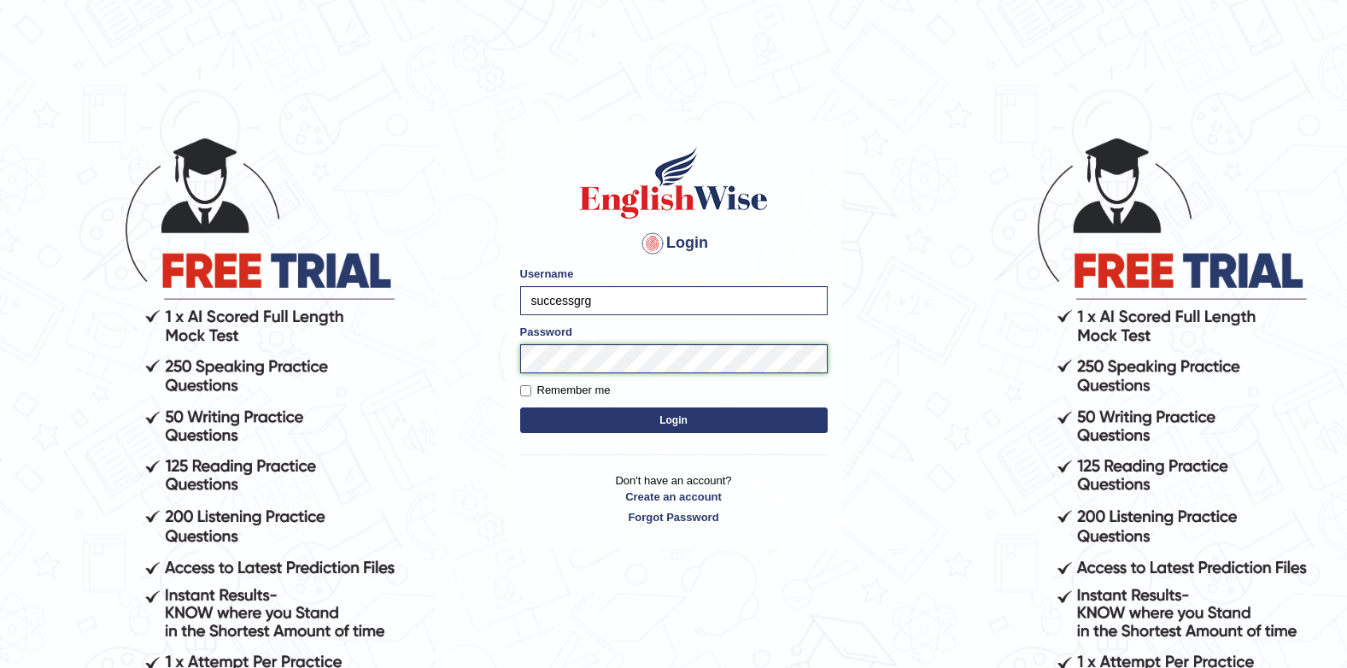
click at [520, 407] on button "Login" at bounding box center [673, 420] width 307 height 26
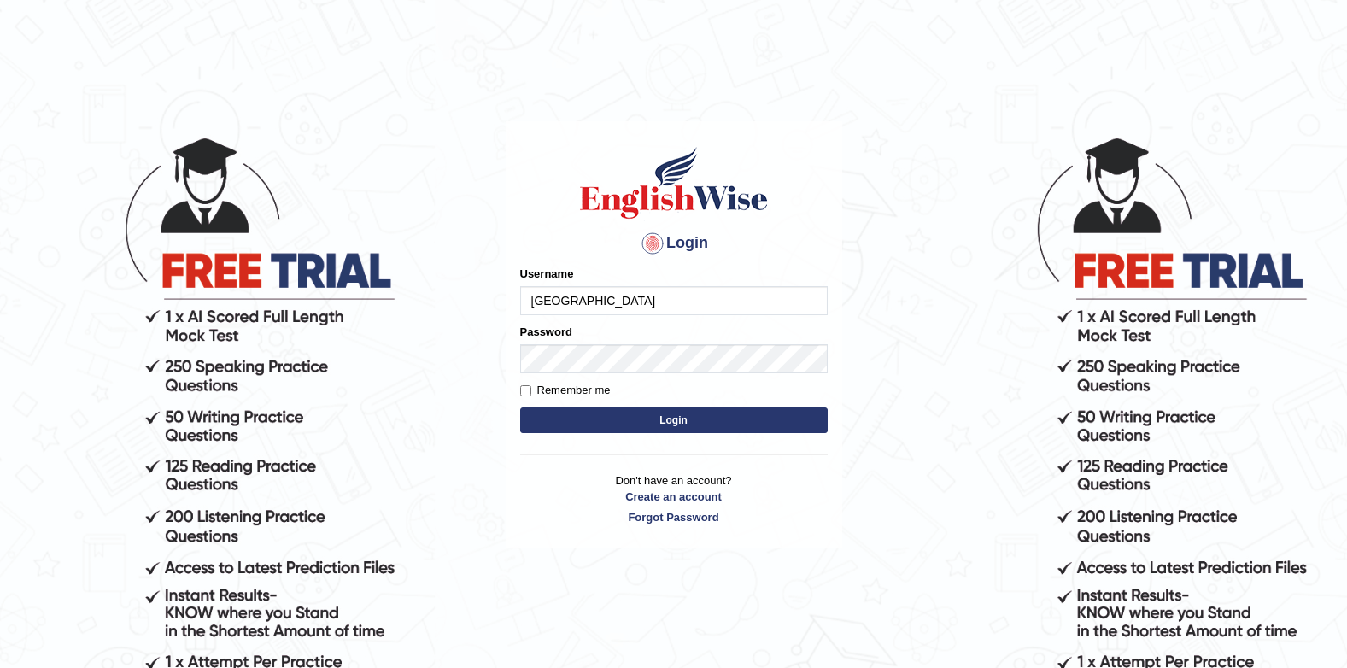
click at [664, 307] on input "Jenishdahal" at bounding box center [673, 300] width 307 height 29
type input "J"
type input "successgrg"
click at [826, 180] on h1 at bounding box center [673, 182] width 307 height 77
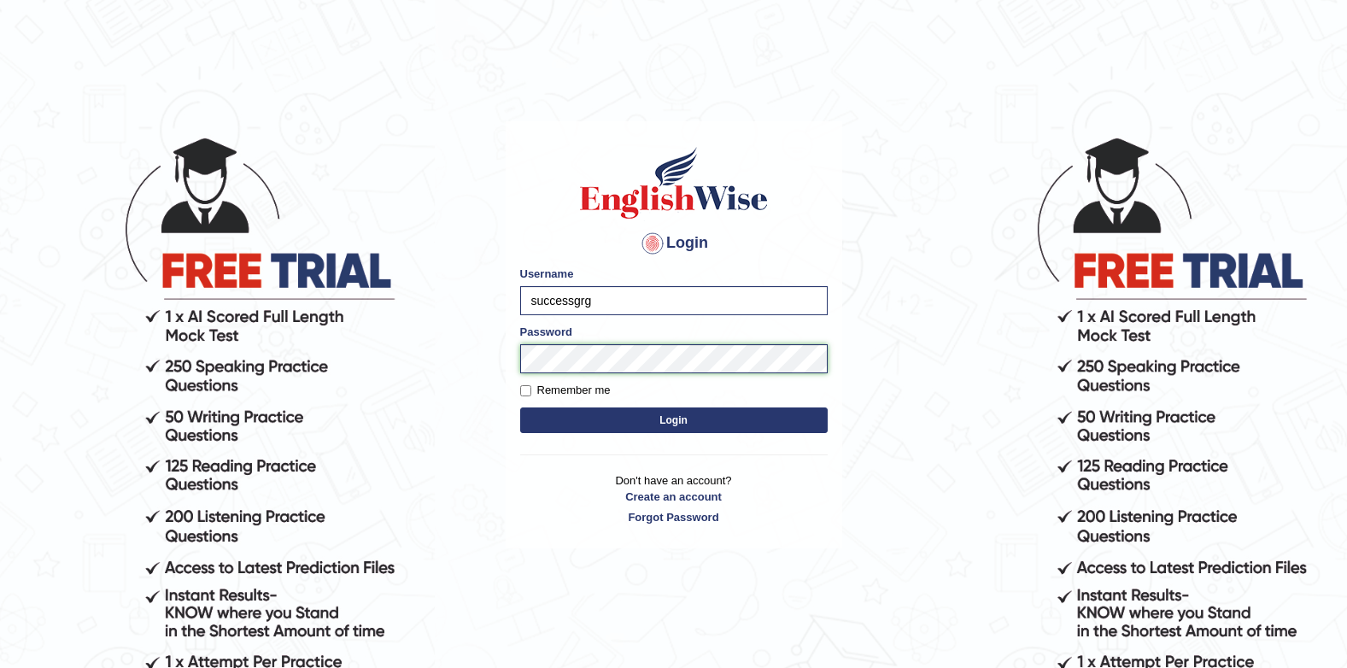
click at [520, 407] on button "Login" at bounding box center [673, 420] width 307 height 26
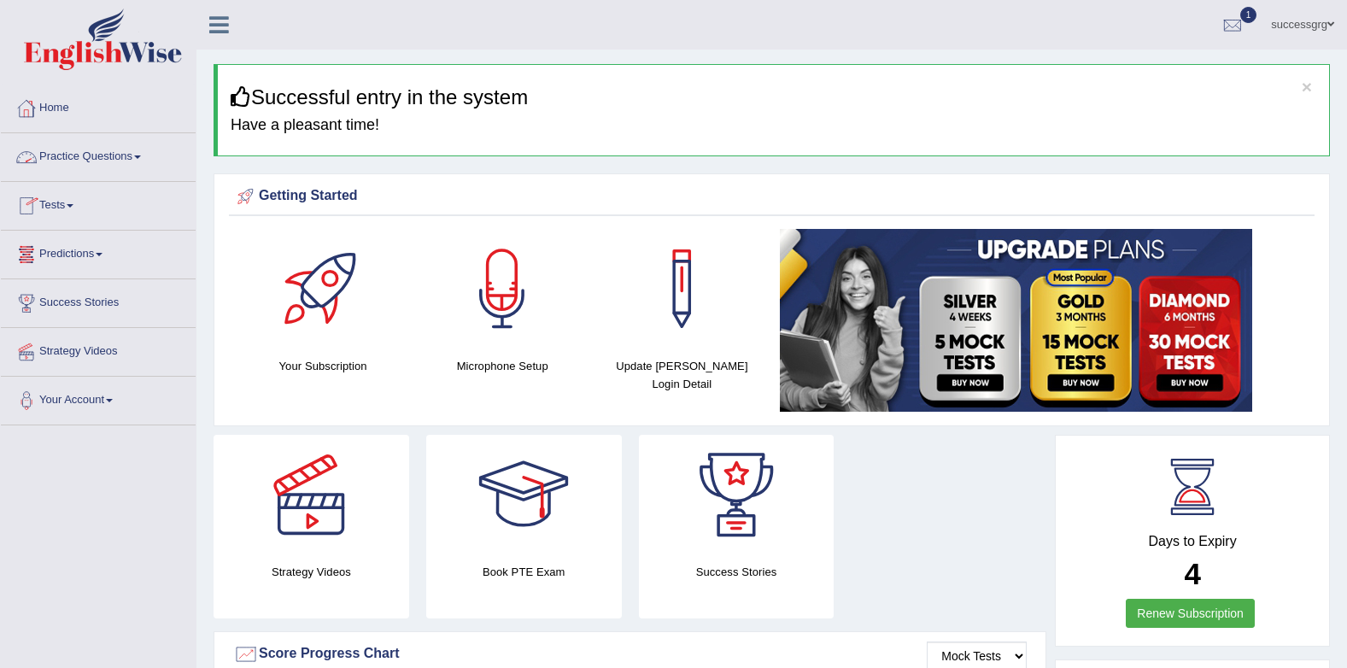
click at [99, 157] on link "Practice Questions" at bounding box center [98, 154] width 195 height 43
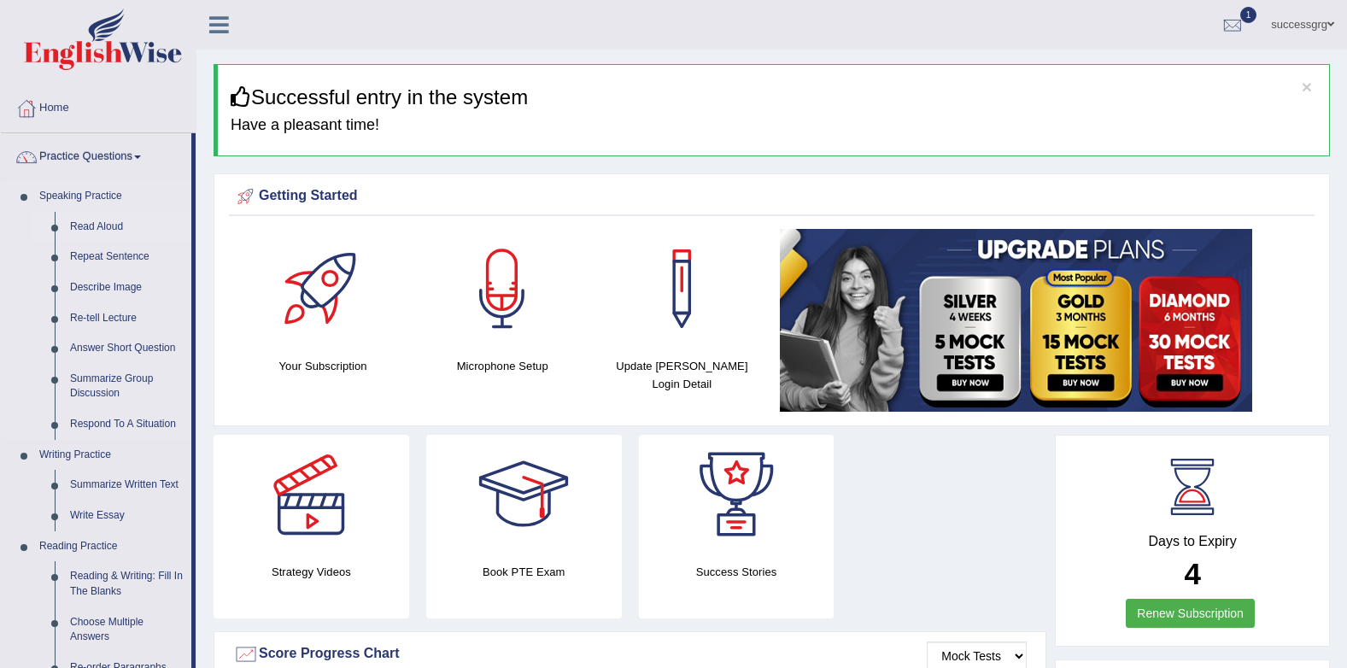
click at [88, 221] on link "Read Aloud" at bounding box center [126, 227] width 129 height 31
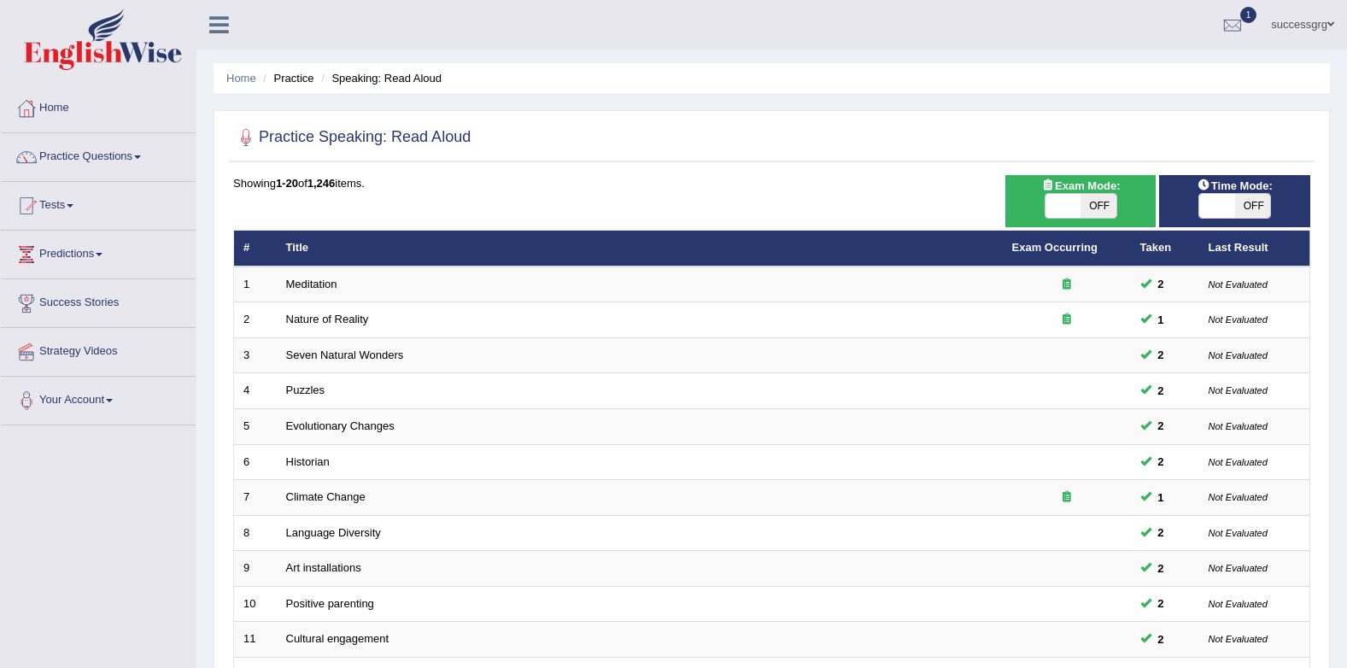
click at [1233, 201] on span at bounding box center [1217, 206] width 36 height 24
checkbox input "true"
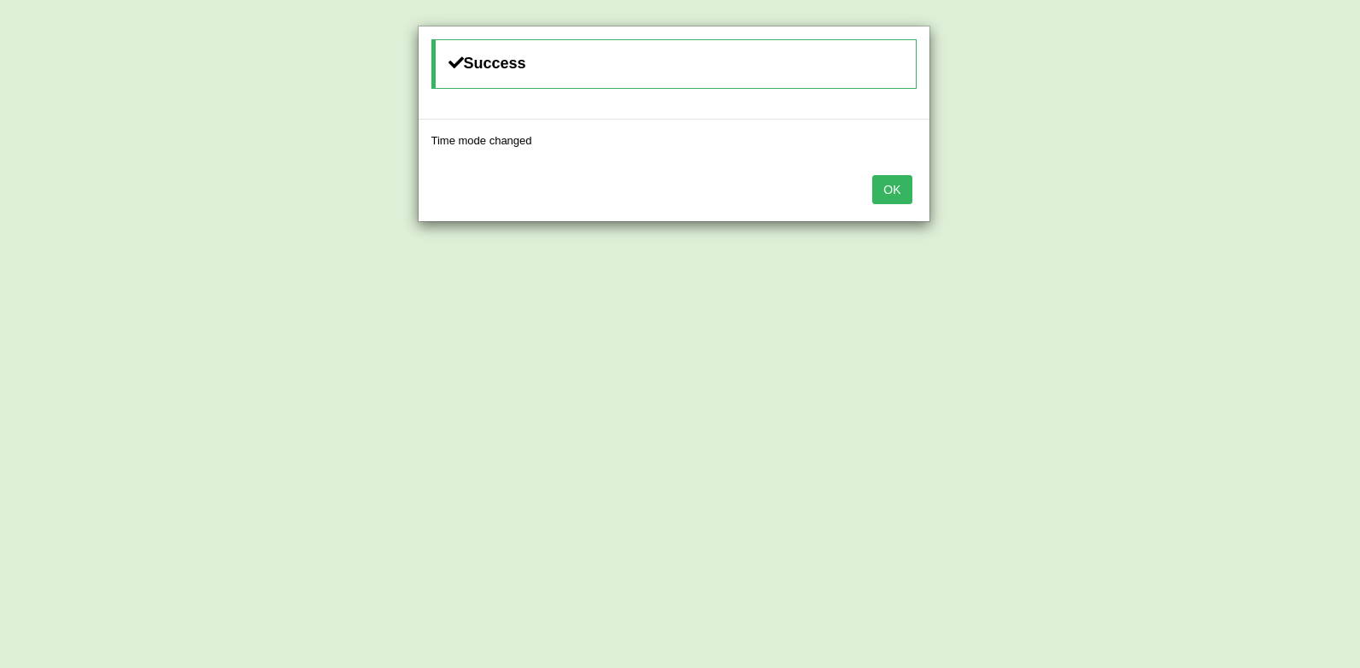
click at [890, 184] on button "OK" at bounding box center [891, 189] width 39 height 29
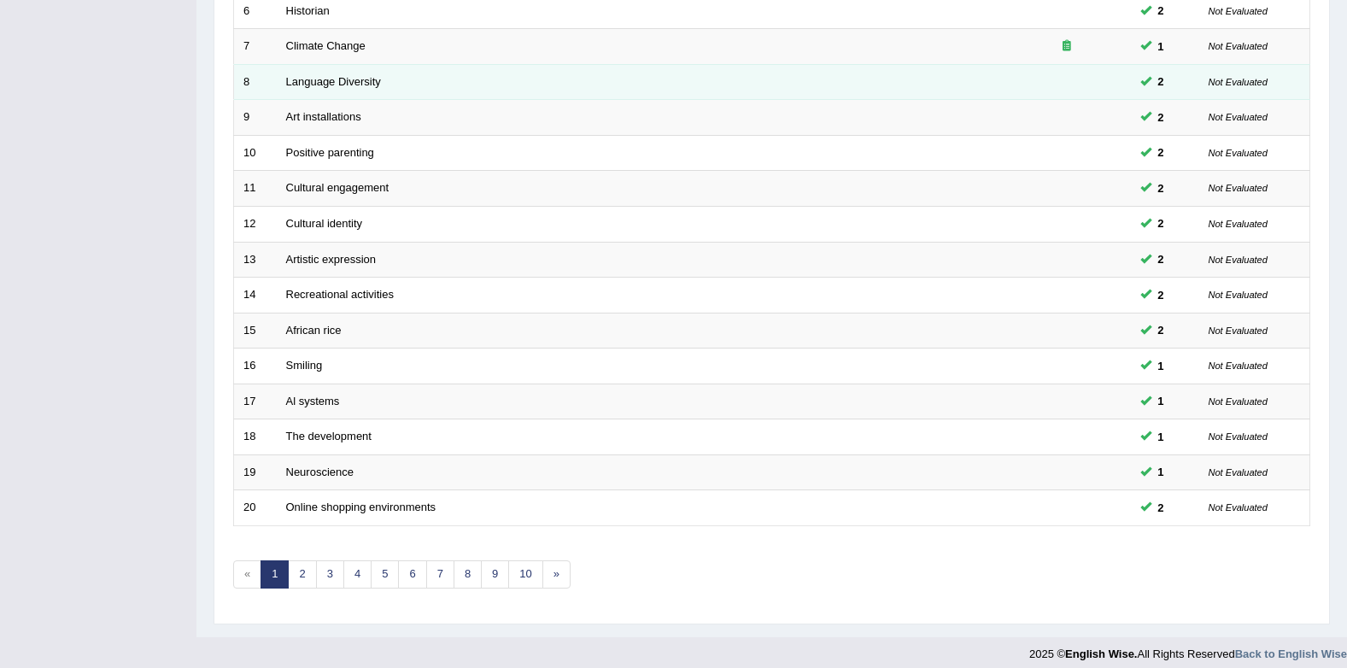
scroll to position [463, 0]
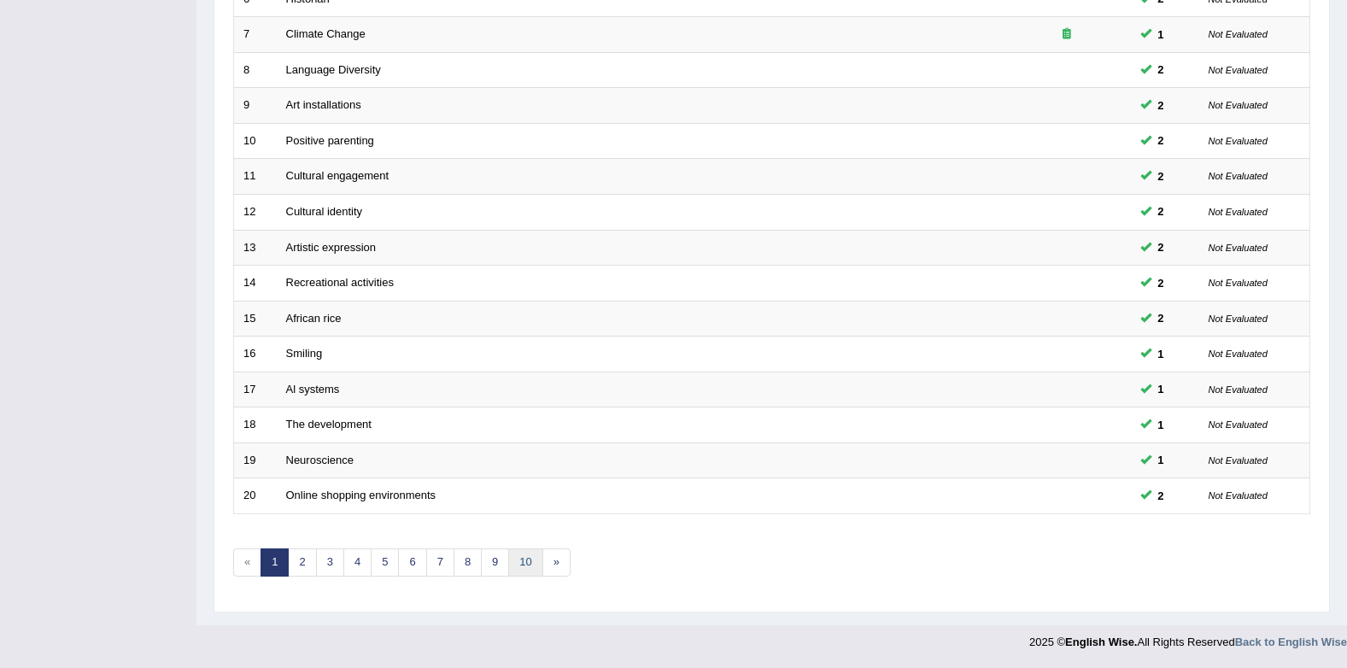
click at [530, 562] on link "10" at bounding box center [525, 562] width 34 height 28
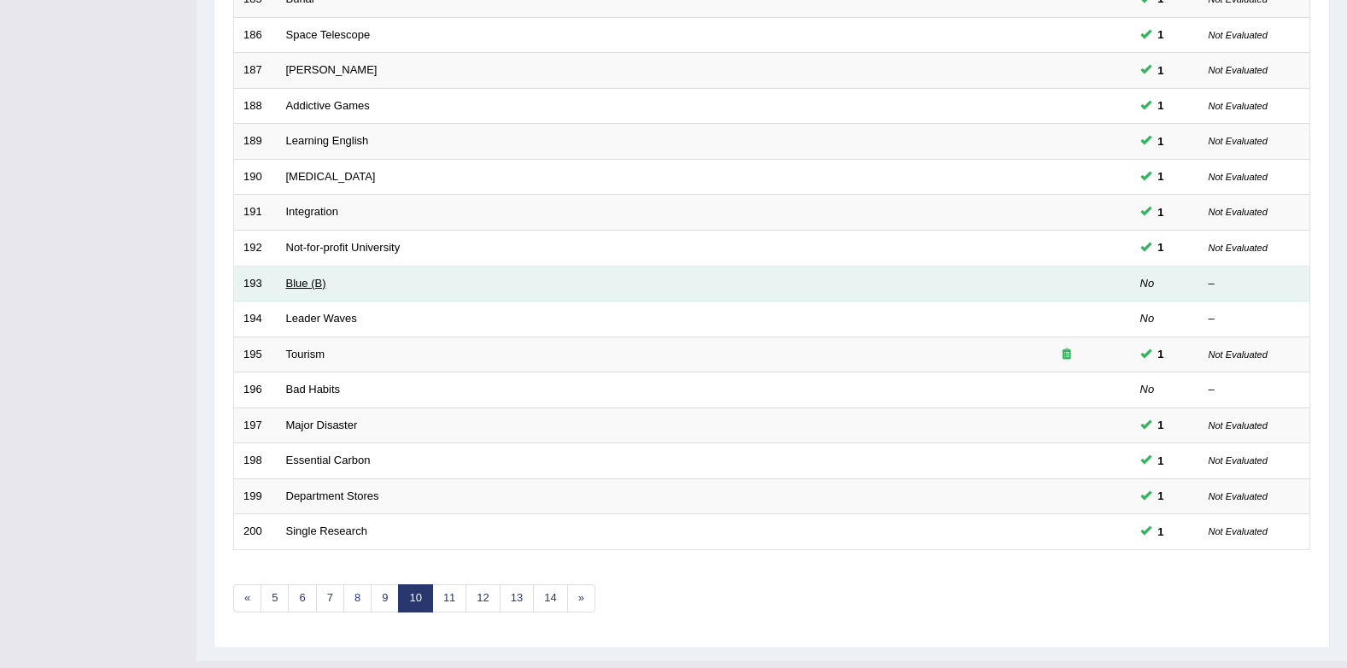
click at [318, 280] on link "Blue (B)" at bounding box center [306, 283] width 40 height 13
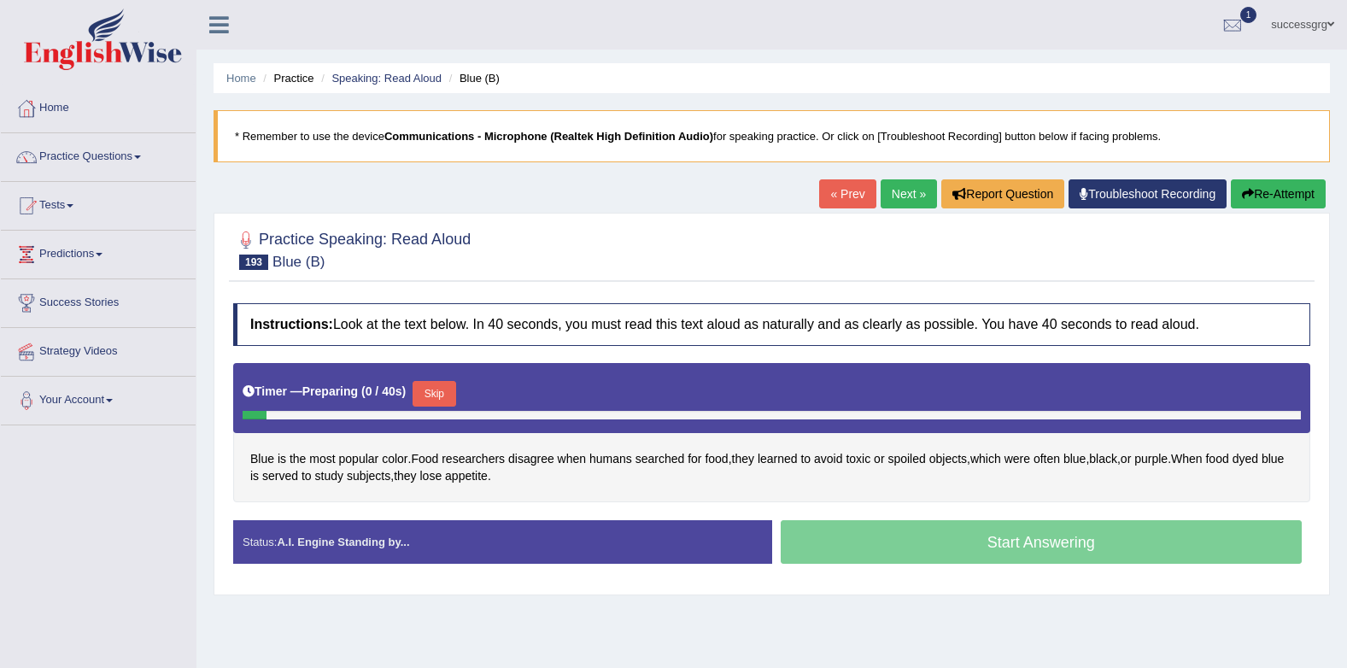
click at [424, 393] on button "Skip" at bounding box center [433, 394] width 43 height 26
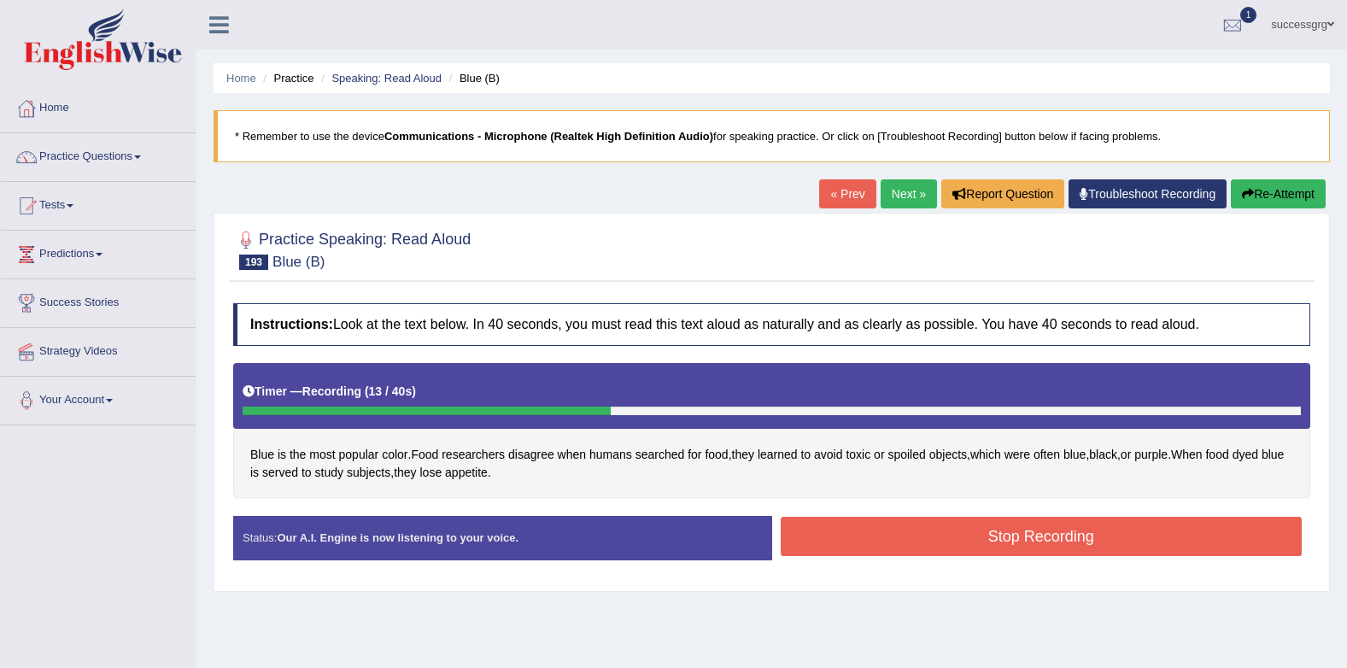
click at [855, 537] on button "Stop Recording" at bounding box center [1042, 536] width 522 height 39
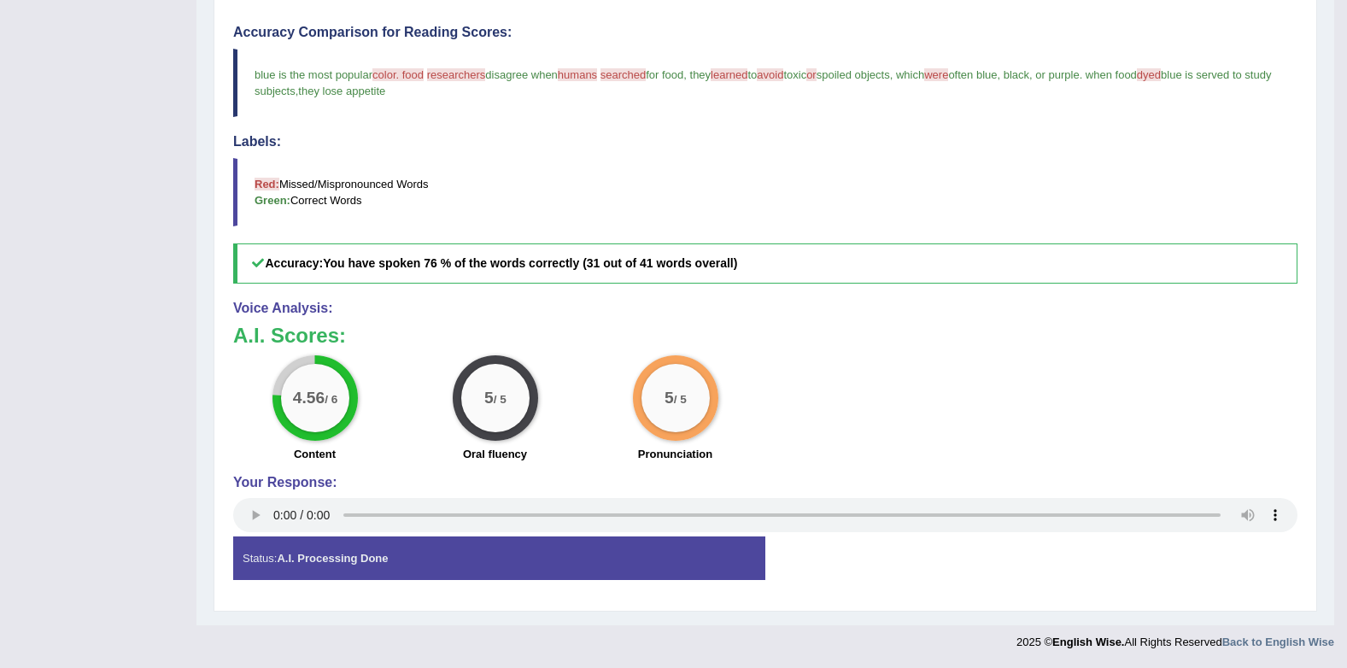
scroll to position [73, 0]
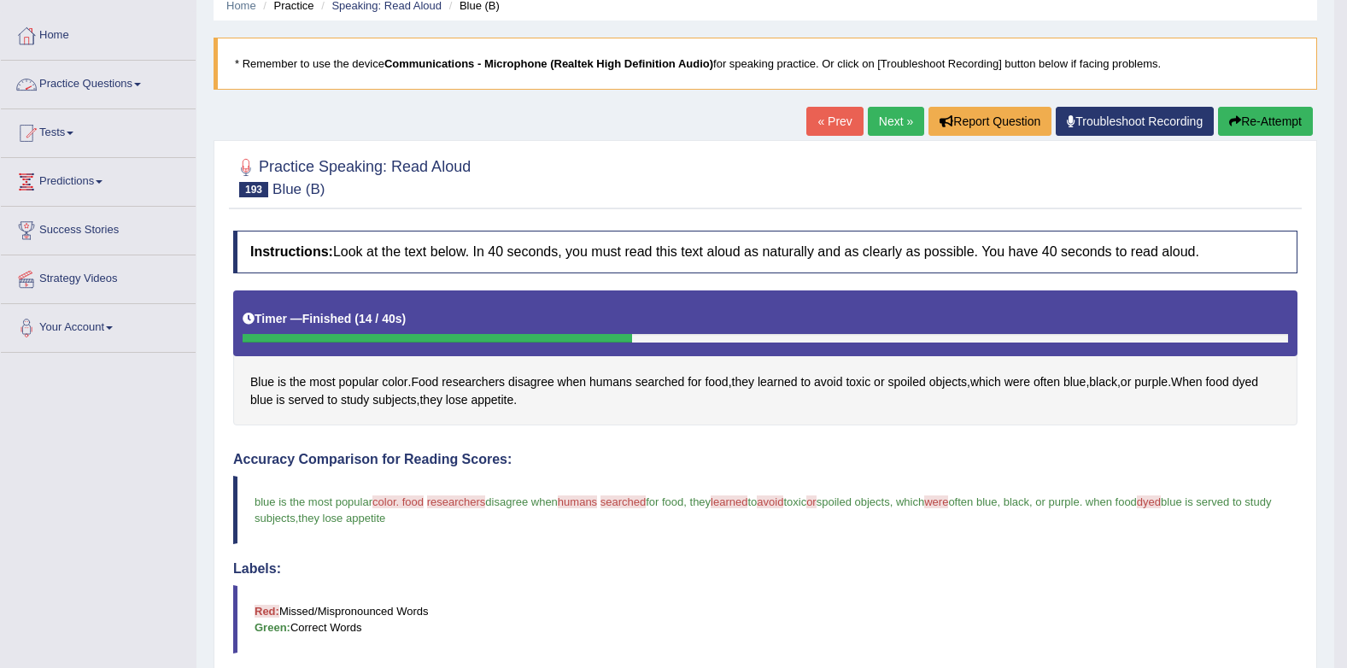
click at [102, 88] on link "Practice Questions" at bounding box center [98, 82] width 195 height 43
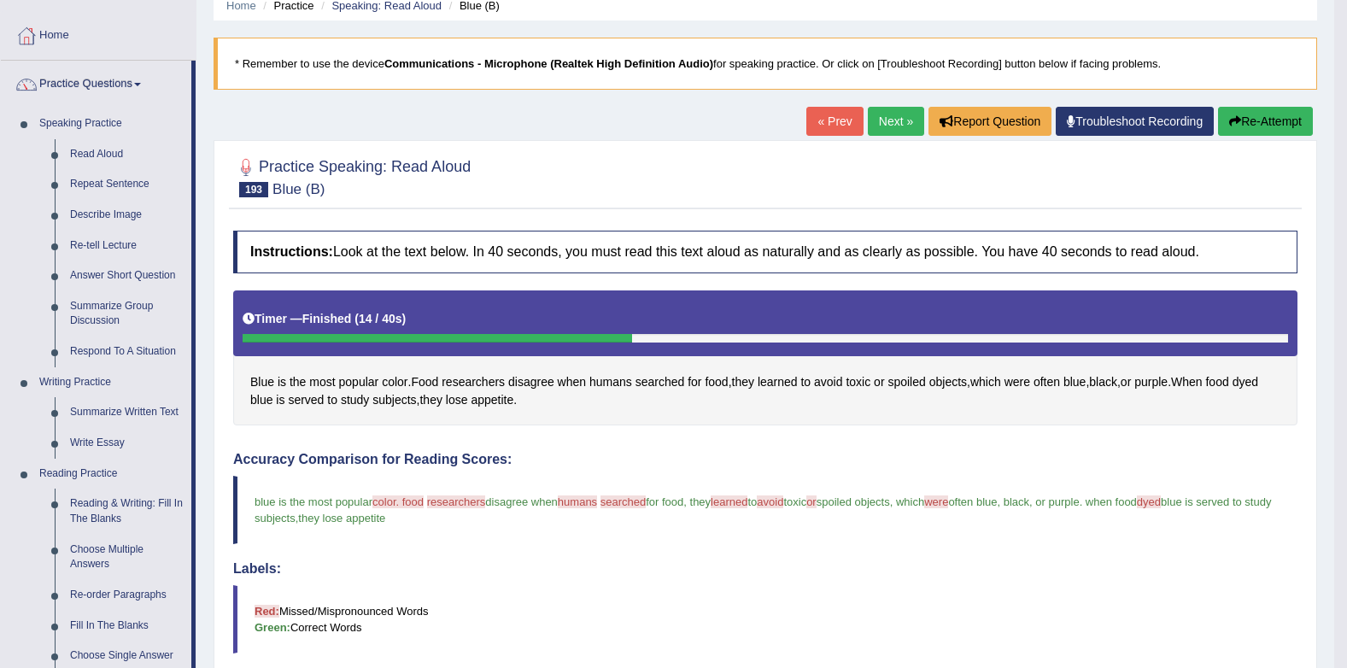
scroll to position [0, 0]
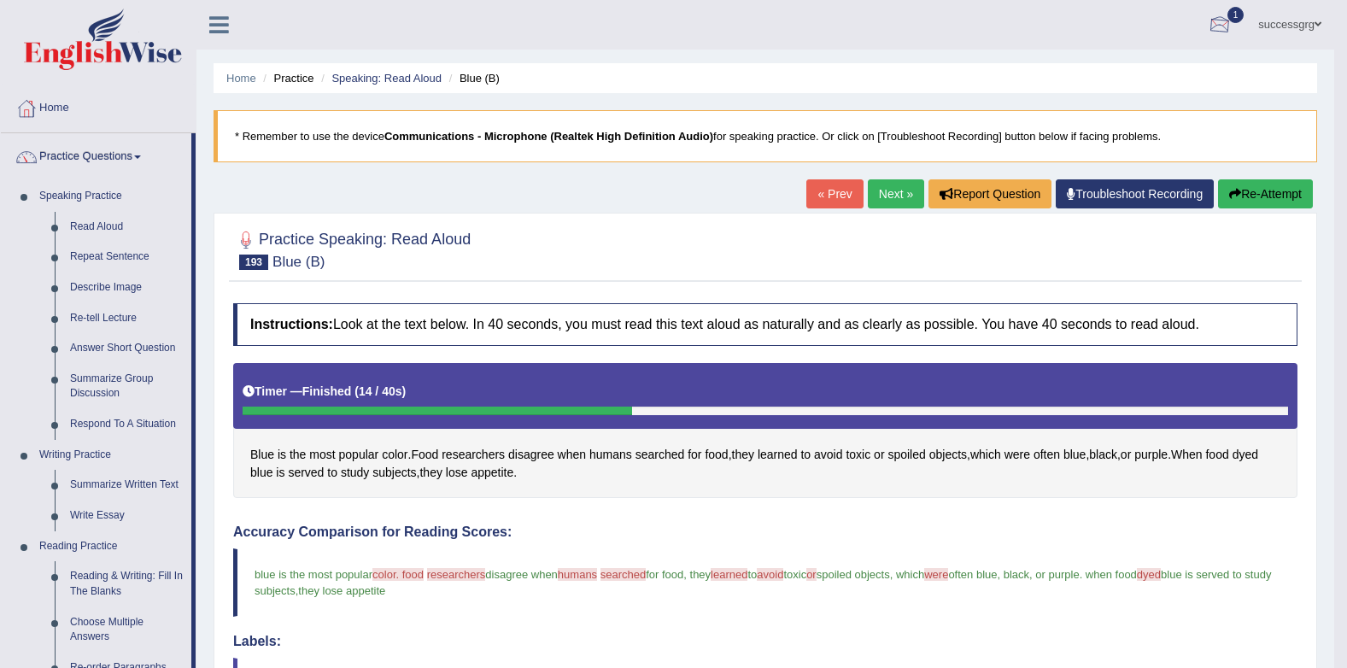
click at [1208, 22] on div at bounding box center [1220, 26] width 26 height 26
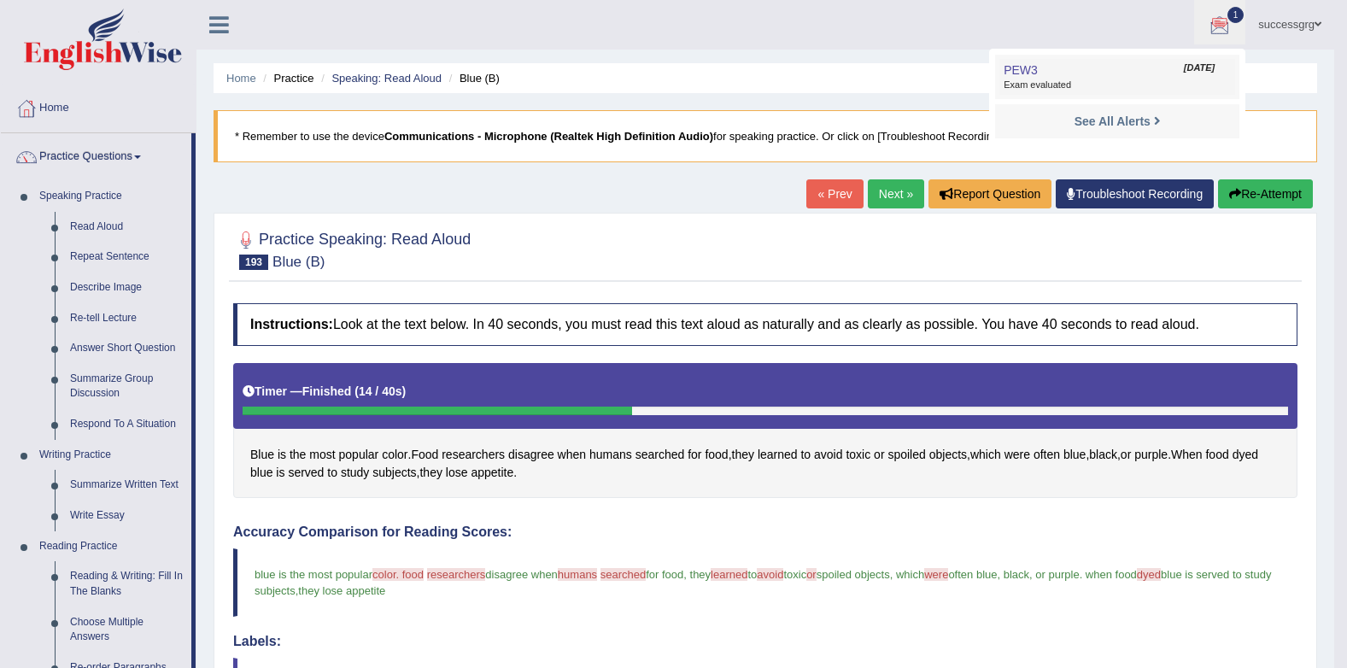
click at [1144, 80] on span "Exam evaluated" at bounding box center [1116, 86] width 227 height 14
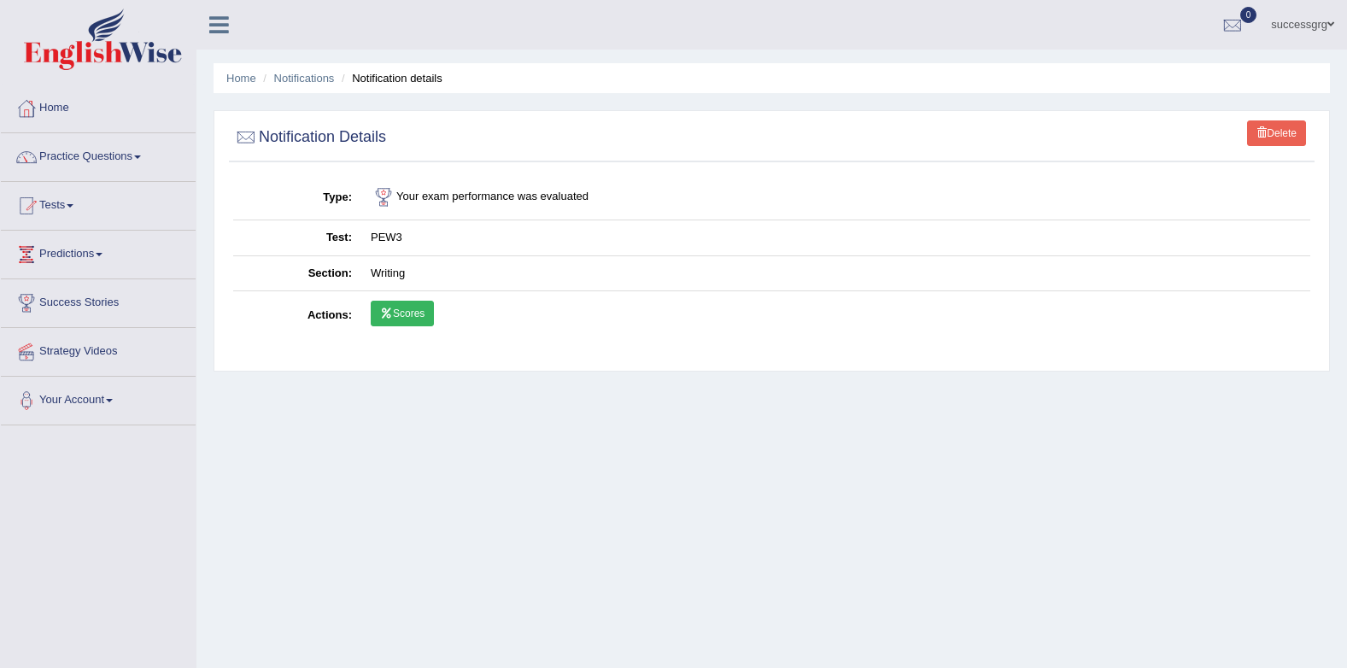
click at [427, 311] on link "Scores" at bounding box center [402, 314] width 63 height 26
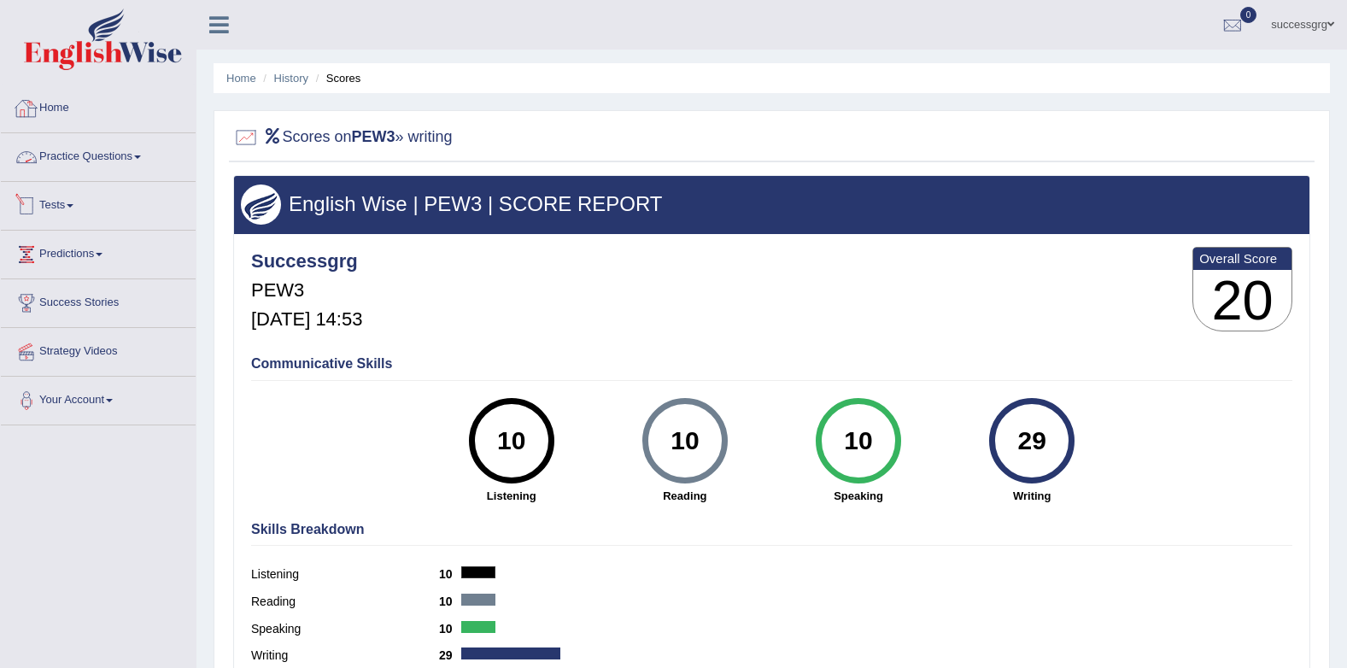
click at [57, 161] on link "Practice Questions" at bounding box center [98, 154] width 195 height 43
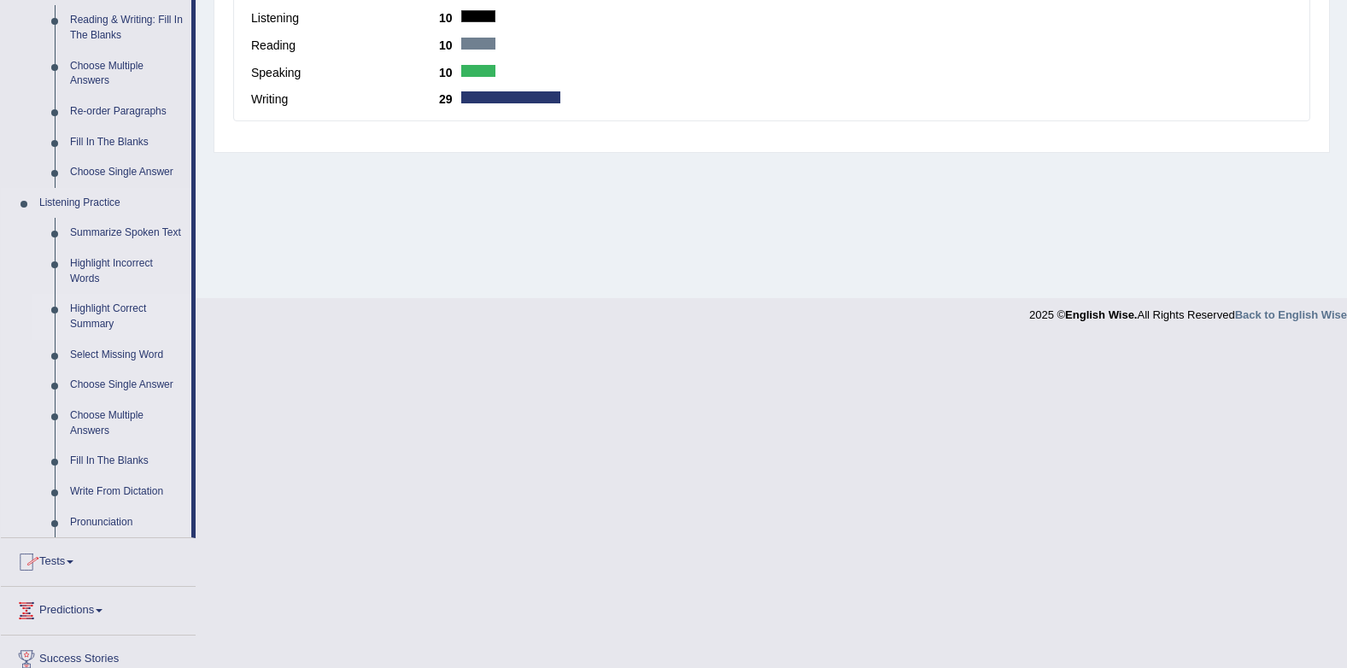
scroll to position [670, 0]
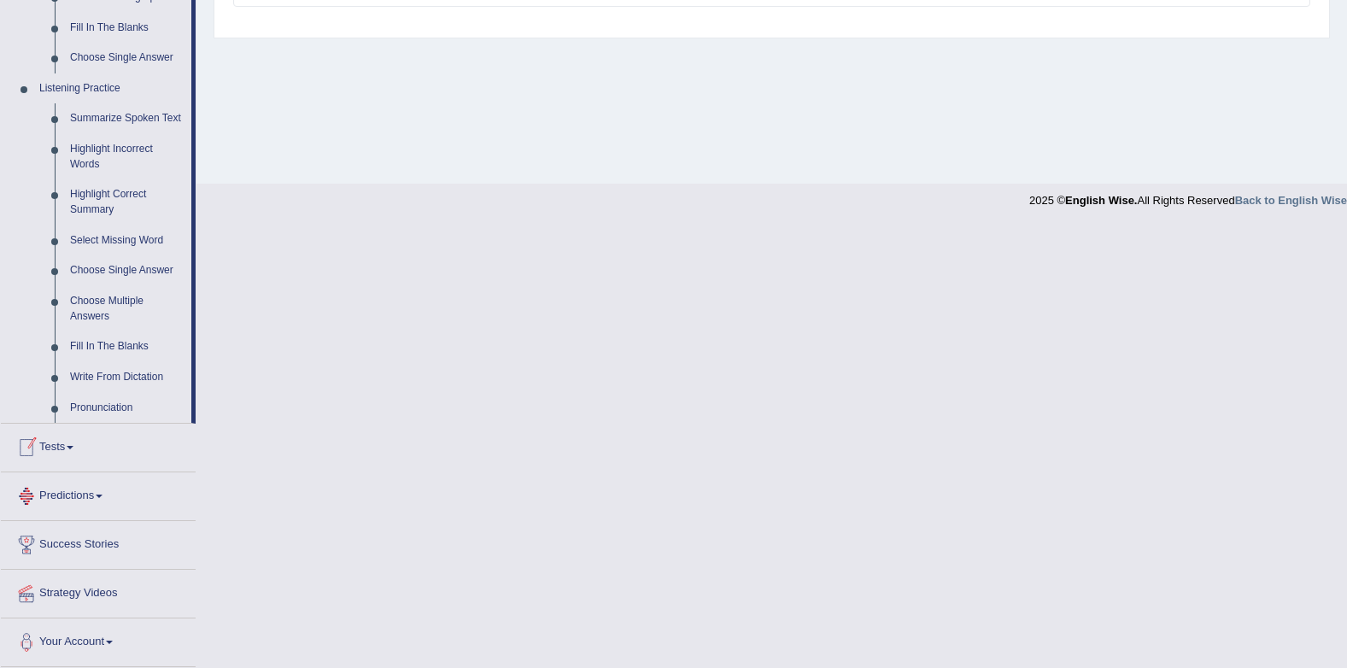
click at [67, 441] on link "Tests" at bounding box center [98, 445] width 195 height 43
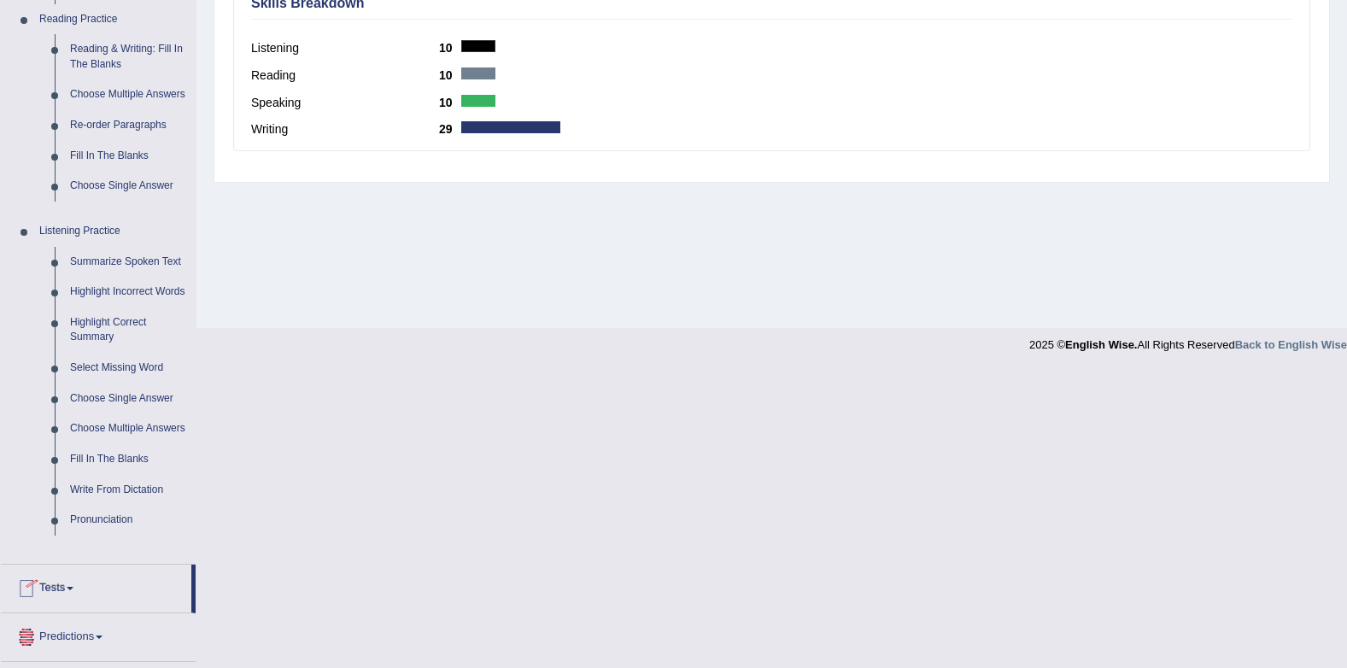
scroll to position [229, 0]
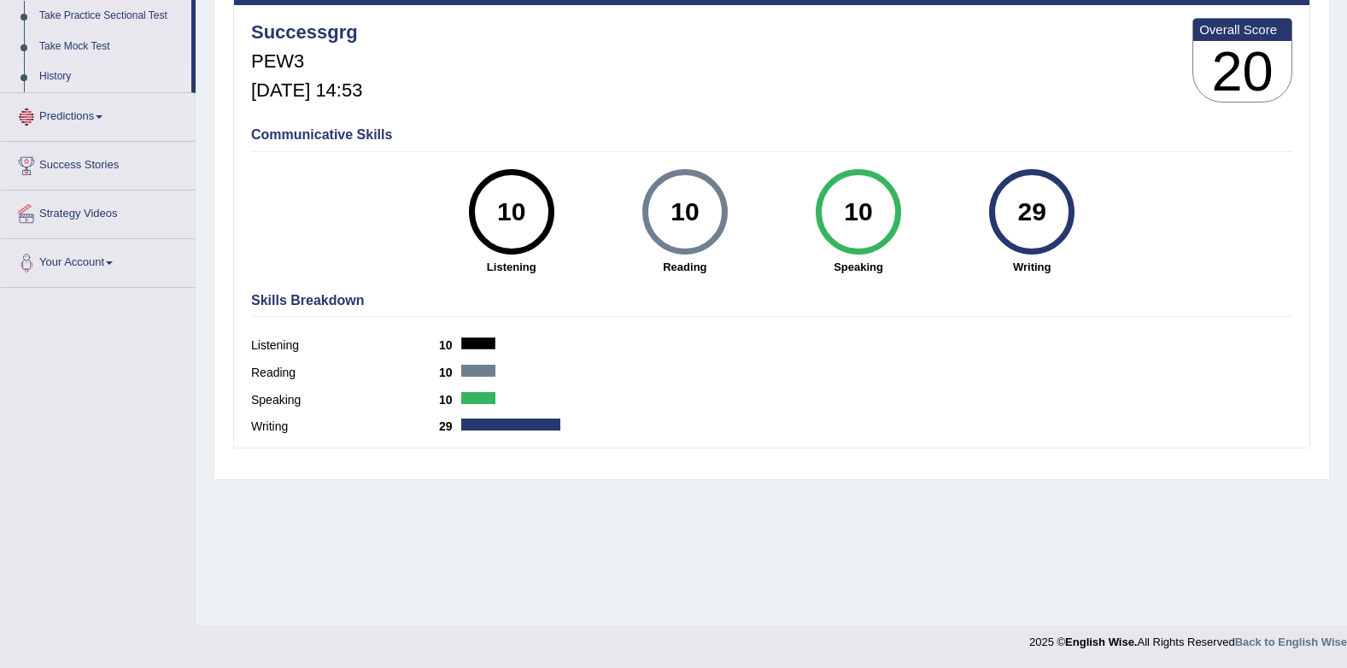
click at [61, 80] on link "History" at bounding box center [112, 76] width 160 height 31
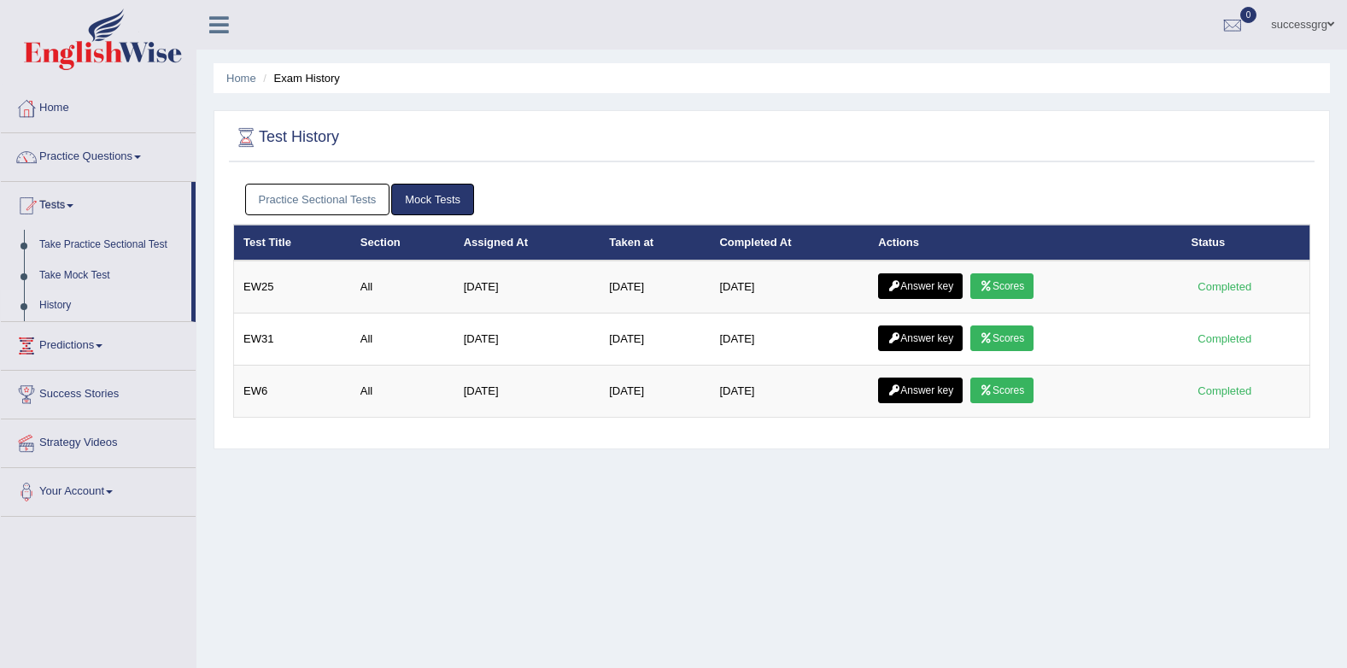
click at [327, 198] on link "Practice Sectional Tests" at bounding box center [317, 200] width 145 height 32
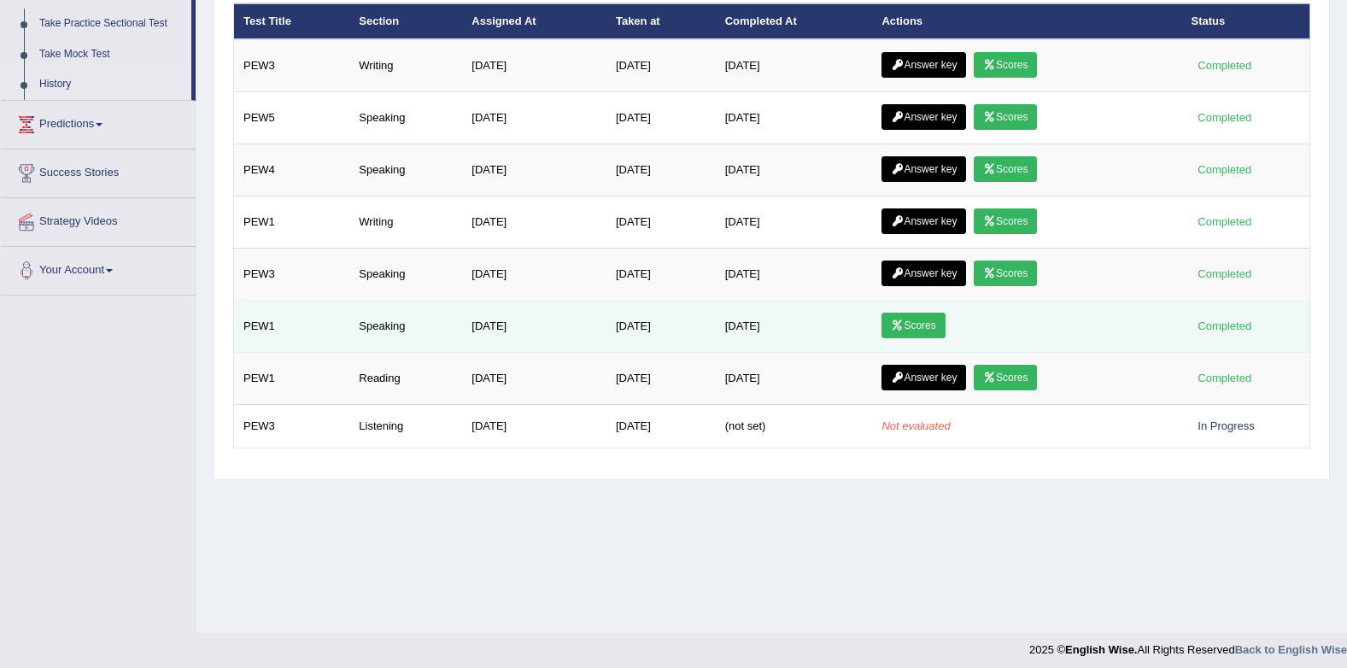
scroll to position [229, 0]
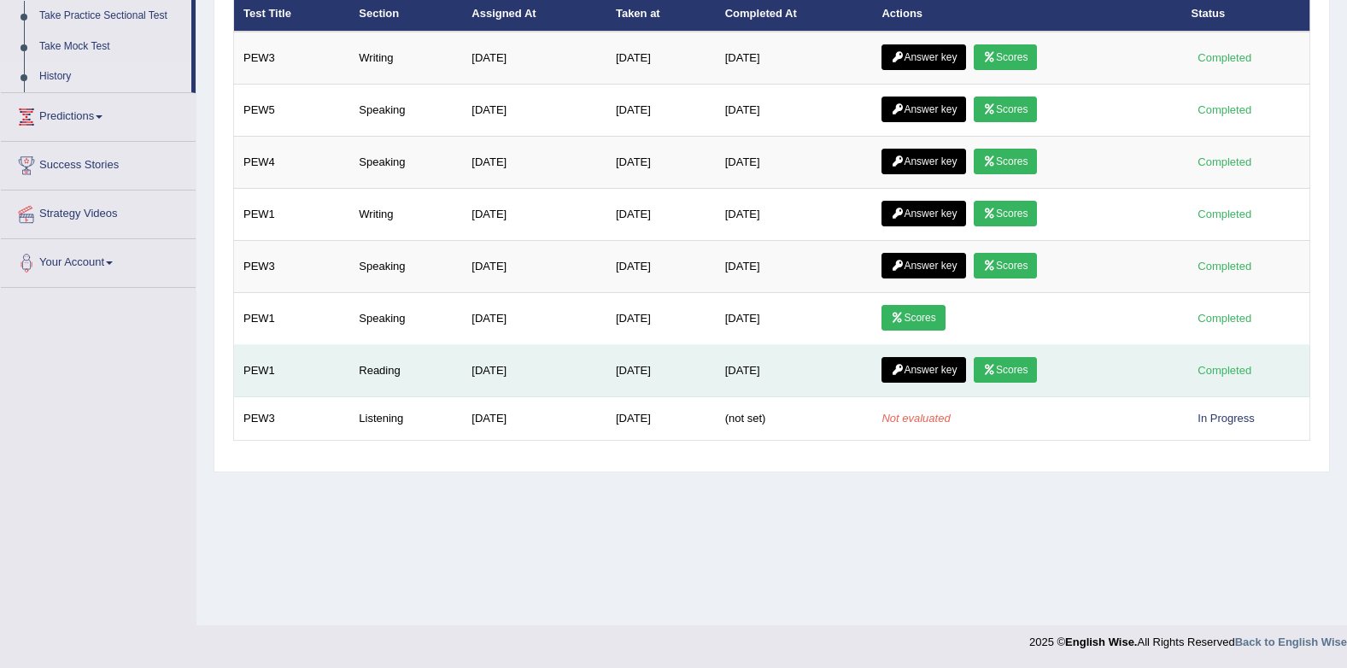
click at [992, 367] on icon at bounding box center [989, 370] width 13 height 10
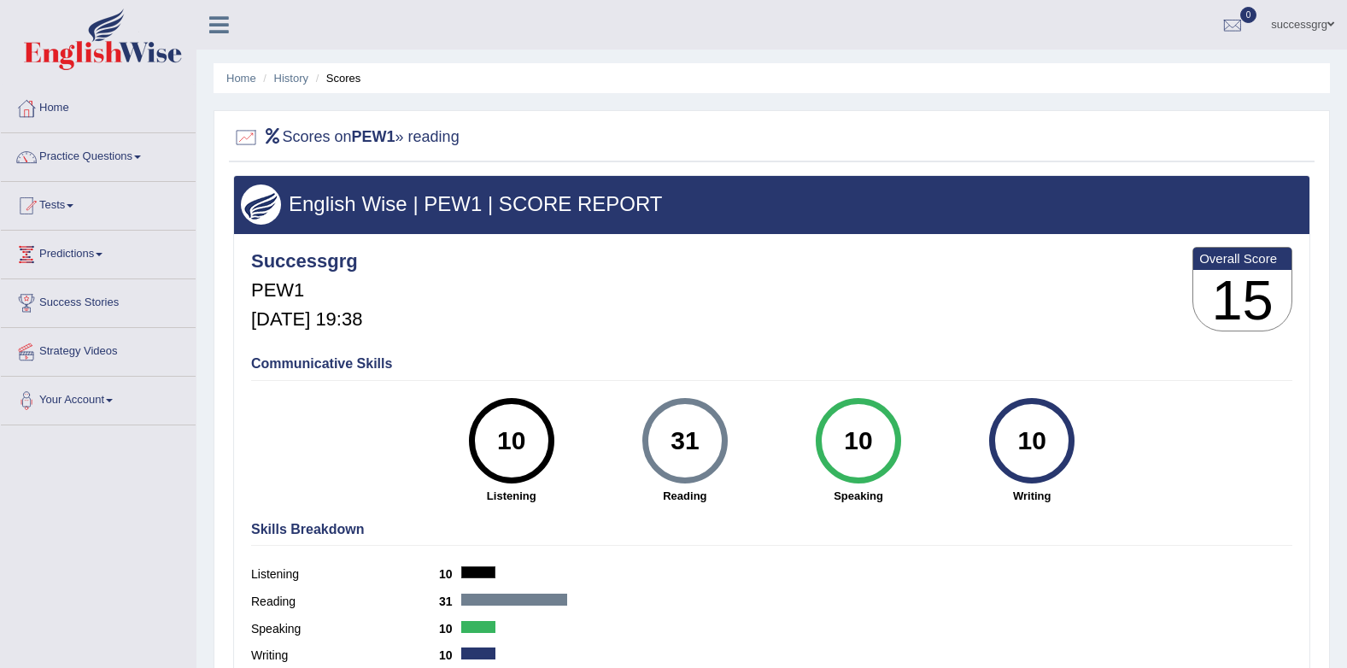
drag, startPoint x: 949, startPoint y: 371, endPoint x: 933, endPoint y: 370, distance: 15.4
click at [144, 146] on link "Practice Questions" at bounding box center [98, 154] width 195 height 43
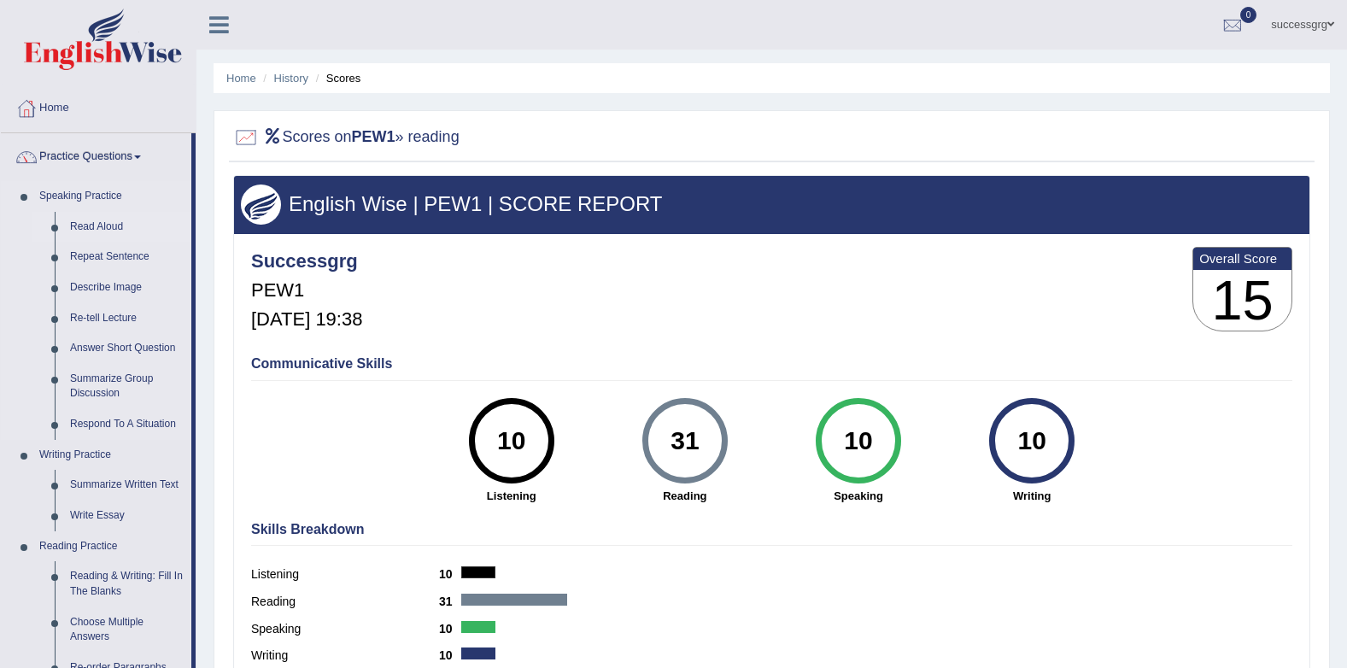
click at [95, 225] on link "Read Aloud" at bounding box center [126, 227] width 129 height 31
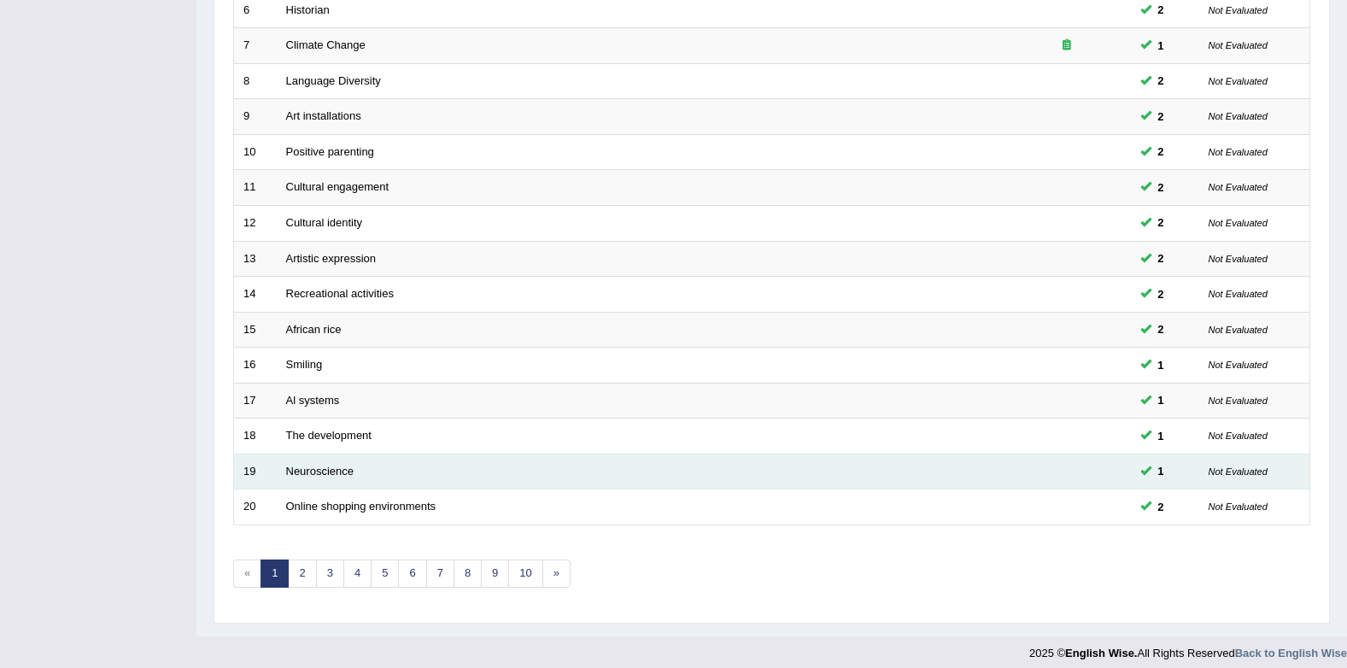
scroll to position [463, 0]
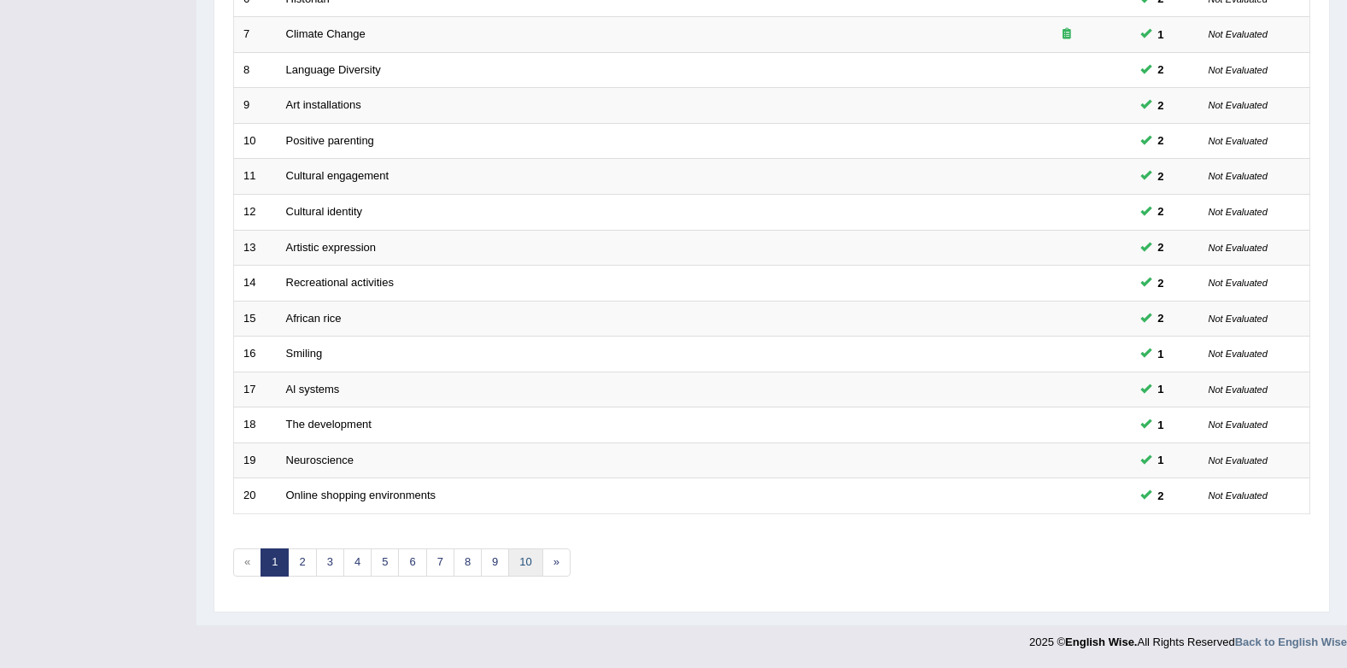
click at [518, 572] on link "10" at bounding box center [525, 562] width 34 height 28
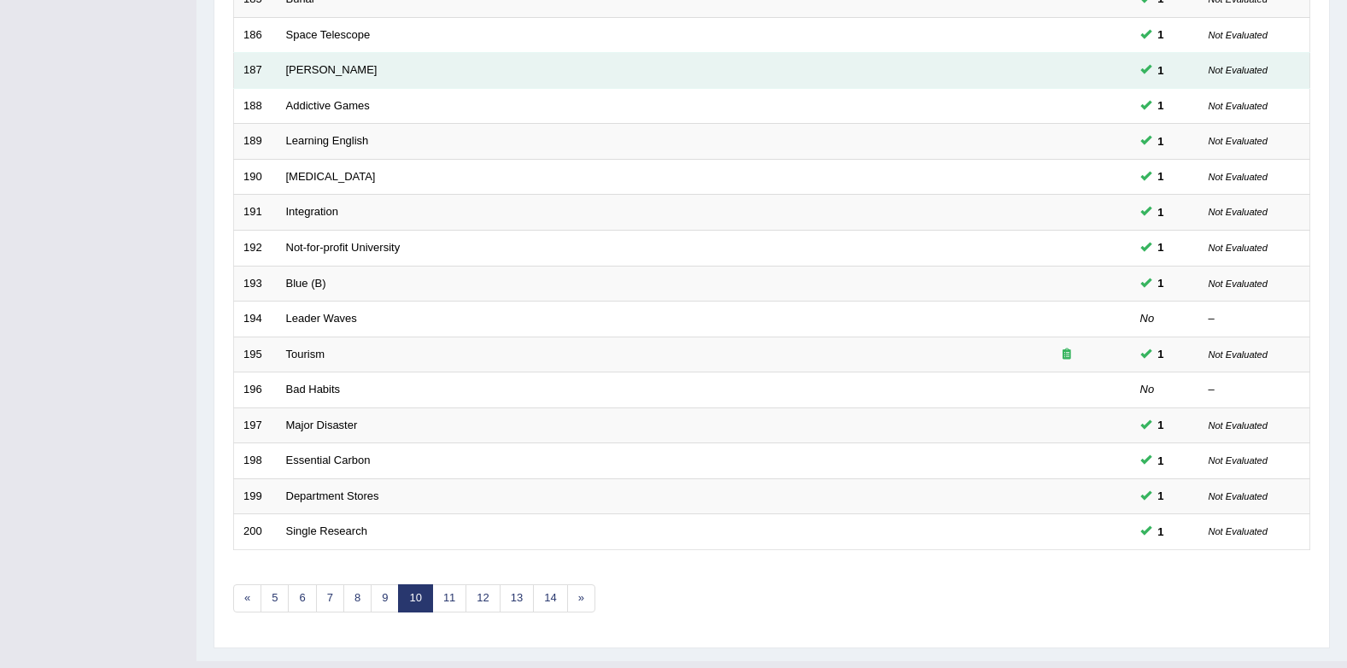
scroll to position [463, 0]
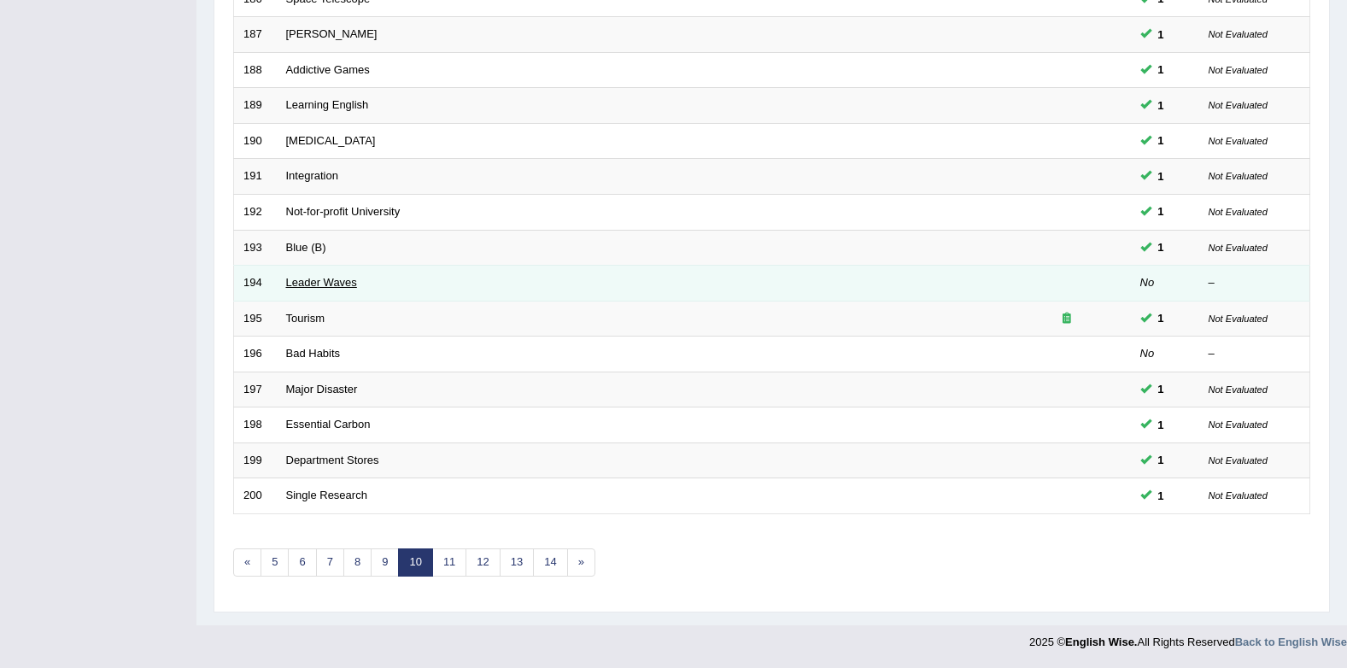
click at [314, 287] on link "Leader Waves" at bounding box center [321, 282] width 71 height 13
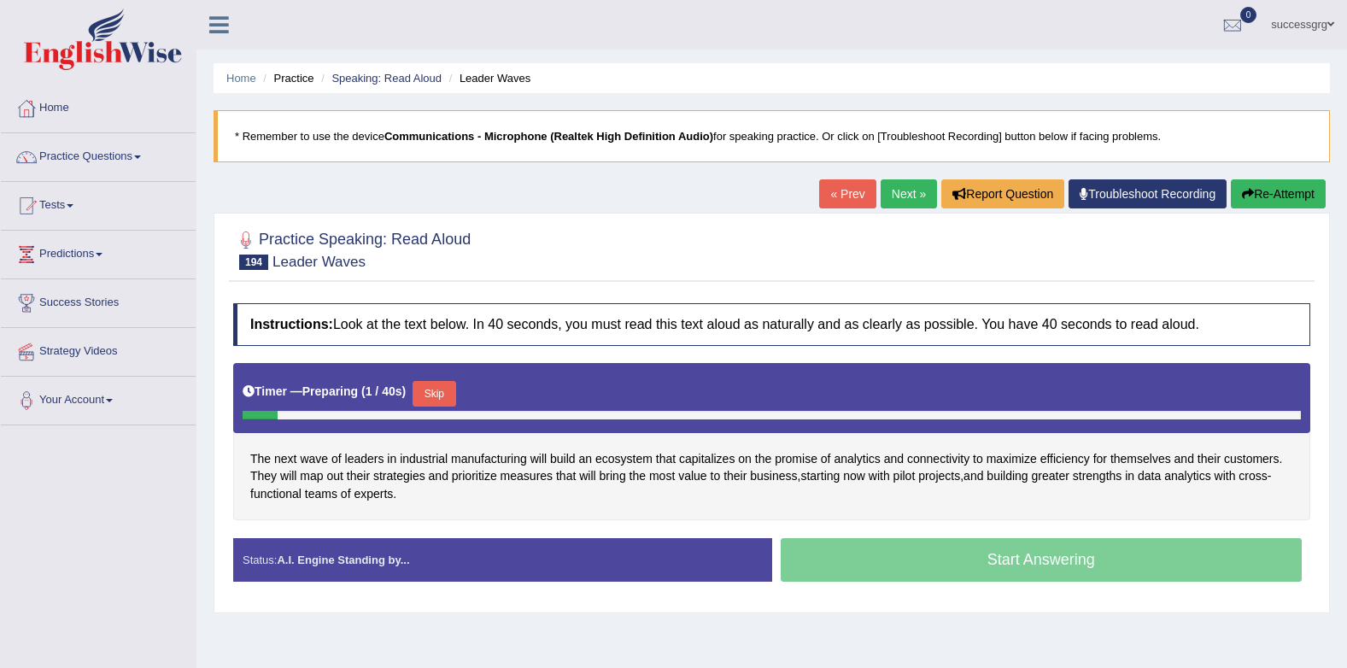
click at [451, 387] on button "Skip" at bounding box center [433, 394] width 43 height 26
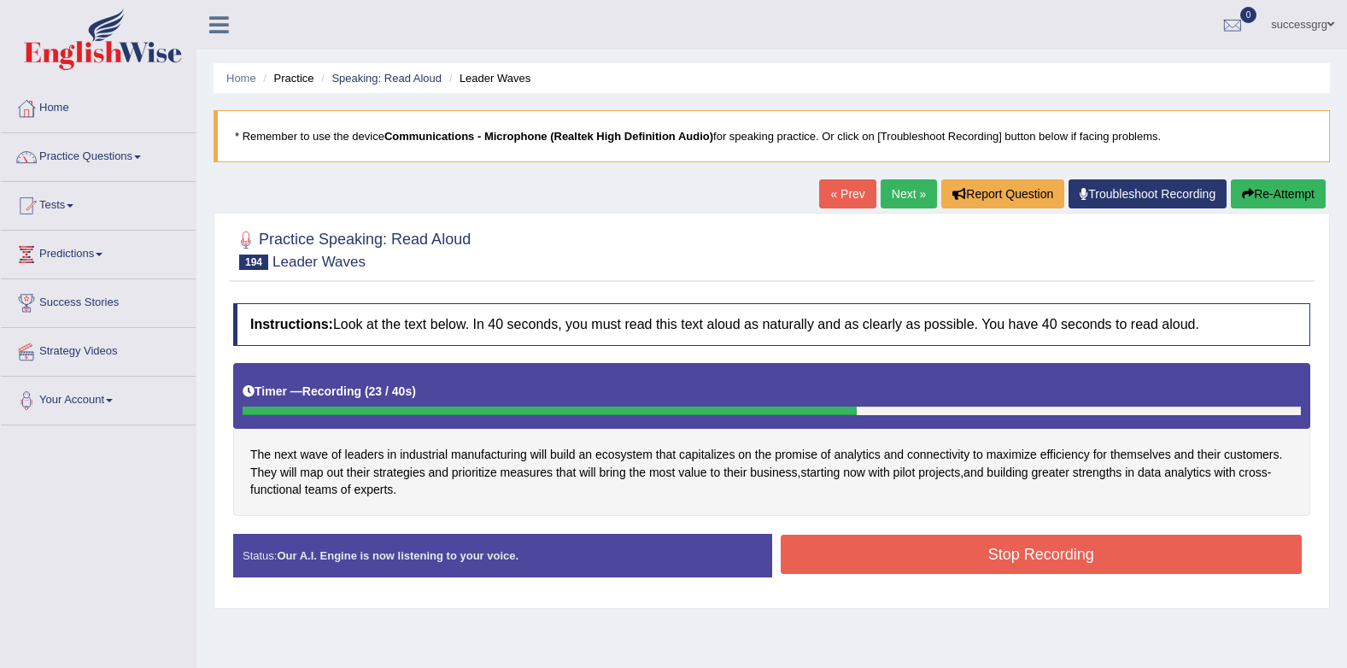
click at [834, 535] on button "Stop Recording" at bounding box center [1042, 554] width 522 height 39
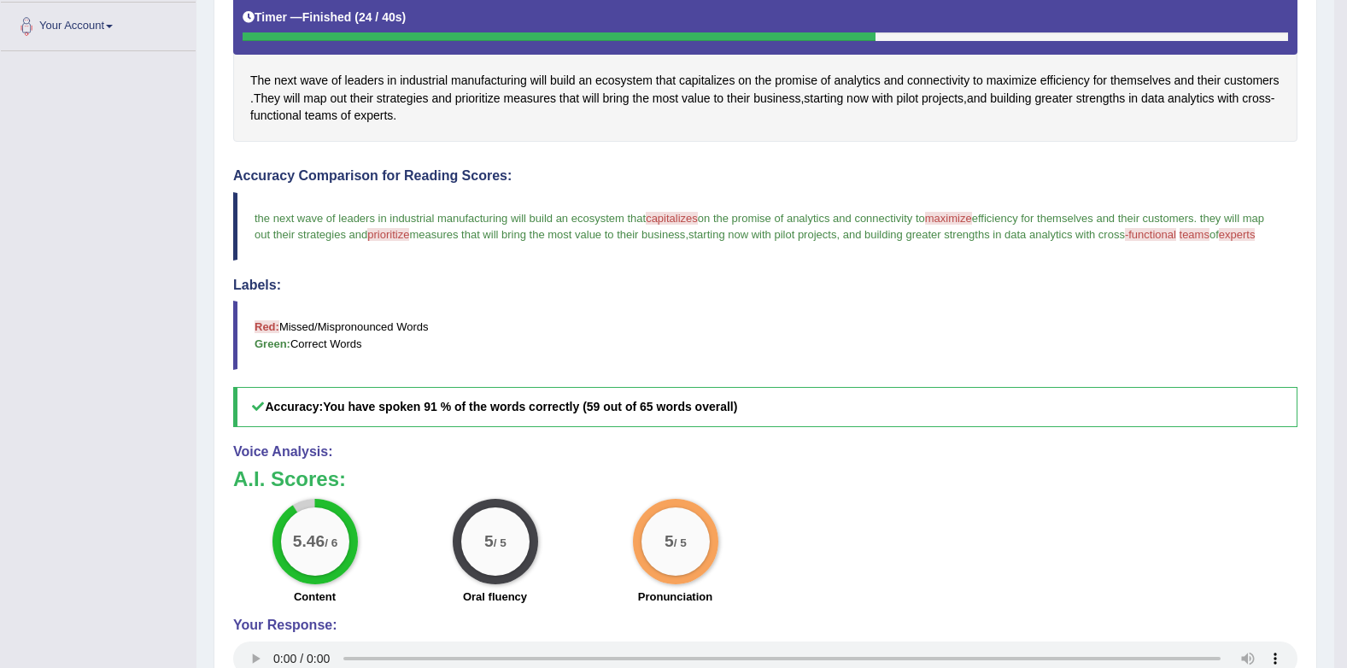
scroll to position [106, 0]
